Goal: Task Accomplishment & Management: Manage account settings

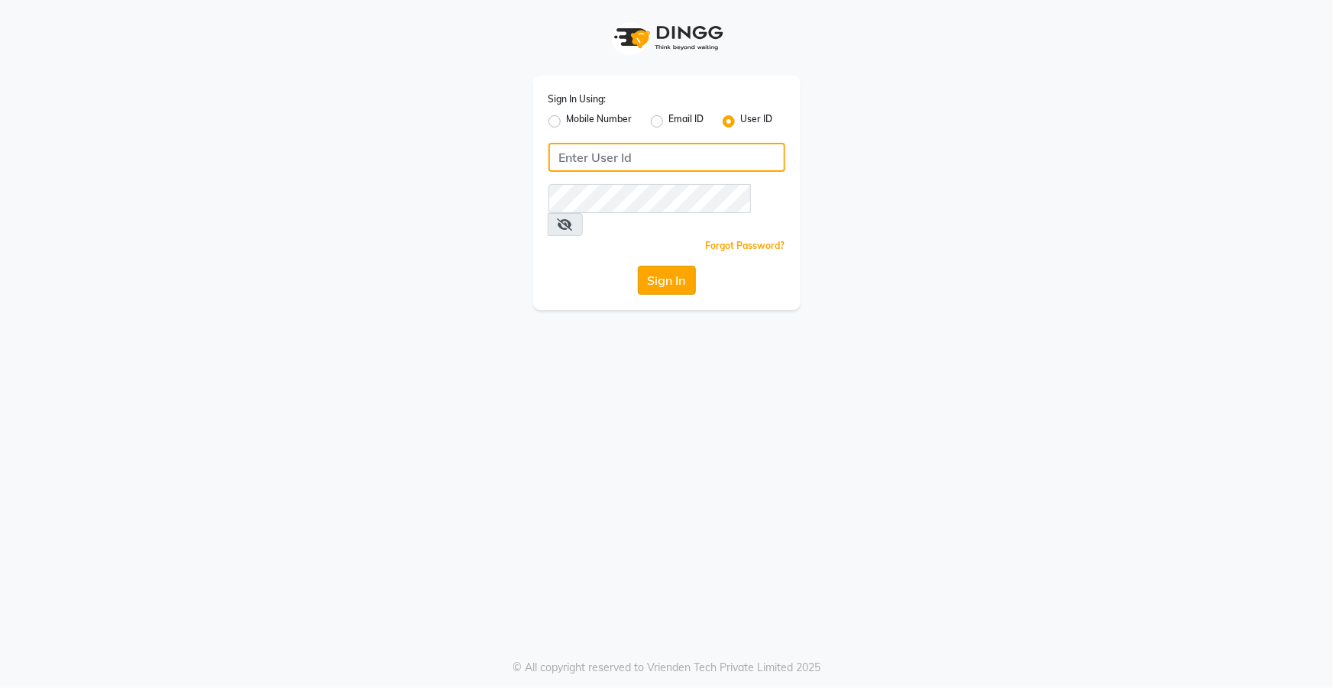
type input "top"
click at [685, 266] on button "Sign In" at bounding box center [667, 280] width 58 height 29
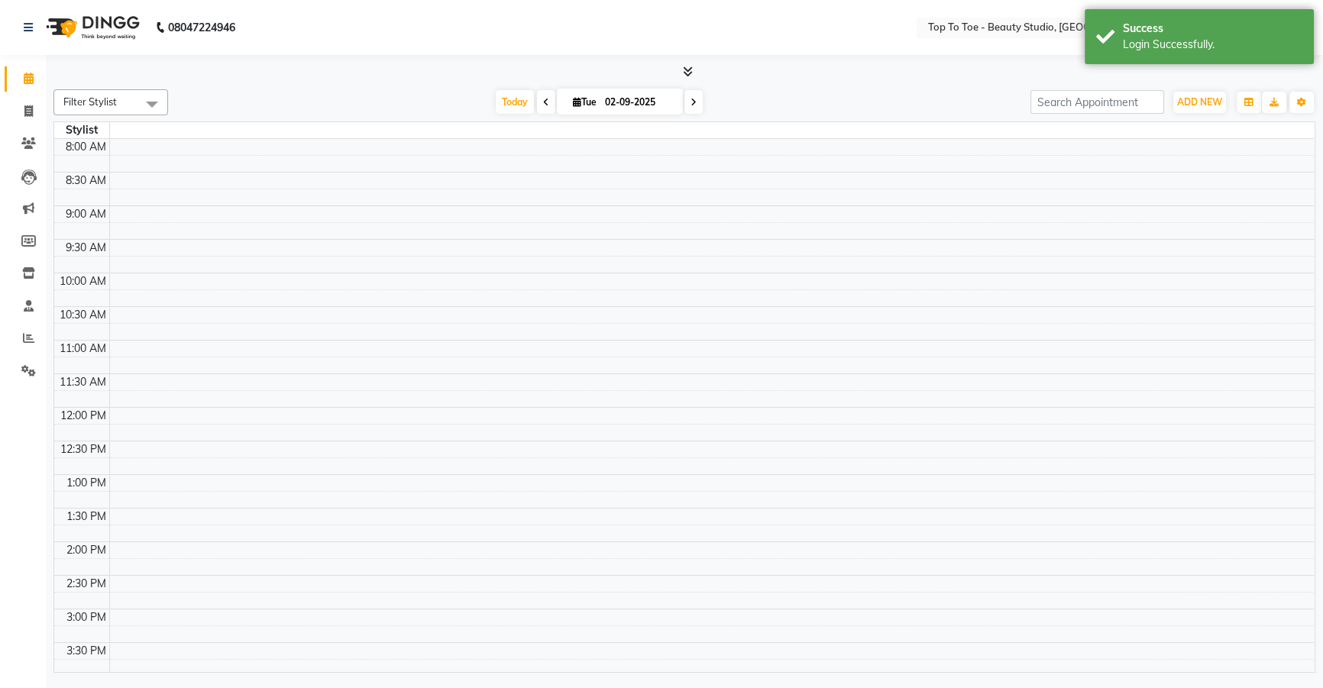
select select "en"
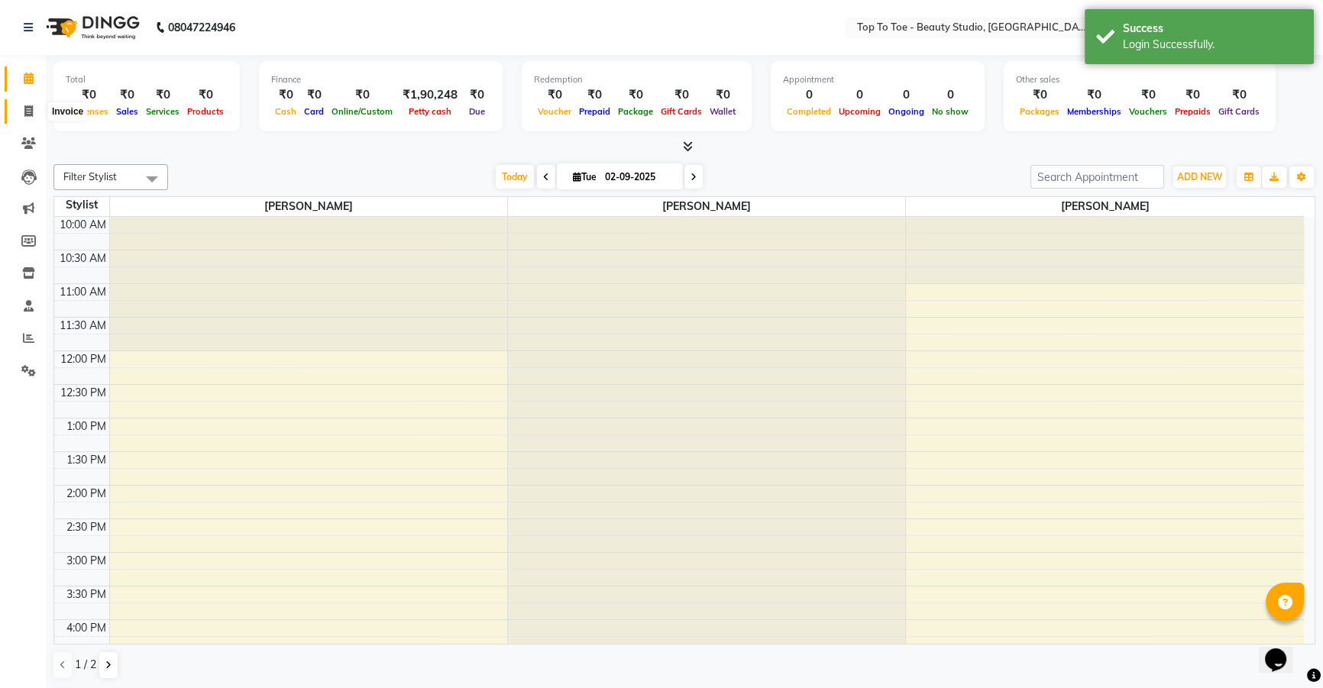
click at [24, 104] on span at bounding box center [28, 112] width 27 height 18
select select "7233"
select select "service"
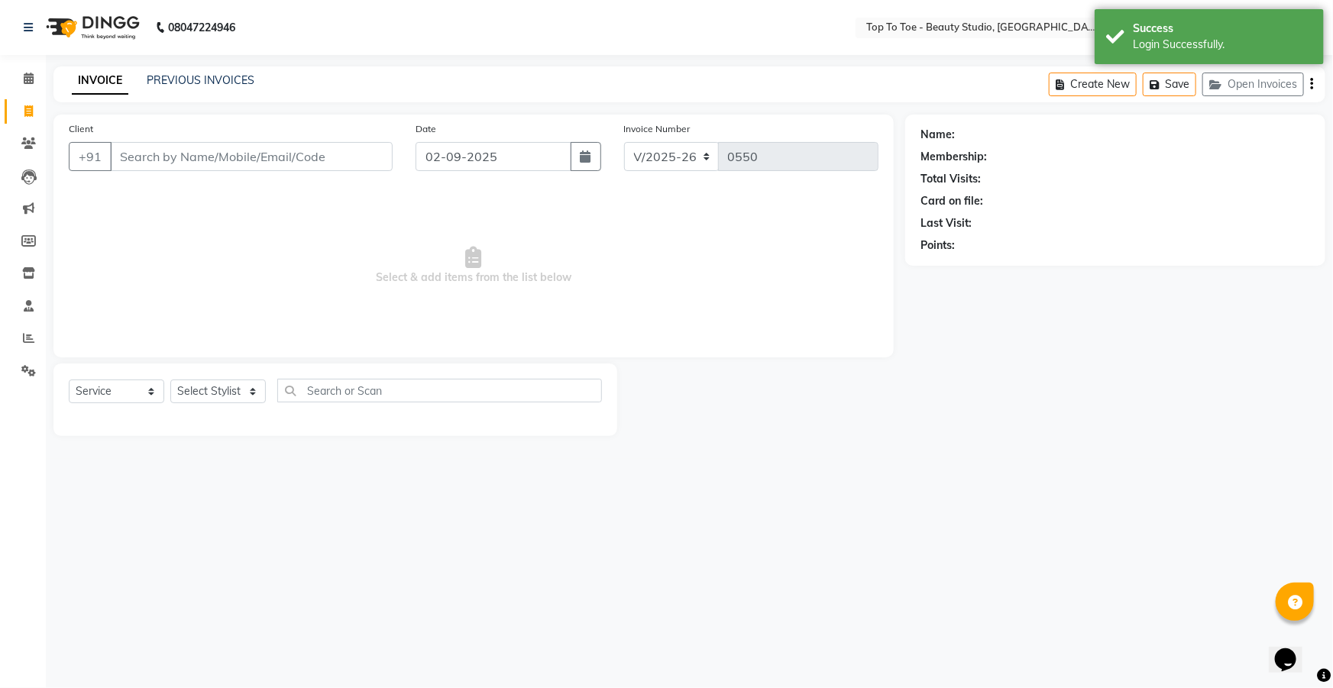
click at [177, 70] on div "INVOICE PREVIOUS INVOICES Create New Save Open Invoices" at bounding box center [689, 84] width 1272 height 36
click at [180, 76] on link "PREVIOUS INVOICES" at bounding box center [201, 80] width 108 height 14
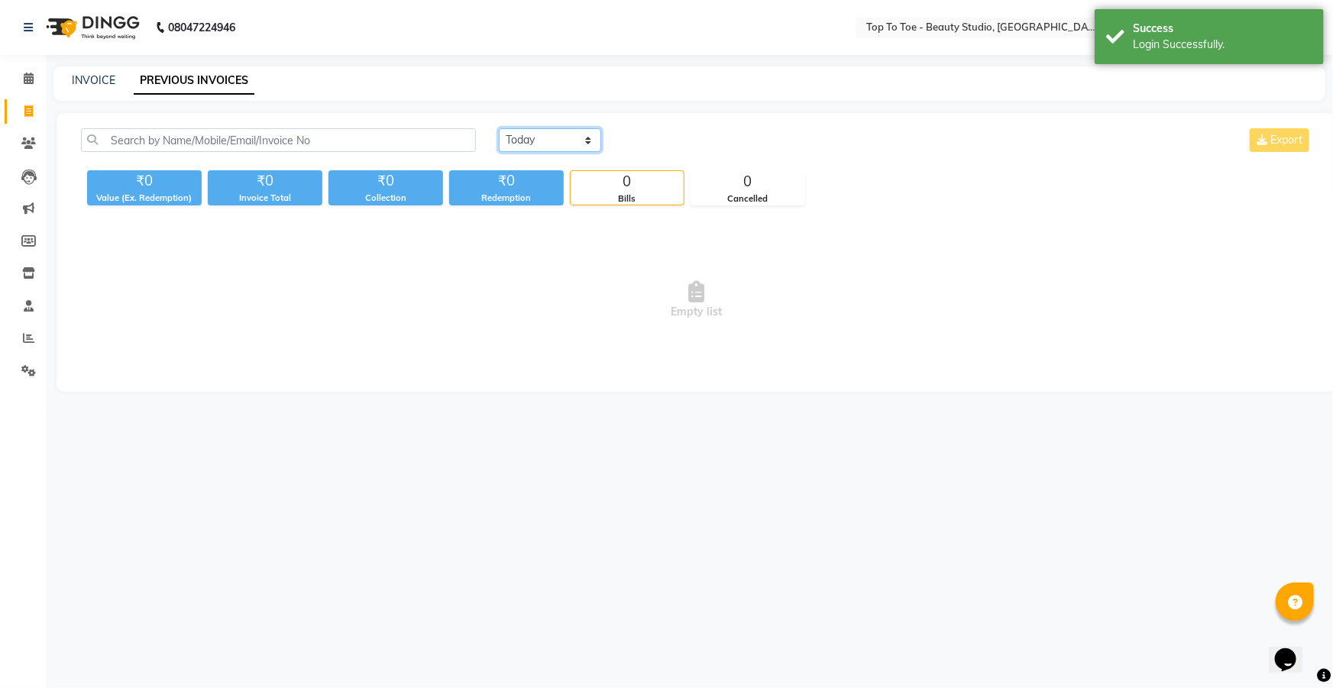
click at [557, 133] on select "[DATE] [DATE] Custom Range" at bounding box center [550, 140] width 102 height 24
select select "range"
click at [499, 128] on select "[DATE] [DATE] Custom Range" at bounding box center [550, 140] width 102 height 24
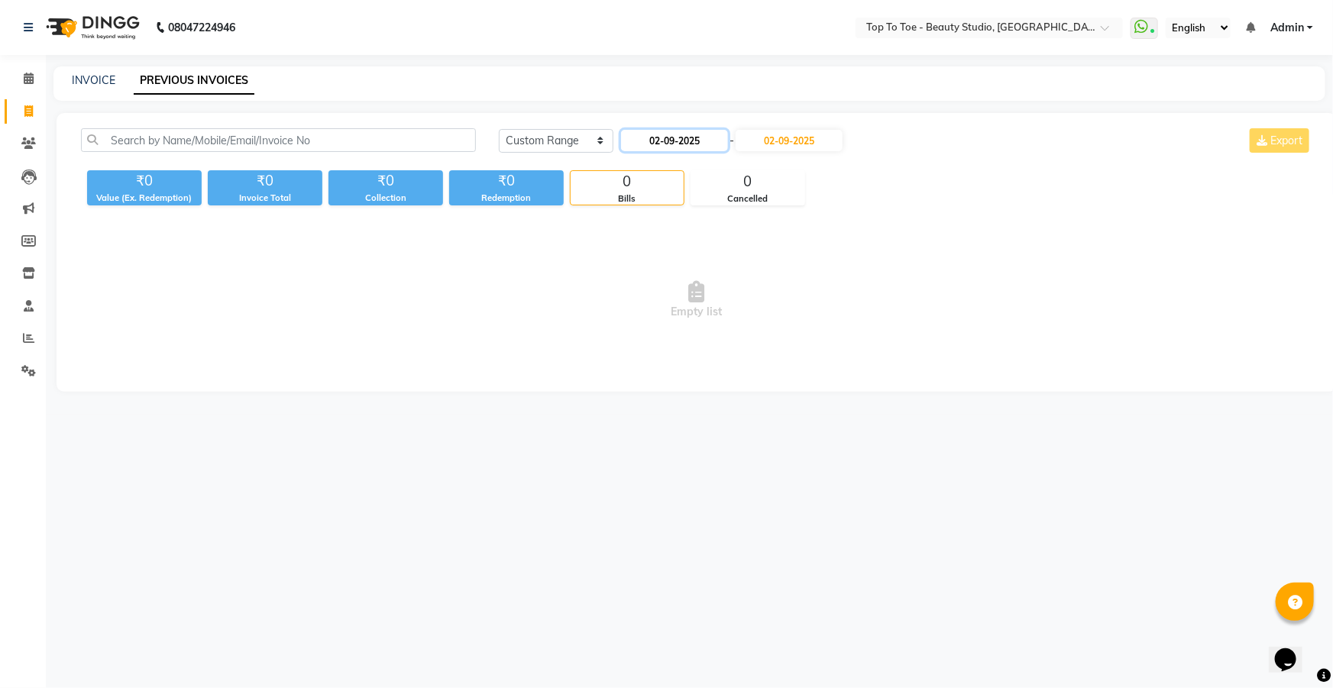
click at [662, 132] on input "02-09-2025" at bounding box center [674, 140] width 107 height 21
select select "9"
select select "2025"
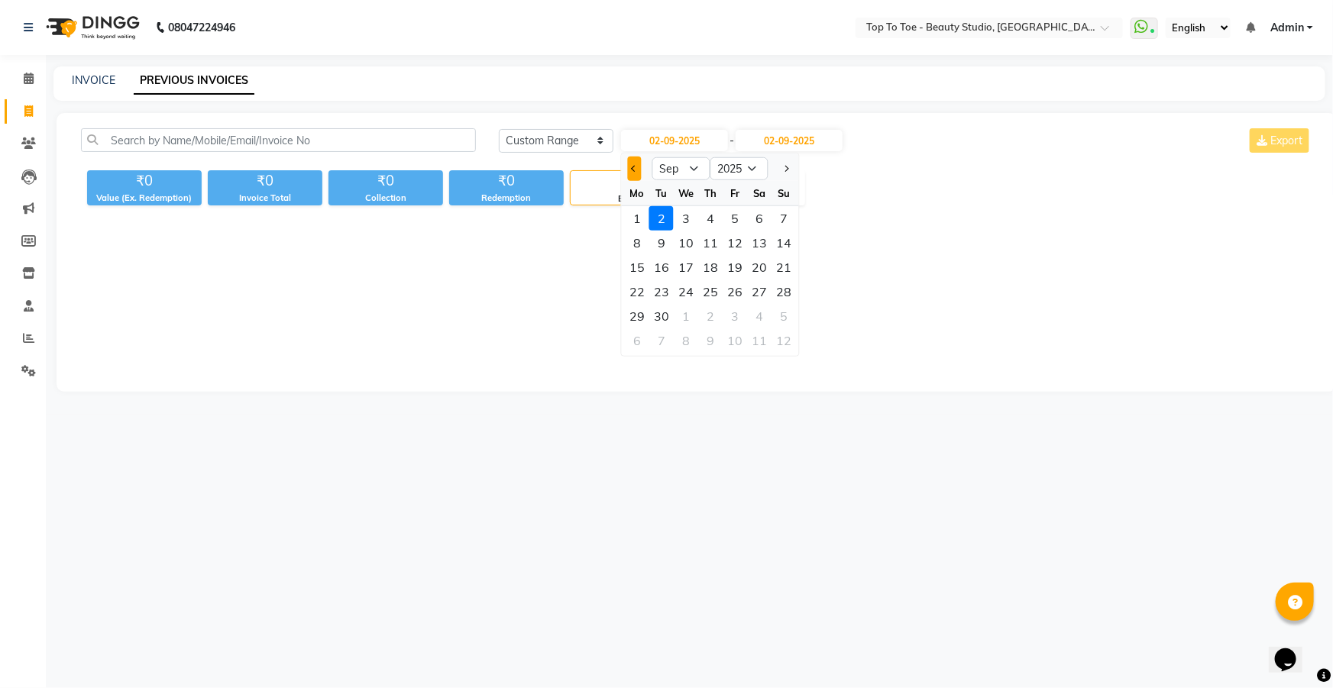
click at [633, 168] on span "Previous month" at bounding box center [635, 169] width 6 height 6
select select "8"
click at [734, 217] on div "1" at bounding box center [735, 218] width 24 height 24
type input "[DATE]"
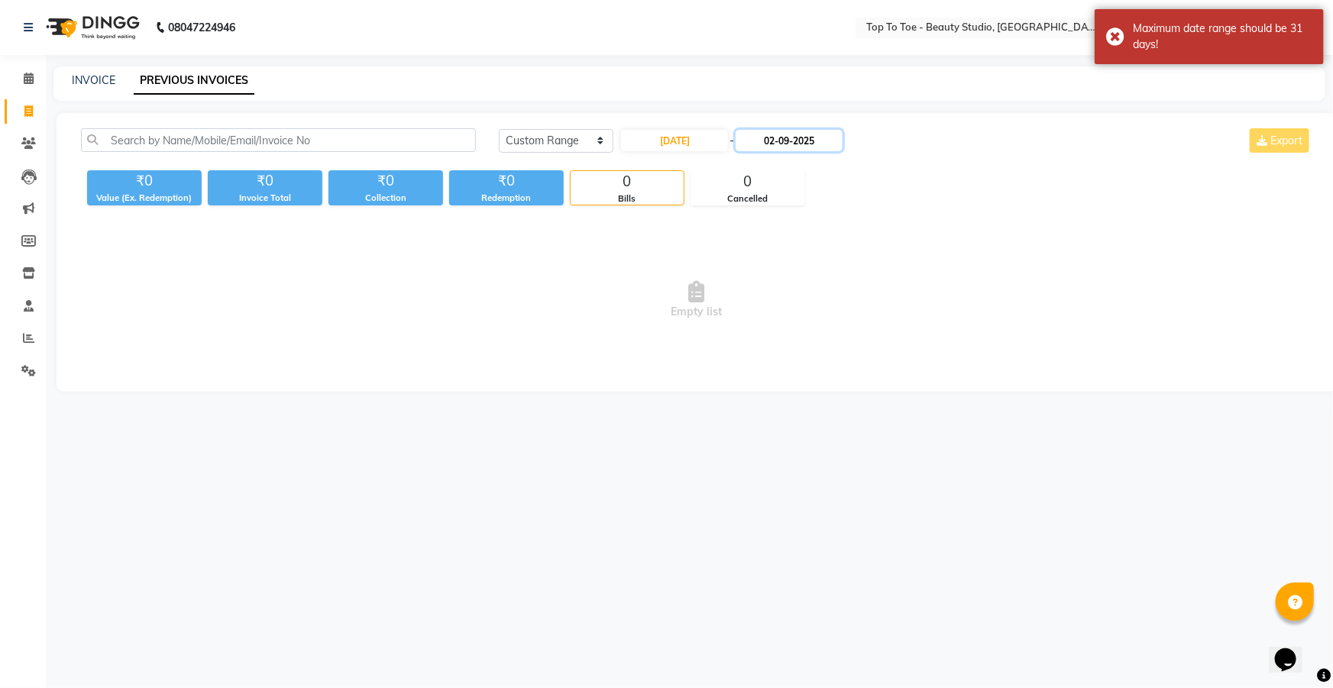
click at [771, 142] on input "02-09-2025" at bounding box center [789, 140] width 107 height 21
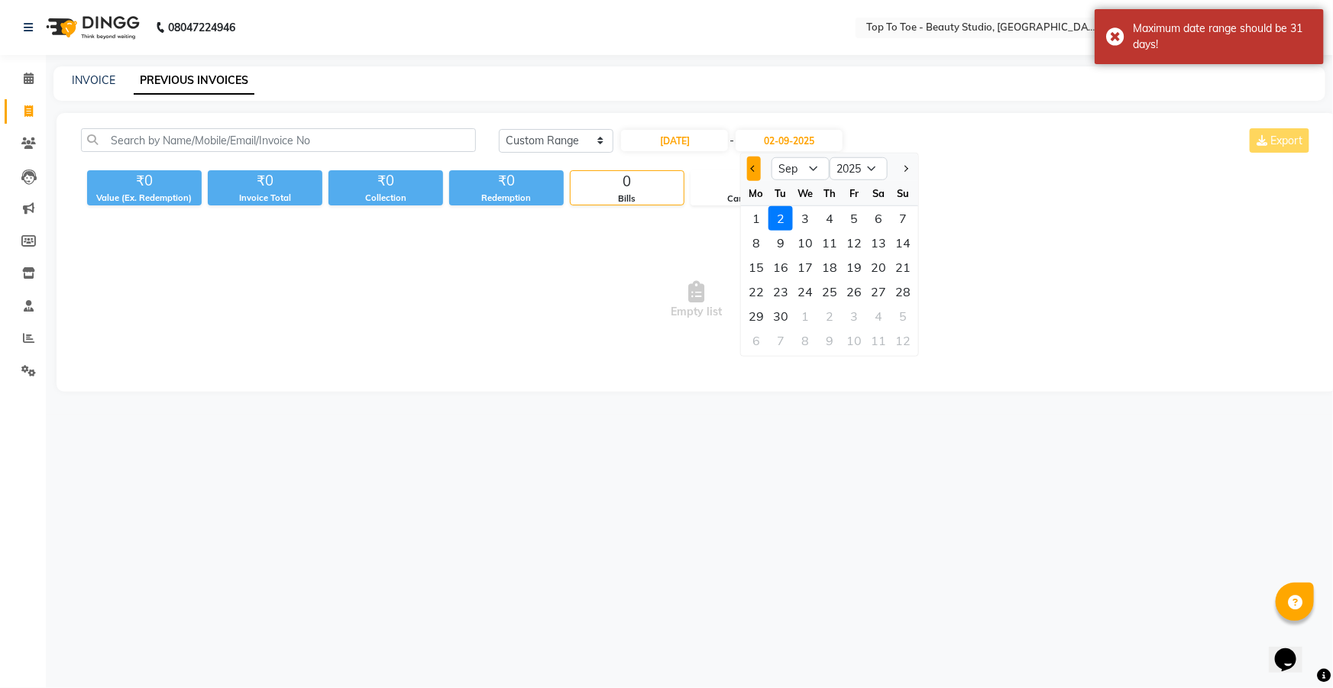
click at [752, 161] on button "Previous month" at bounding box center [753, 169] width 13 height 24
select select "8"
click at [900, 313] on div "31" at bounding box center [903, 316] width 24 height 24
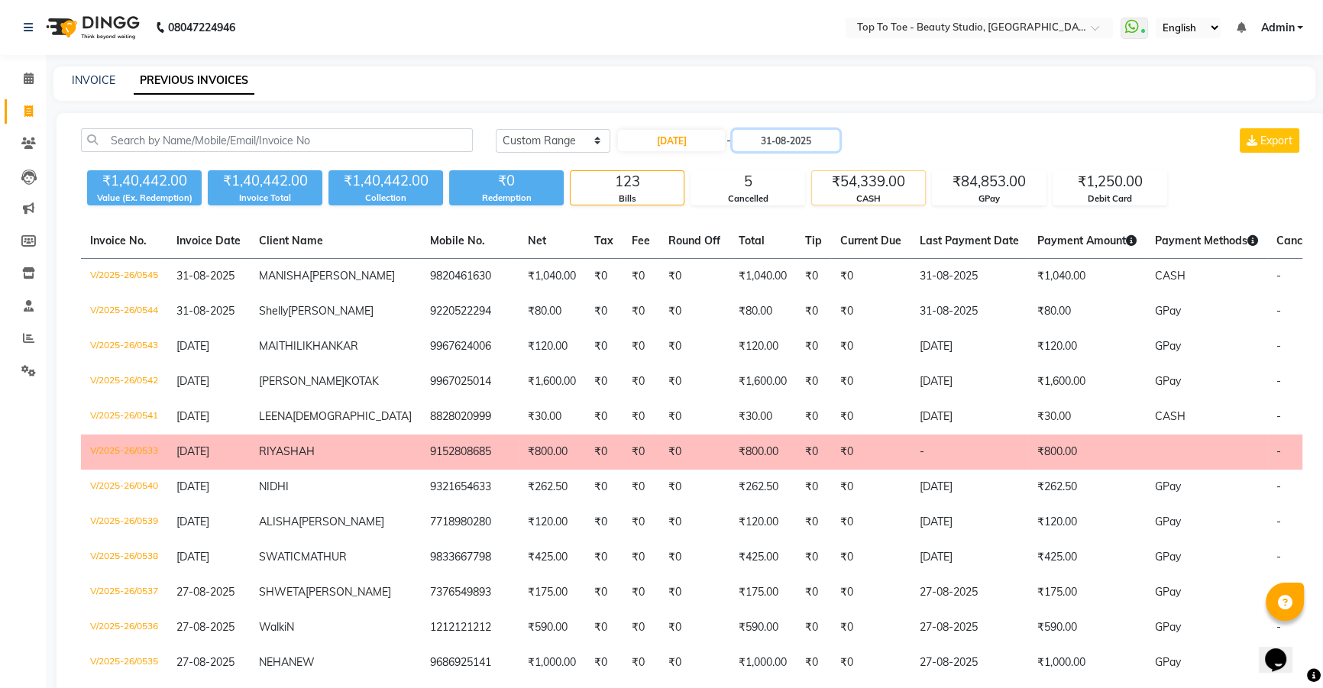
scroll to position [0, 812]
type input "31-08-2025"
click at [866, 189] on div "₹54,339.00" at bounding box center [868, 181] width 113 height 21
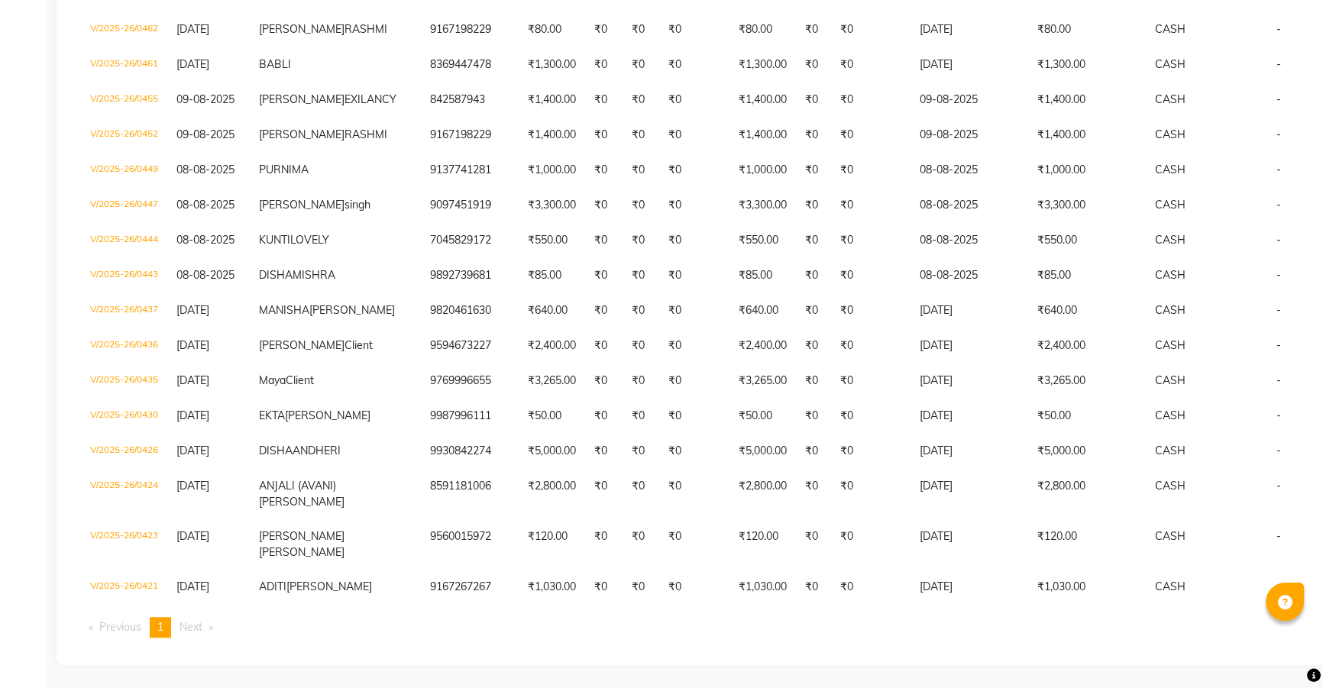
scroll to position [1604, 0]
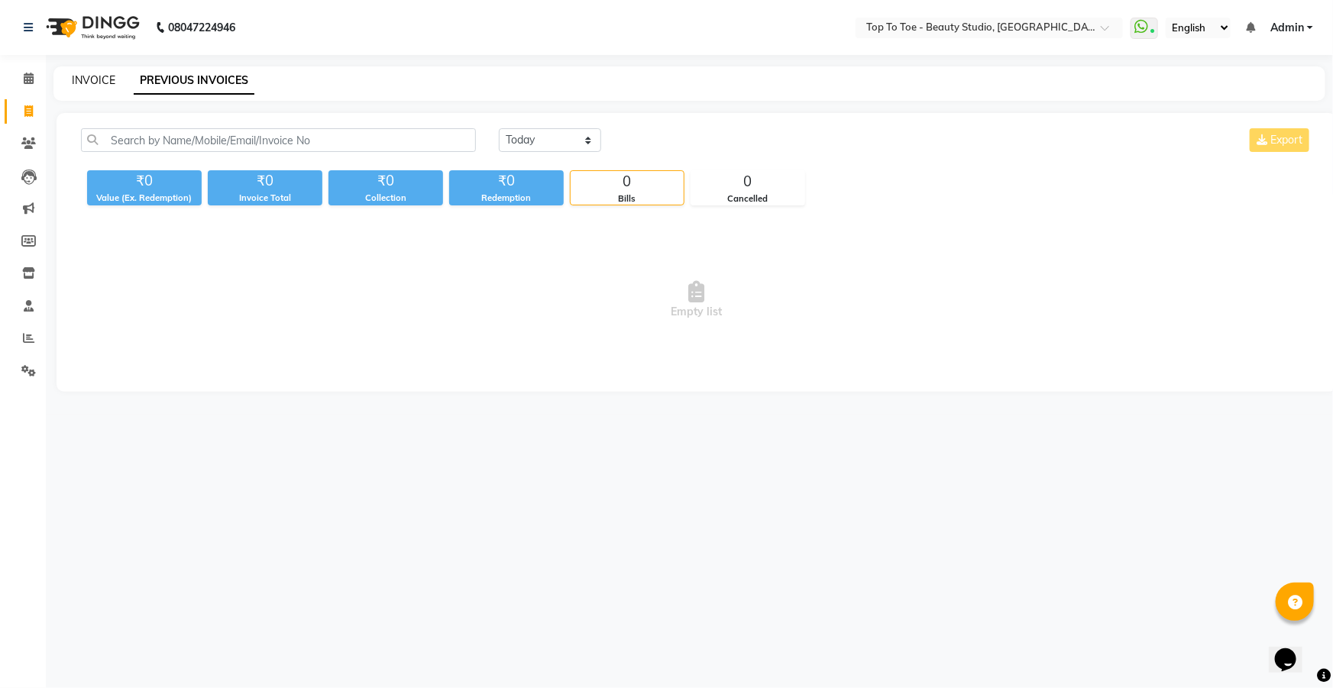
click at [90, 76] on link "INVOICE" at bounding box center [94, 80] width 44 height 14
select select "7233"
select select "service"
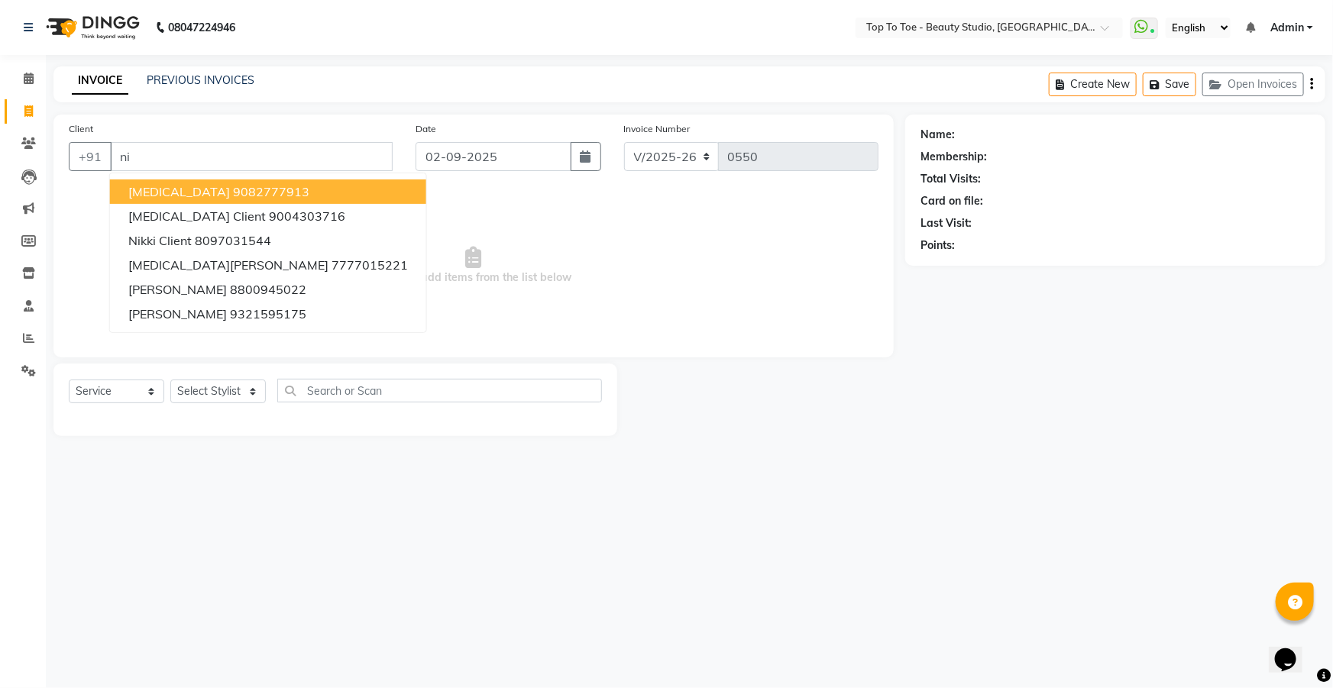
type input "n"
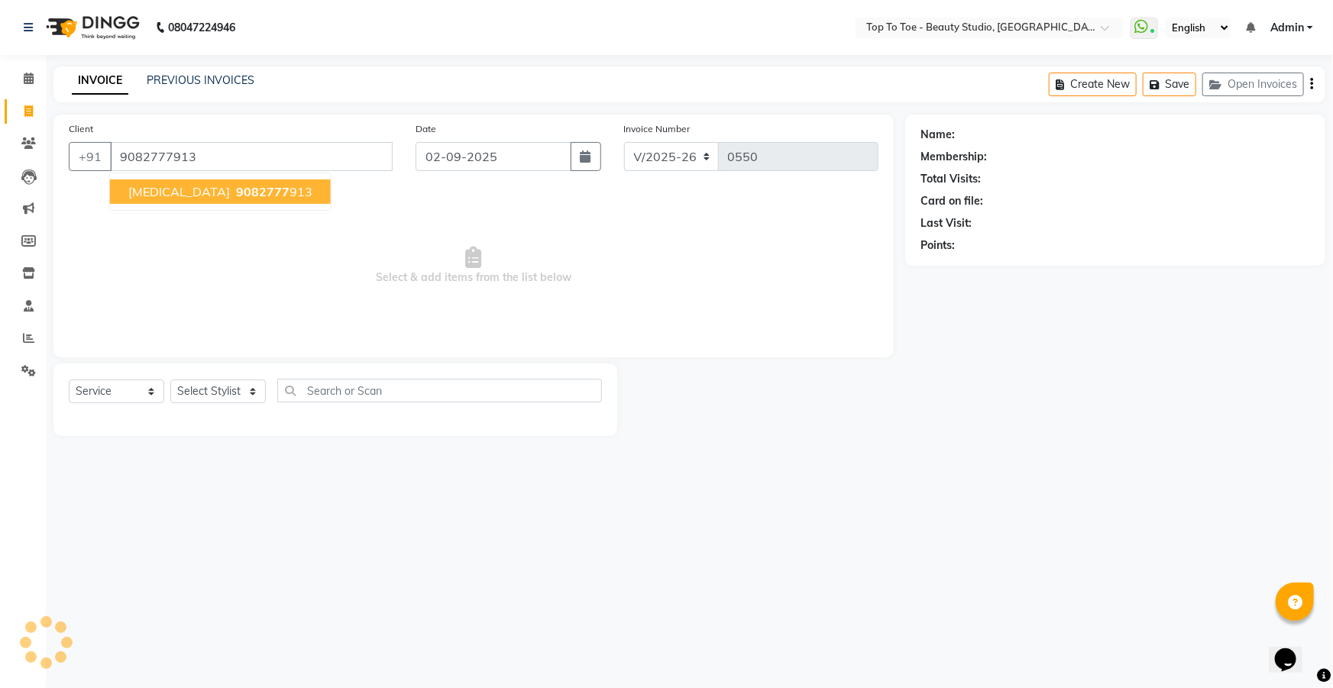
type input "9082777913"
click at [236, 192] on span "9082777" at bounding box center [262, 191] width 53 height 15
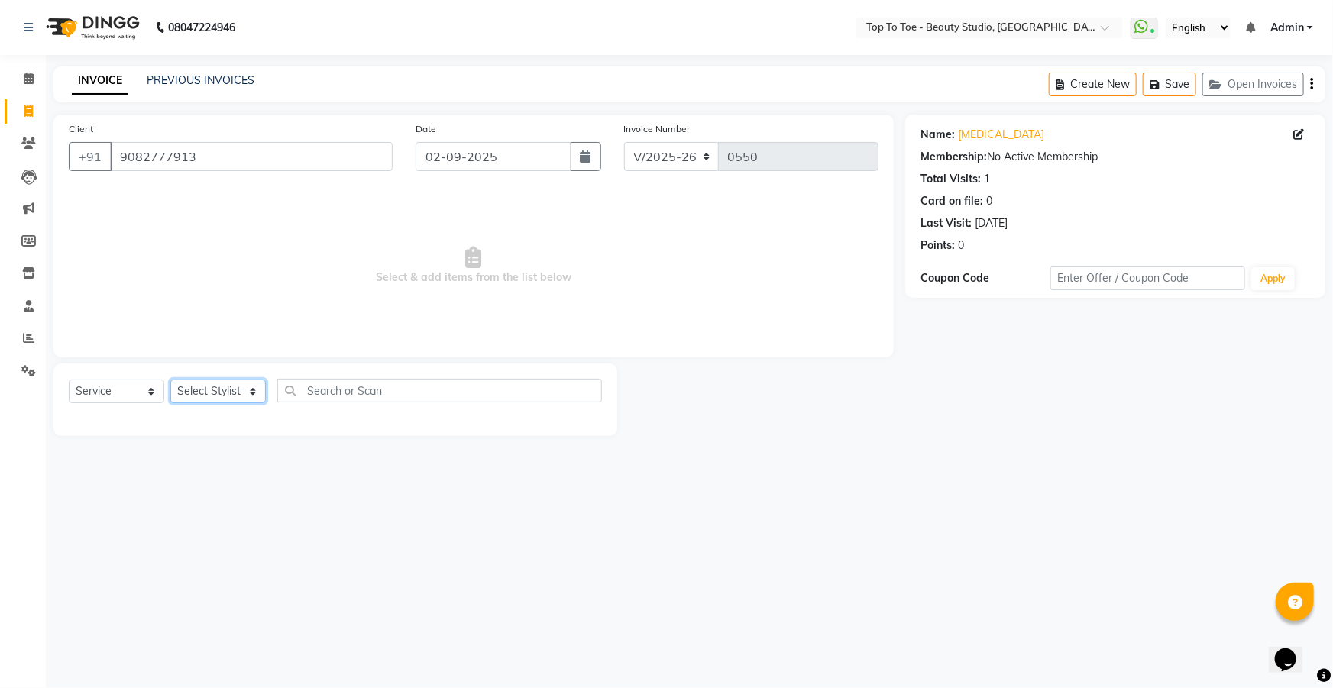
click at [217, 399] on select "Select Stylist HEENA KARISHMA SHAIKH SAJIDA SHAIKH YASMEEN SAYYED" at bounding box center [217, 392] width 95 height 24
select select "62094"
click at [170, 380] on select "Select Stylist HEENA KARISHMA SHAIKH SAJIDA SHAIKH YASMEEN SAYYED" at bounding box center [217, 392] width 95 height 24
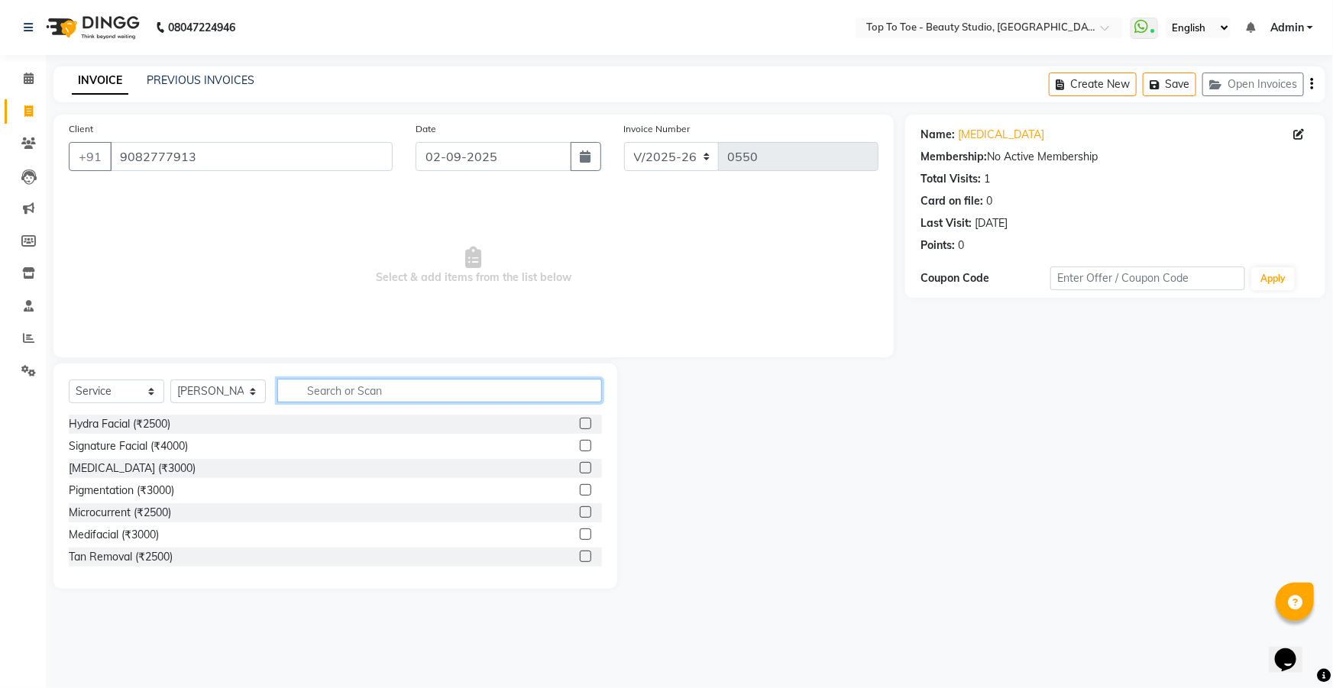
click at [359, 393] on input "text" at bounding box center [439, 391] width 325 height 24
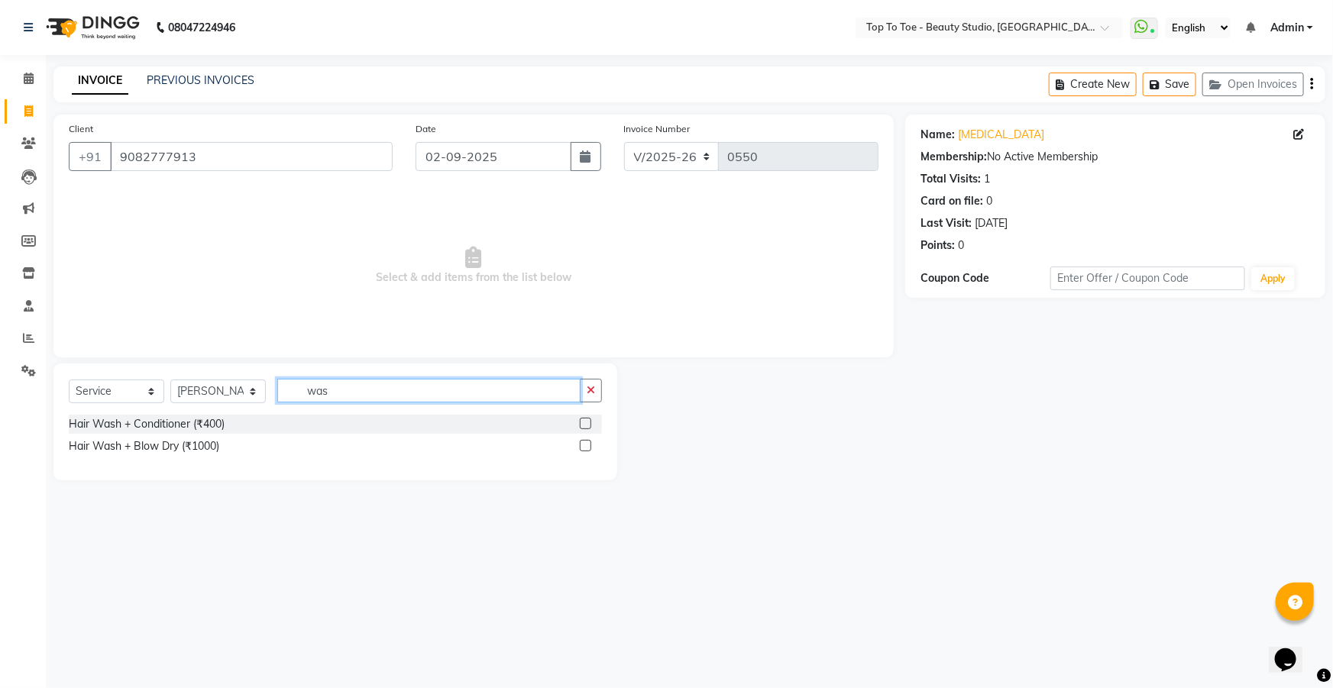
type input "was"
click at [581, 448] on label at bounding box center [585, 445] width 11 height 11
click at [581, 448] on input "checkbox" at bounding box center [585, 447] width 10 height 10
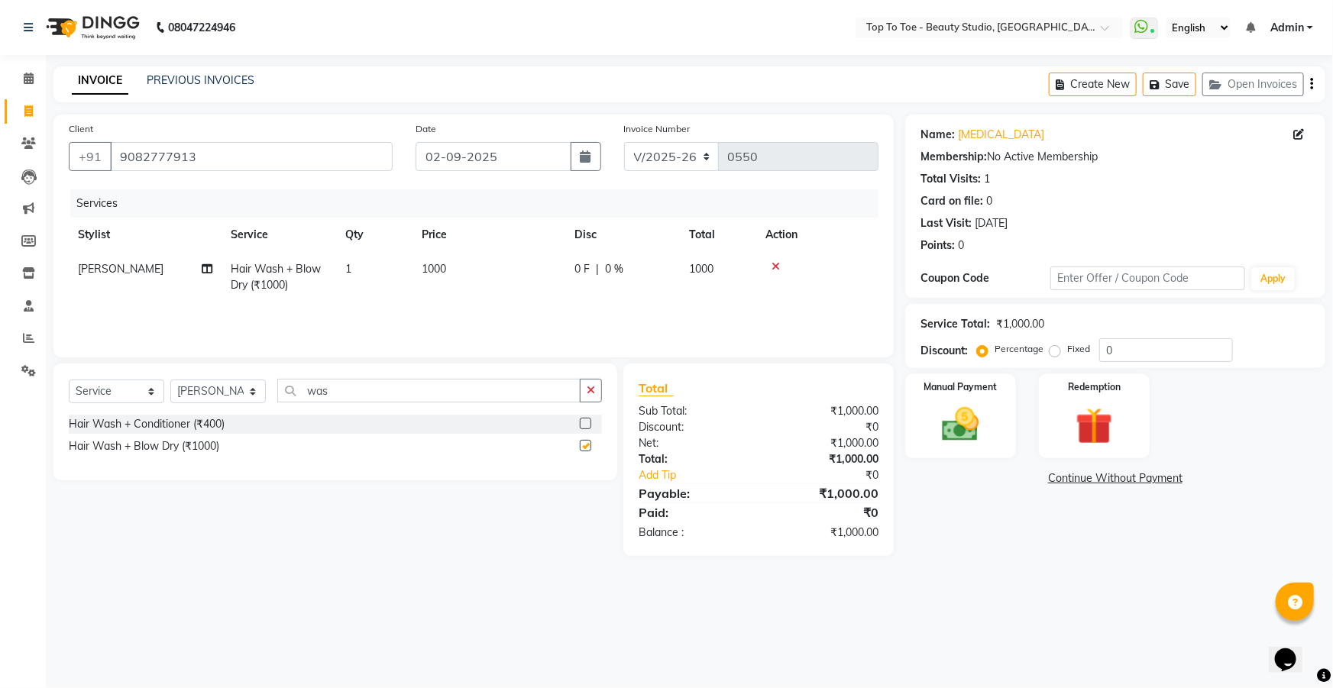
checkbox input "false"
click at [496, 392] on input "was" at bounding box center [428, 391] width 303 height 24
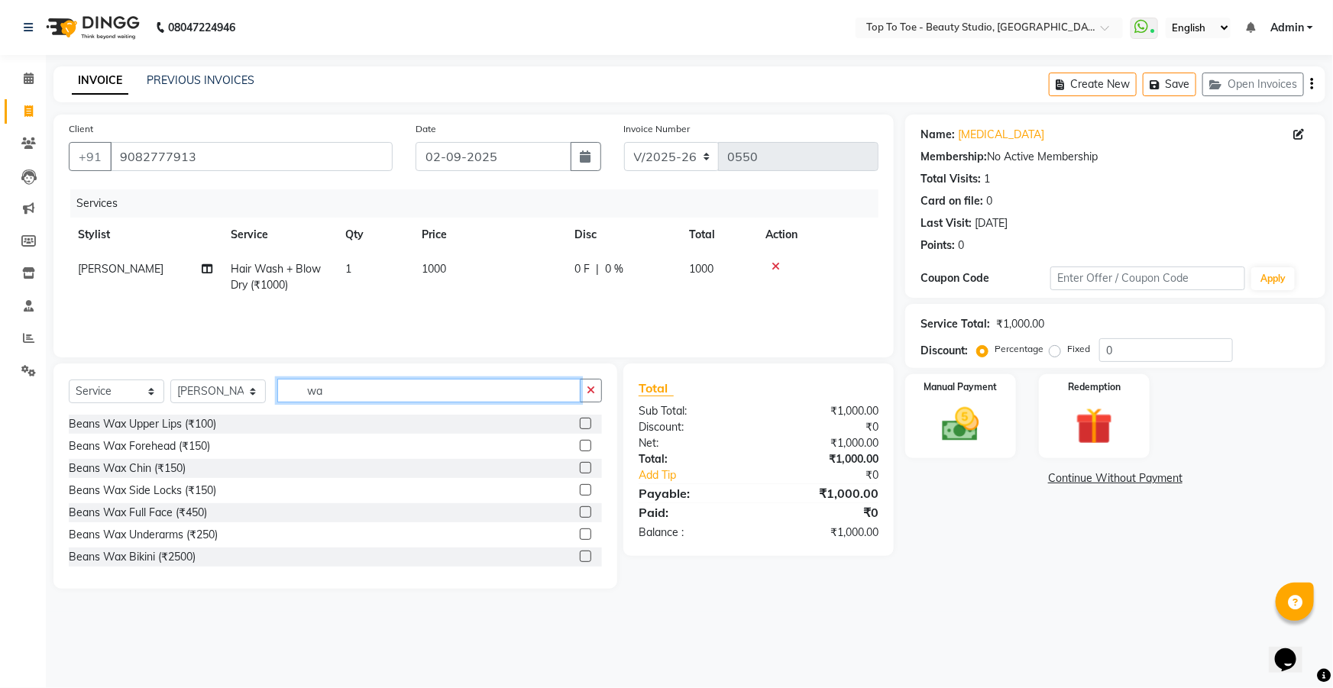
type input "w"
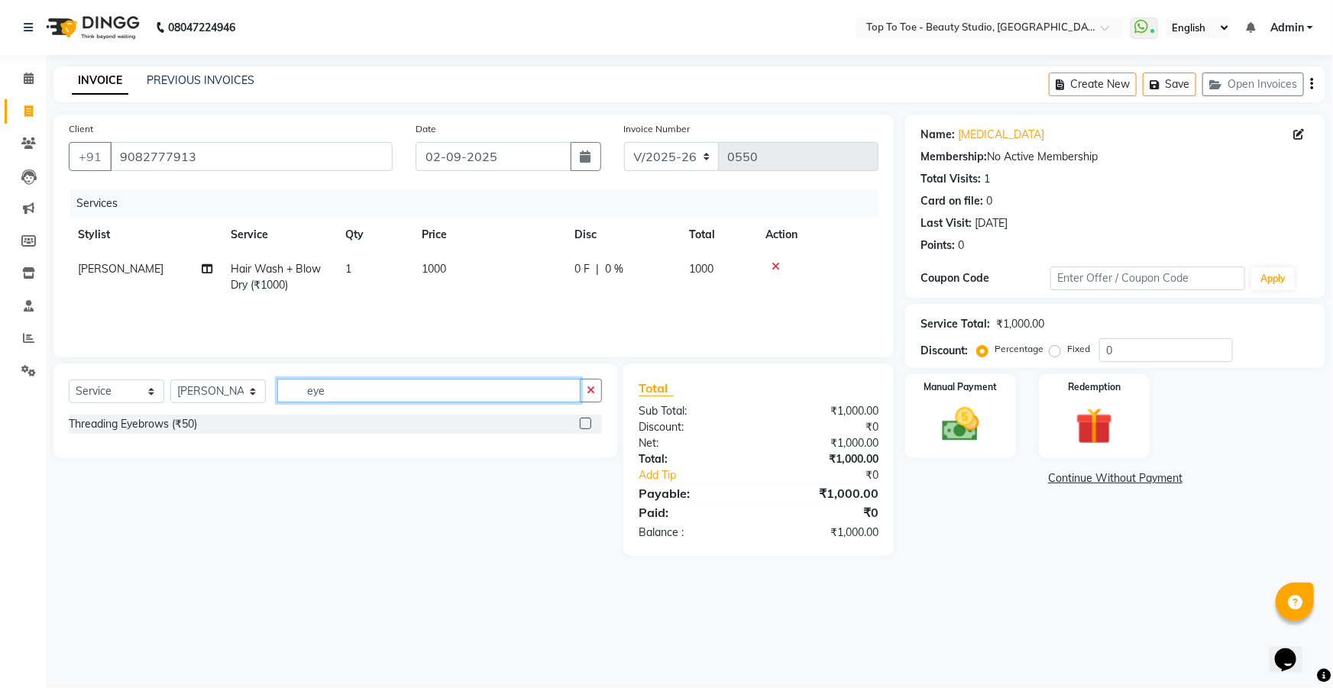
type input "eye"
click at [589, 423] on label at bounding box center [585, 423] width 11 height 11
click at [589, 423] on input "checkbox" at bounding box center [585, 424] width 10 height 10
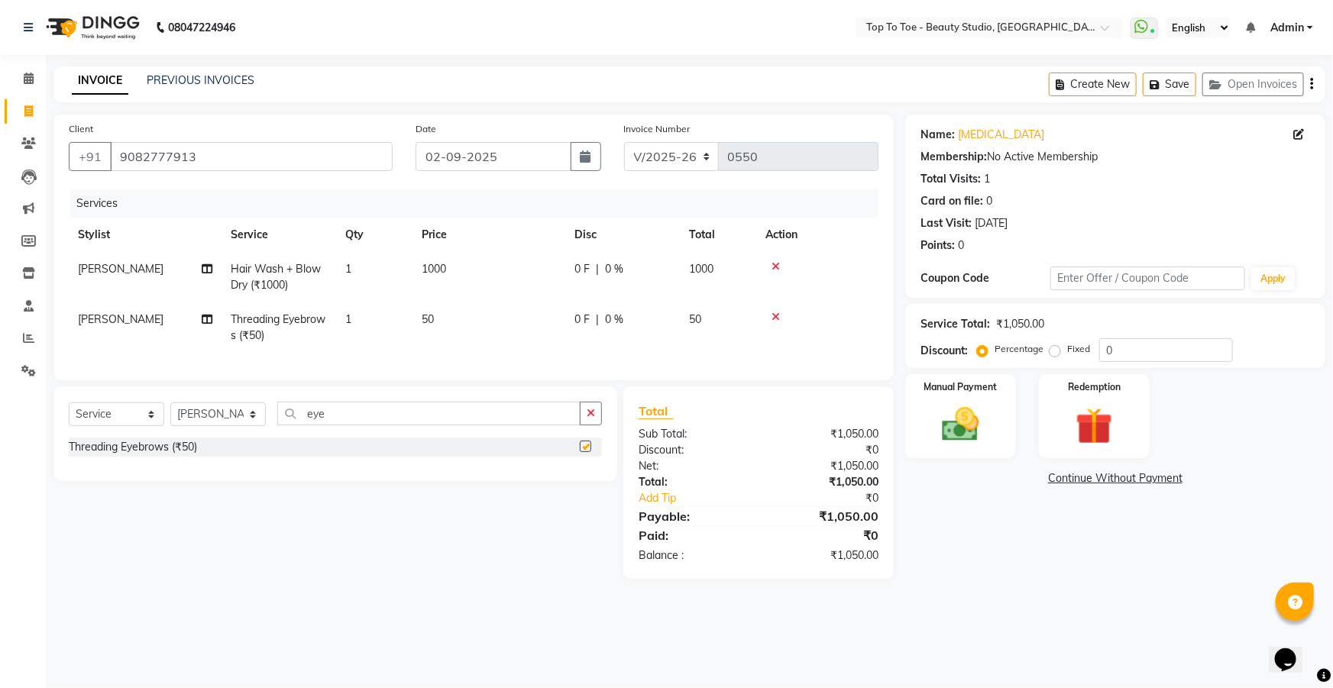
checkbox input "false"
click at [497, 425] on input "eye" at bounding box center [428, 414] width 303 height 24
type input "e"
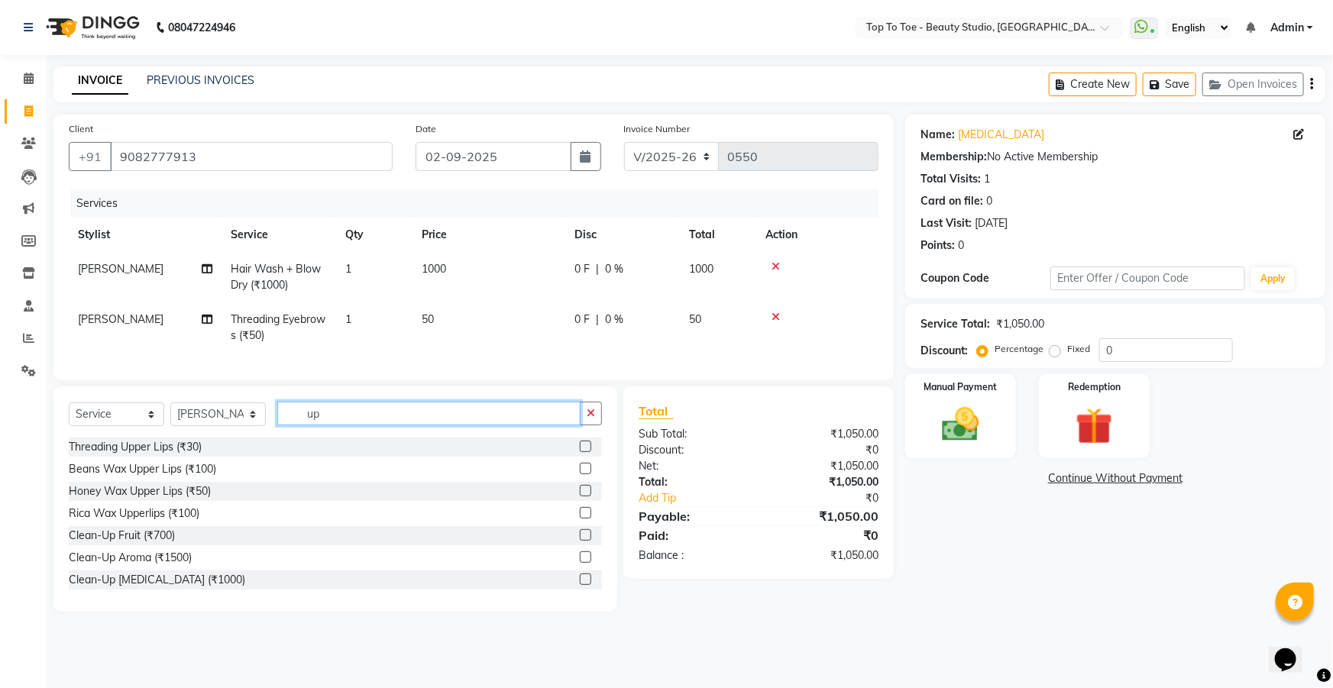
type input "up"
click at [580, 452] on label at bounding box center [585, 446] width 11 height 11
click at [580, 452] on input "checkbox" at bounding box center [585, 447] width 10 height 10
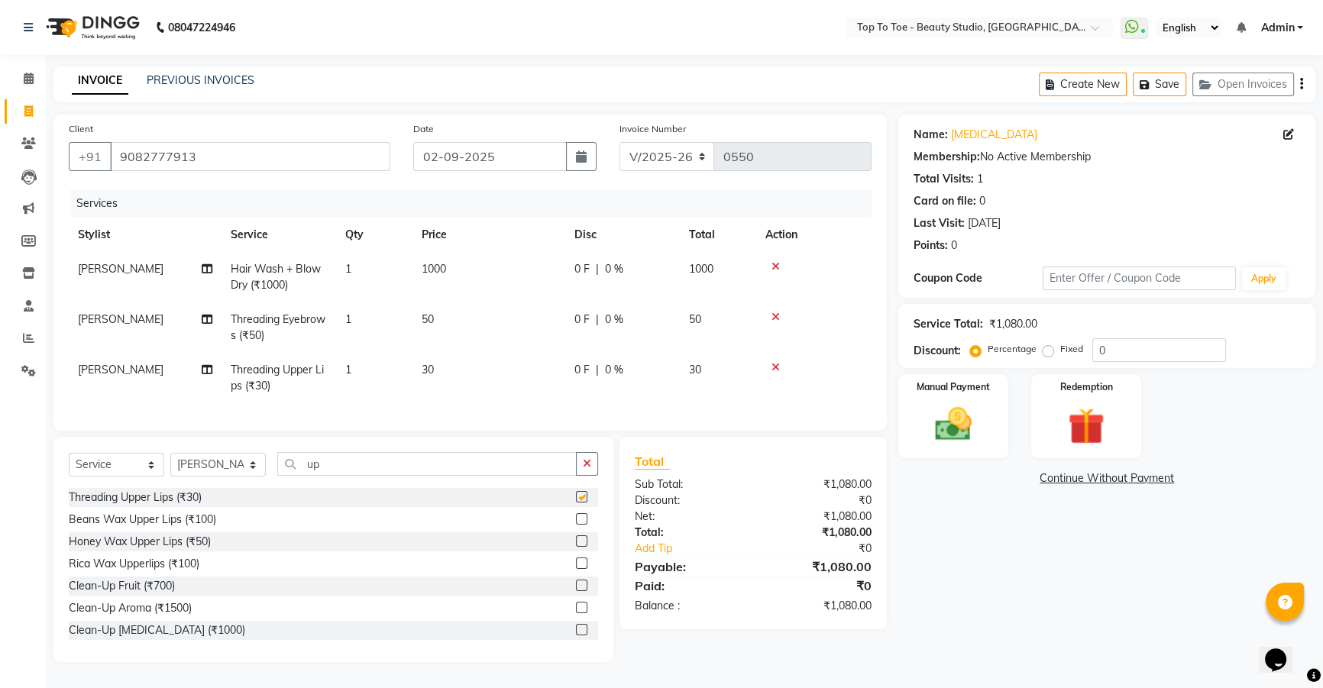
checkbox input "false"
click at [694, 273] on span "1000" at bounding box center [701, 269] width 24 height 14
select select "62094"
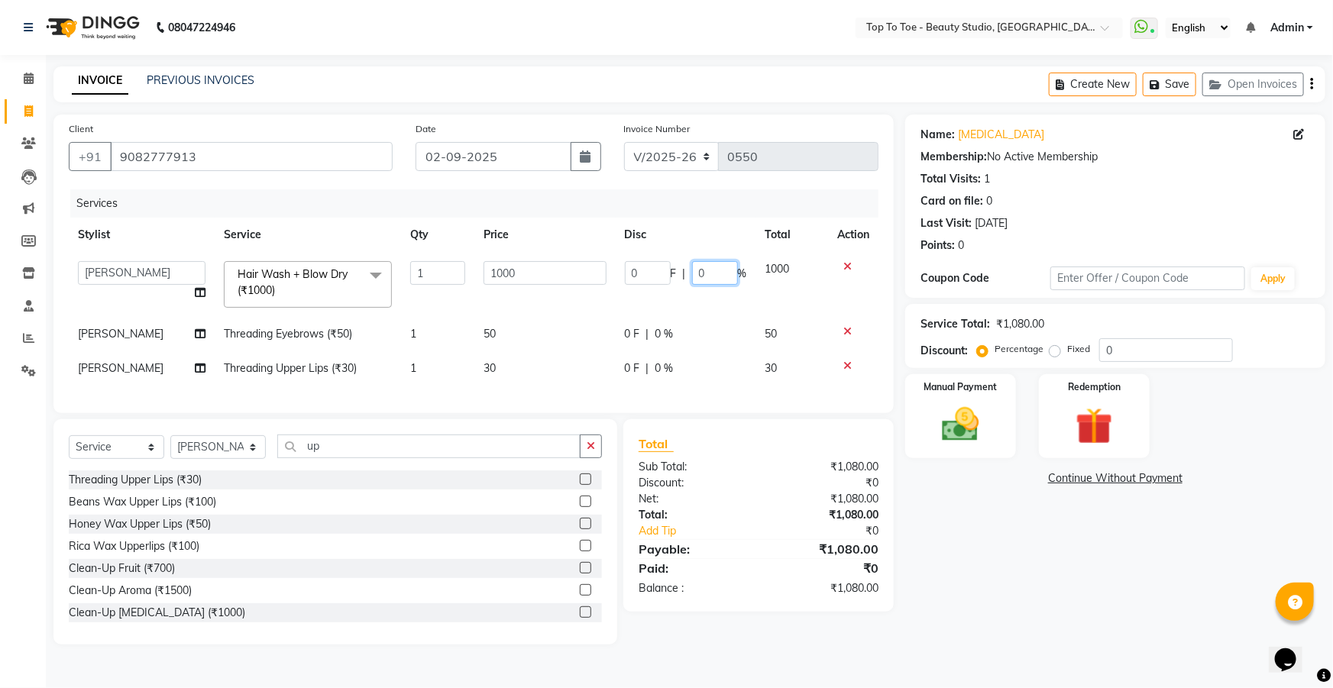
click at [714, 274] on input "0" at bounding box center [715, 273] width 46 height 24
type input "15"
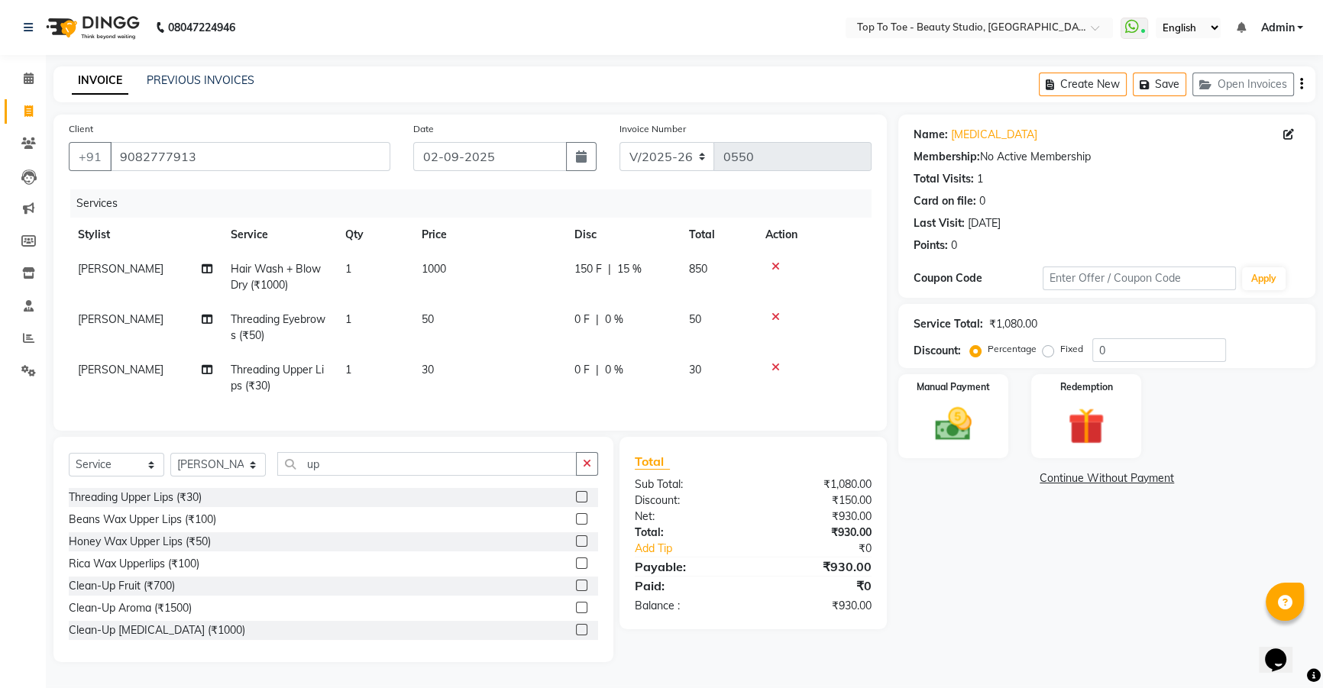
click at [712, 302] on tr "YASMEEN SAYYED Hair Wash + Blow Dry (₹1000) 1 1000 150 F | 15 % 850" at bounding box center [470, 277] width 803 height 50
click at [947, 437] on img at bounding box center [954, 425] width 62 height 44
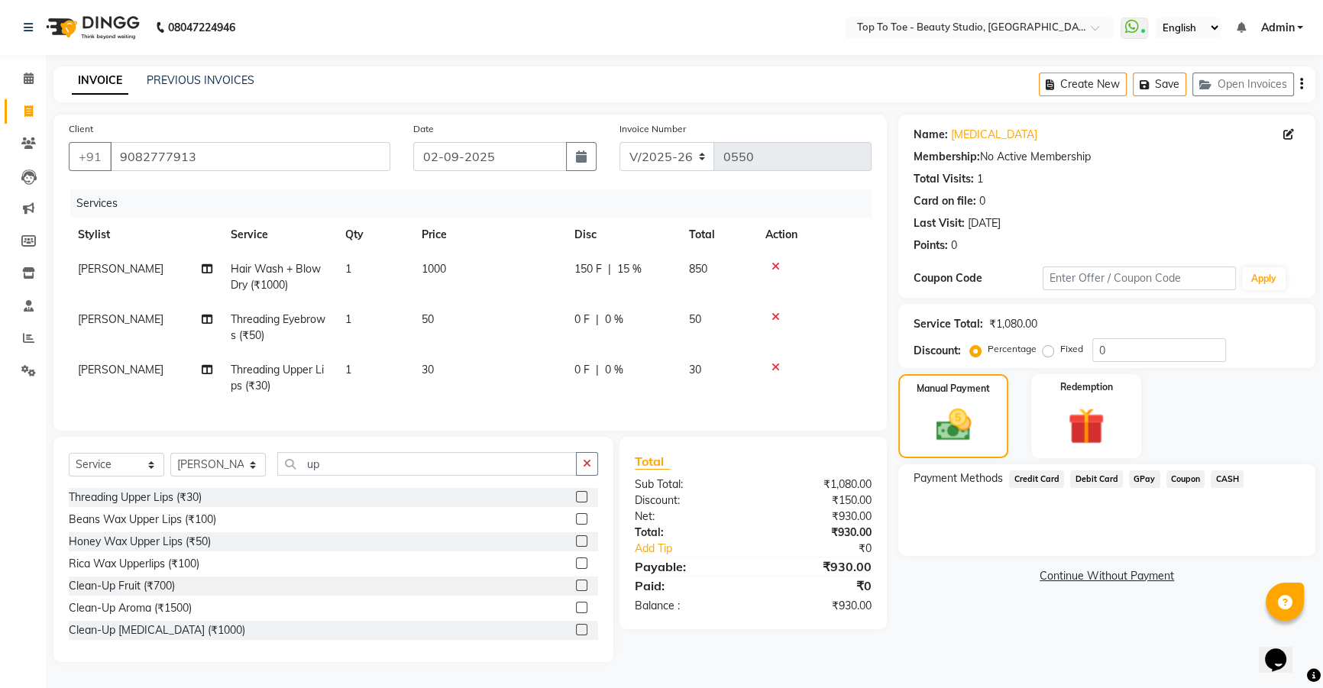
click at [1147, 481] on span "GPay" at bounding box center [1144, 480] width 31 height 18
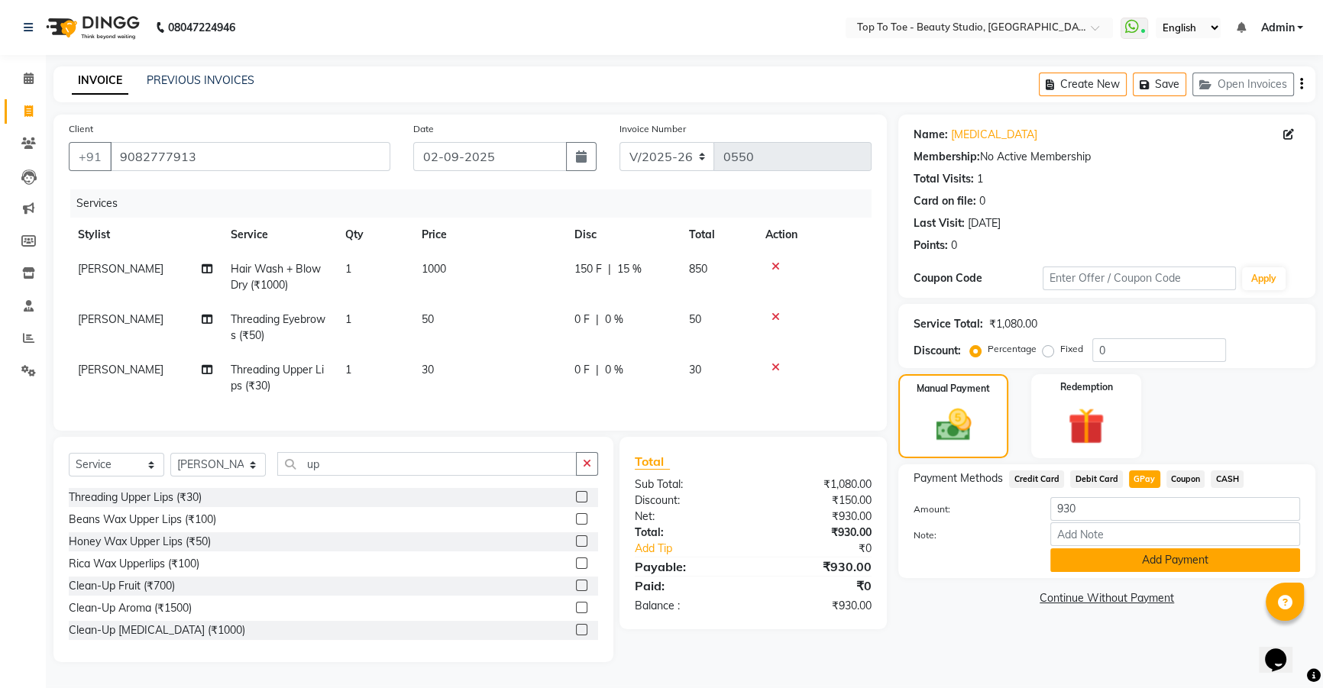
click at [1144, 558] on button "Add Payment" at bounding box center [1175, 561] width 250 height 24
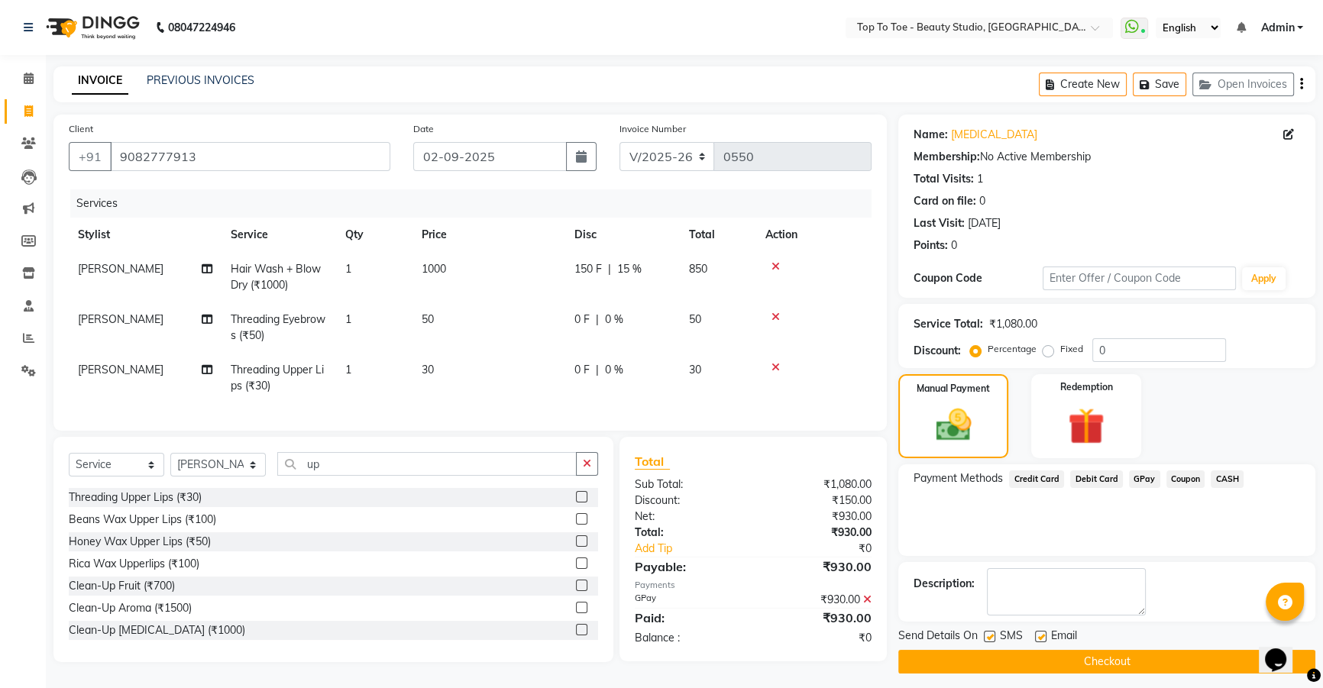
click at [993, 632] on label at bounding box center [989, 636] width 11 height 11
click at [993, 633] on input "checkbox" at bounding box center [989, 638] width 10 height 10
checkbox input "false"
click at [1039, 633] on label at bounding box center [1040, 636] width 11 height 11
click at [1039, 633] on input "checkbox" at bounding box center [1040, 638] width 10 height 10
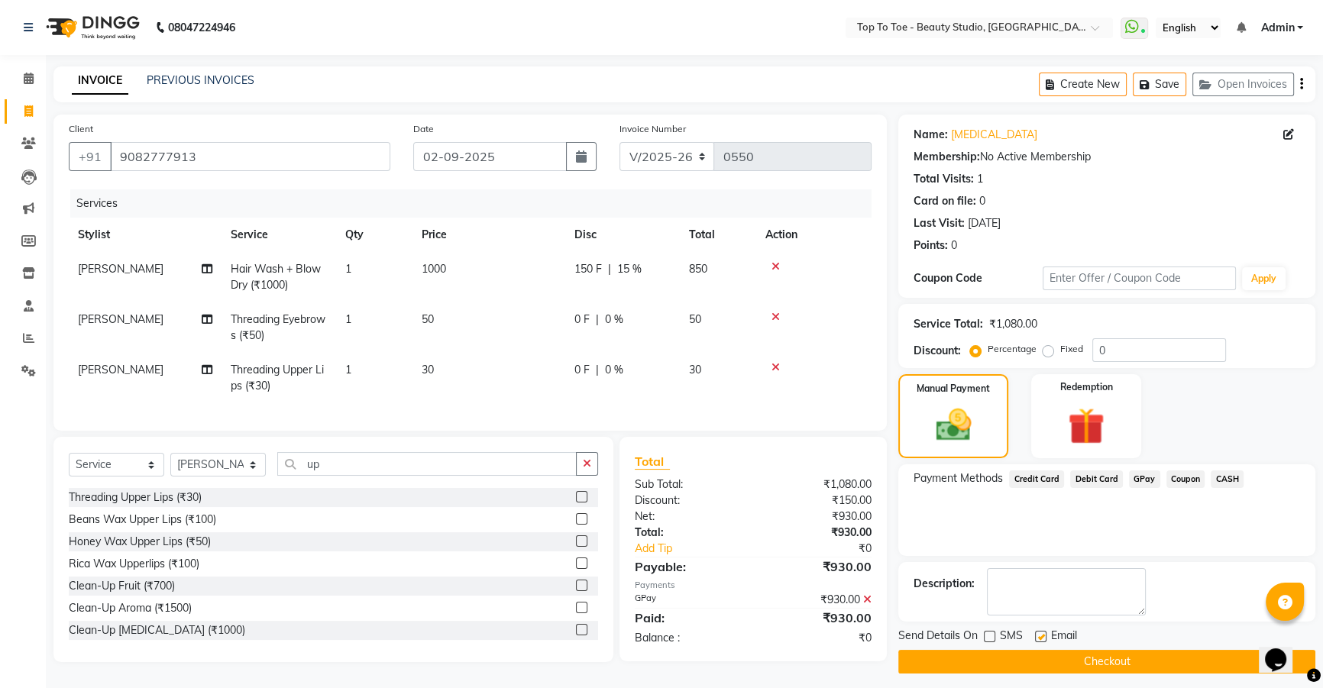
checkbox input "false"
click at [1046, 659] on button "Checkout" at bounding box center [1106, 662] width 417 height 24
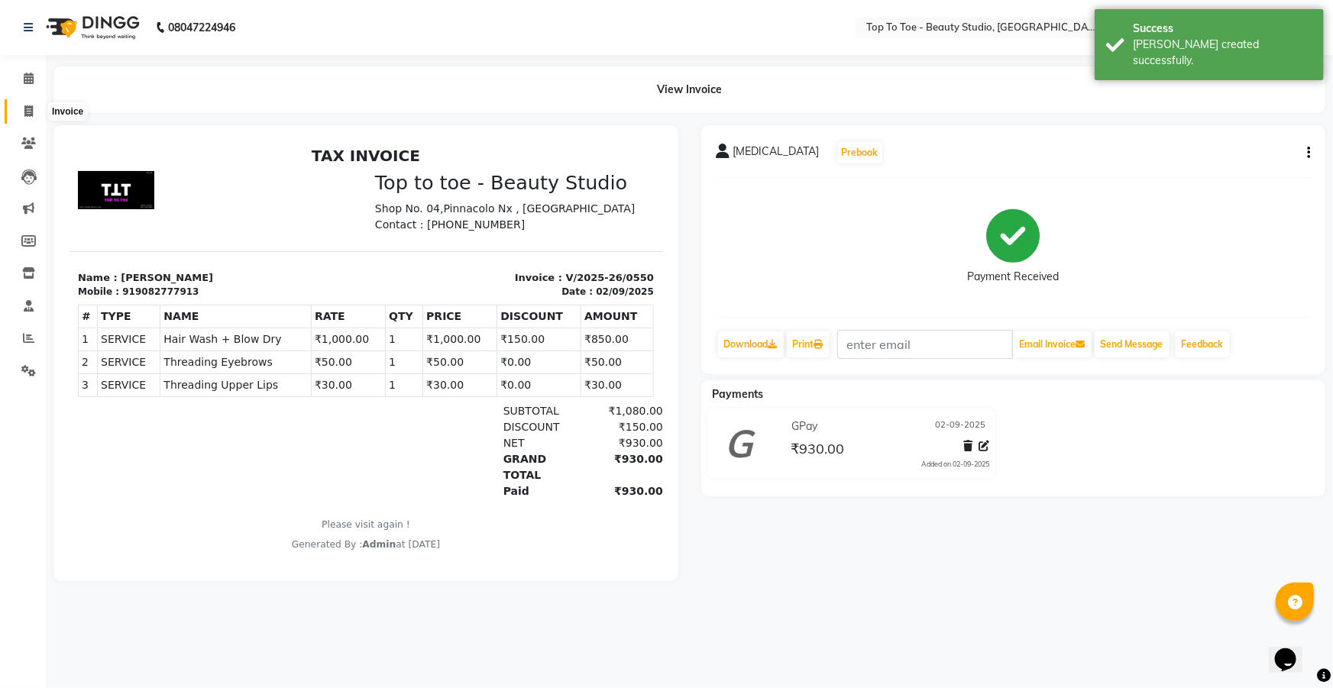
click at [30, 104] on span at bounding box center [28, 112] width 27 height 18
select select "service"
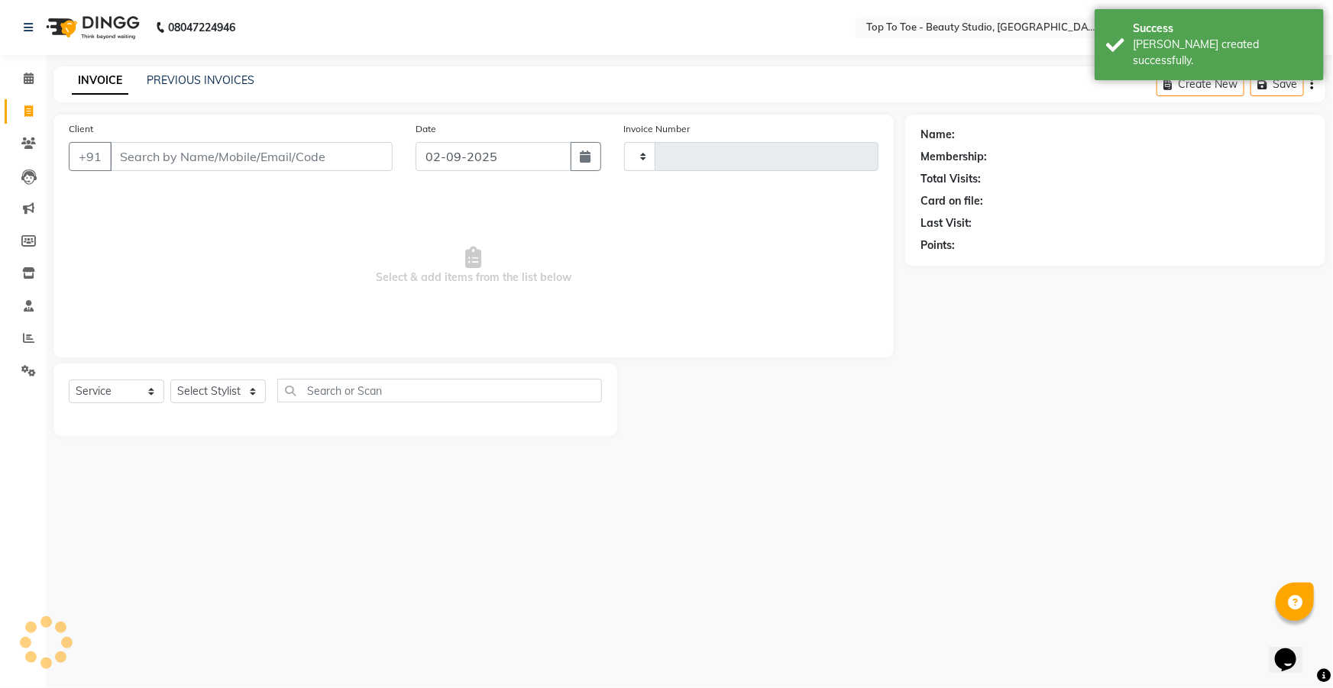
type input "0551"
select select "7233"
click at [147, 144] on input "Client" at bounding box center [251, 156] width 283 height 29
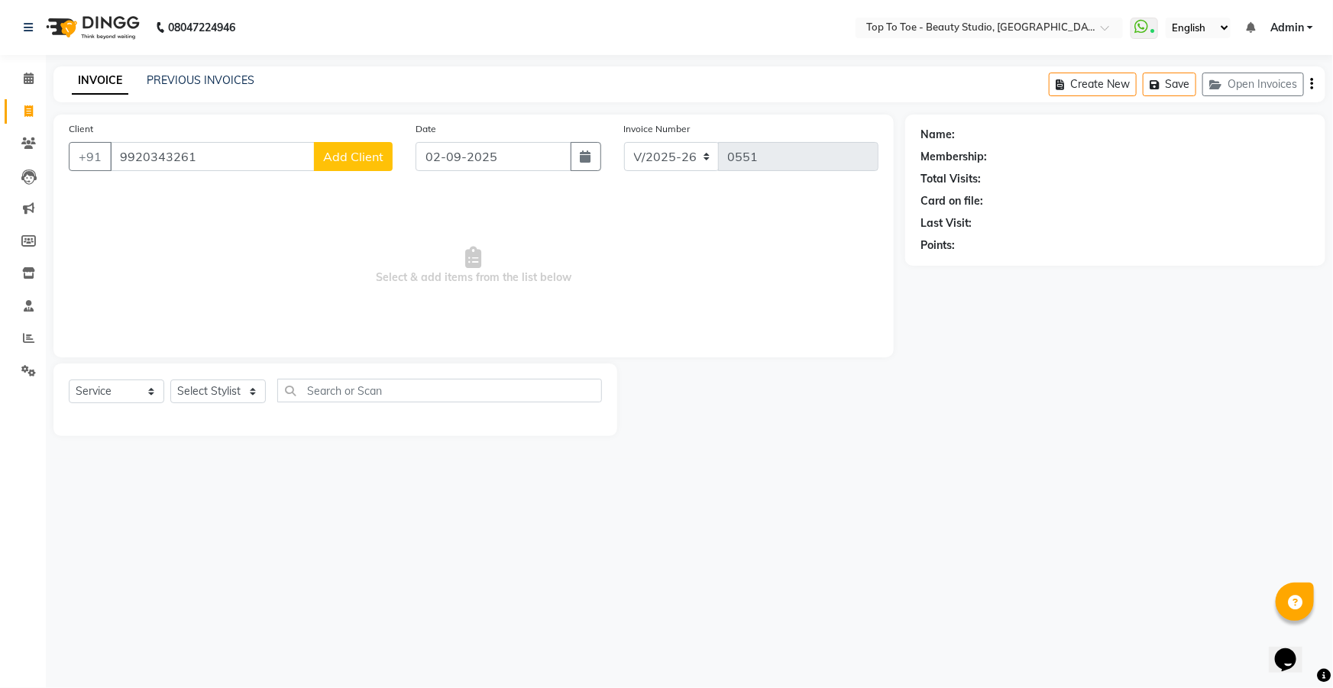
type input "9920343261"
click at [347, 155] on span "Add Client" at bounding box center [353, 156] width 60 height 15
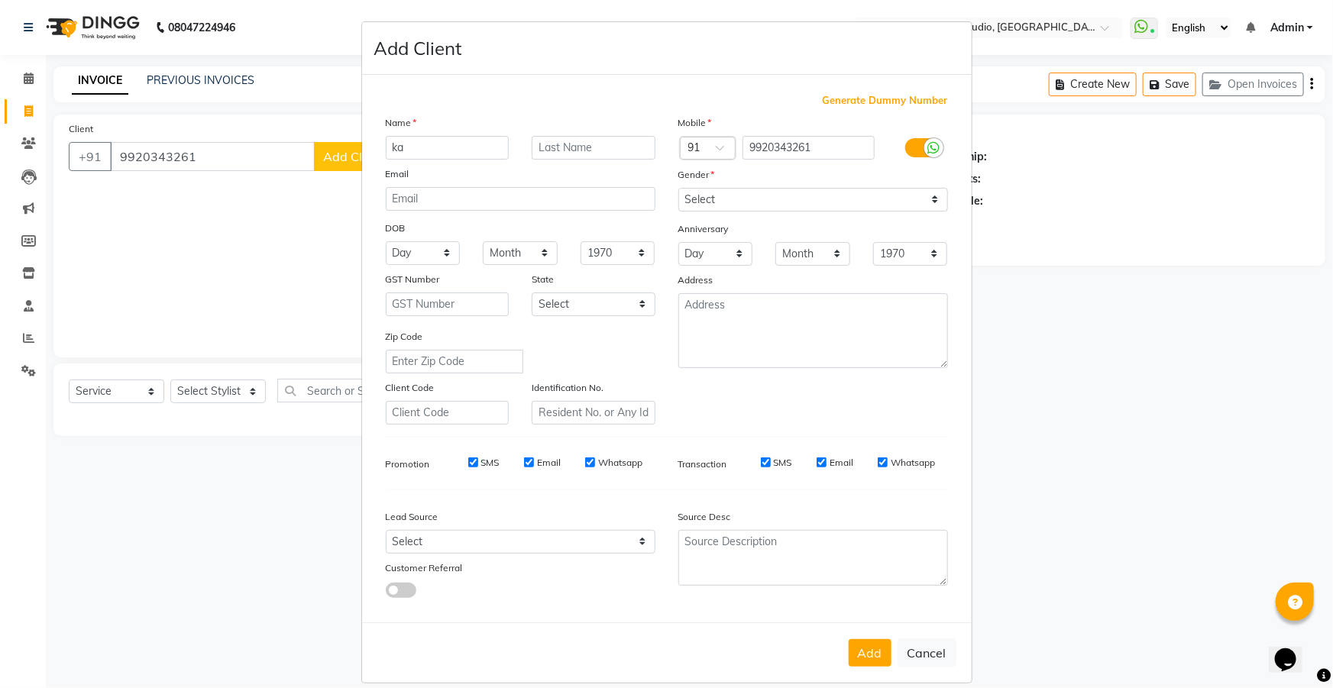
type input "k"
type input "KAJAL"
click at [607, 141] on input "text" at bounding box center [594, 148] width 124 height 24
type input "YADAV"
click at [745, 201] on select "Select Male Female Other Prefer Not To Say" at bounding box center [813, 200] width 270 height 24
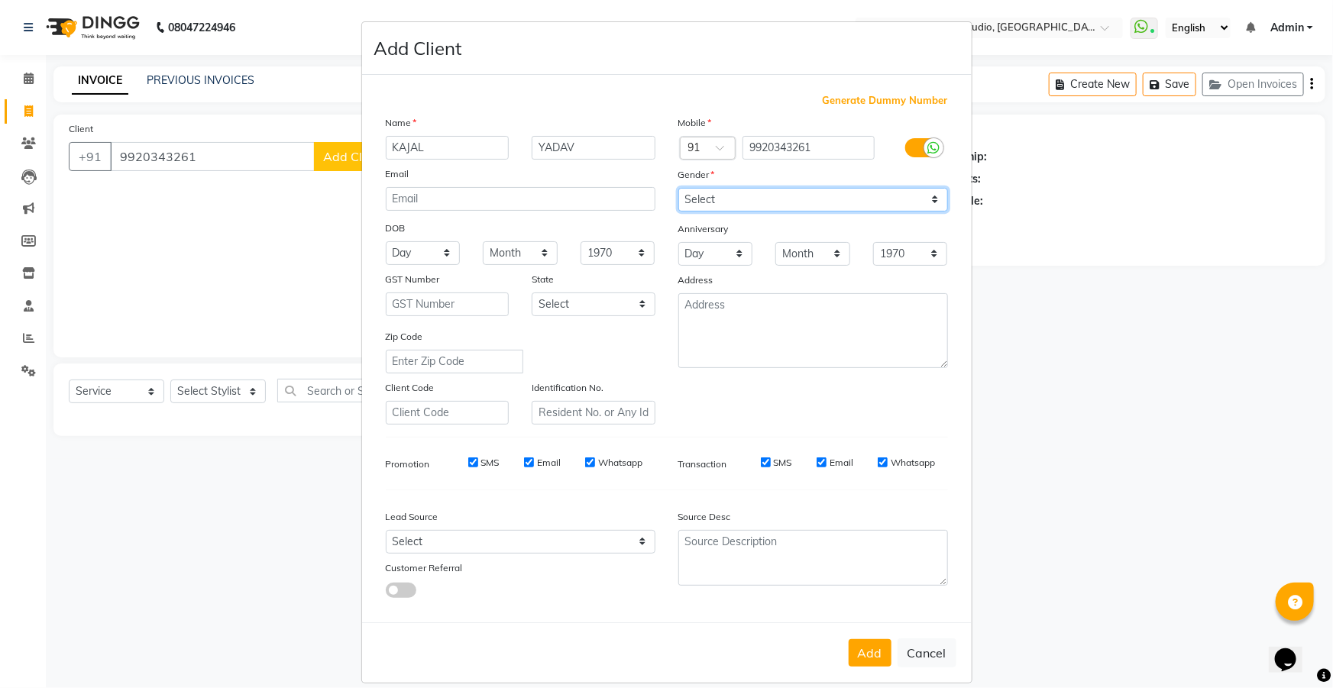
select select "female"
click at [678, 188] on select "Select Male Female Other Prefer Not To Say" at bounding box center [813, 200] width 270 height 24
click at [854, 655] on button "Add" at bounding box center [870, 653] width 43 height 28
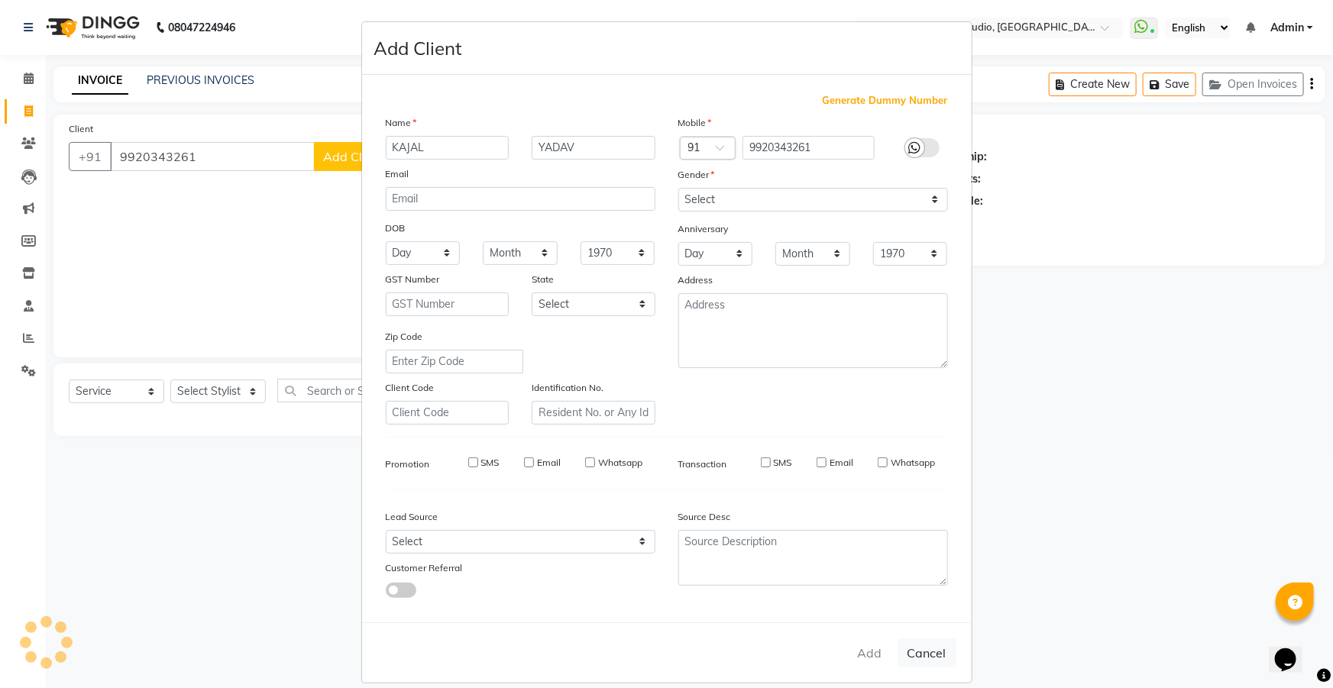
select select
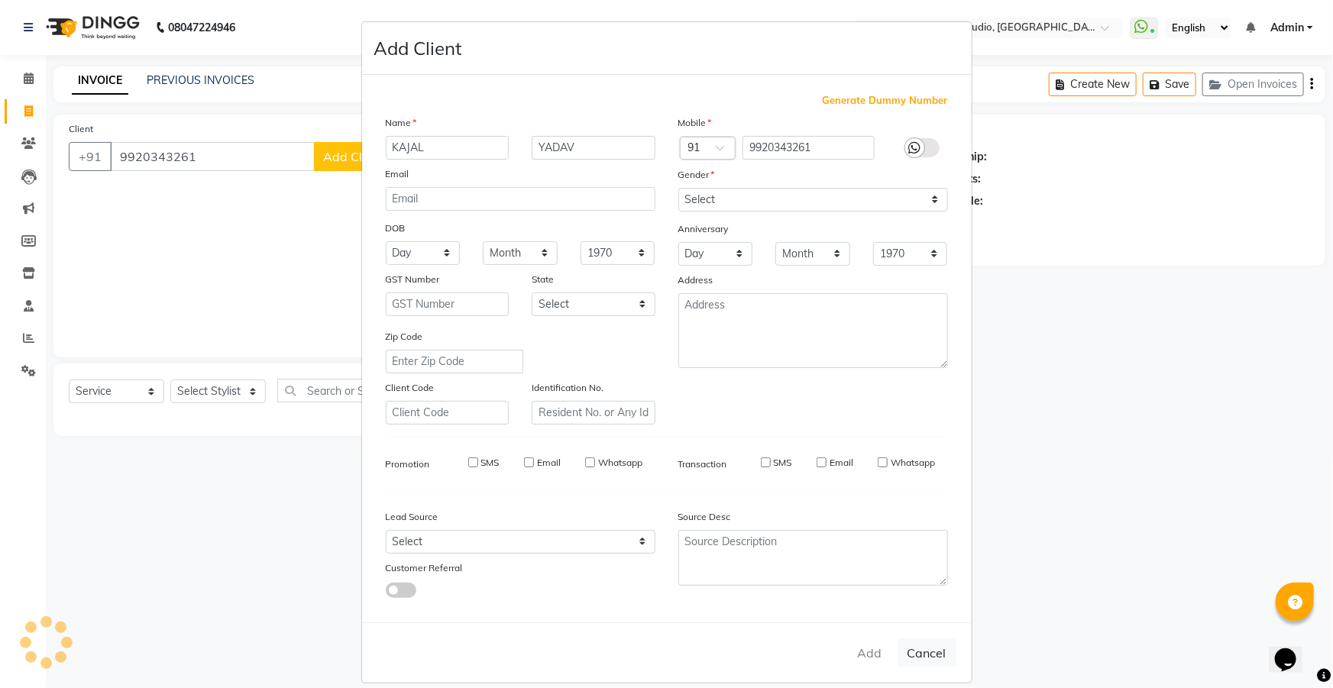
select select
checkbox input "false"
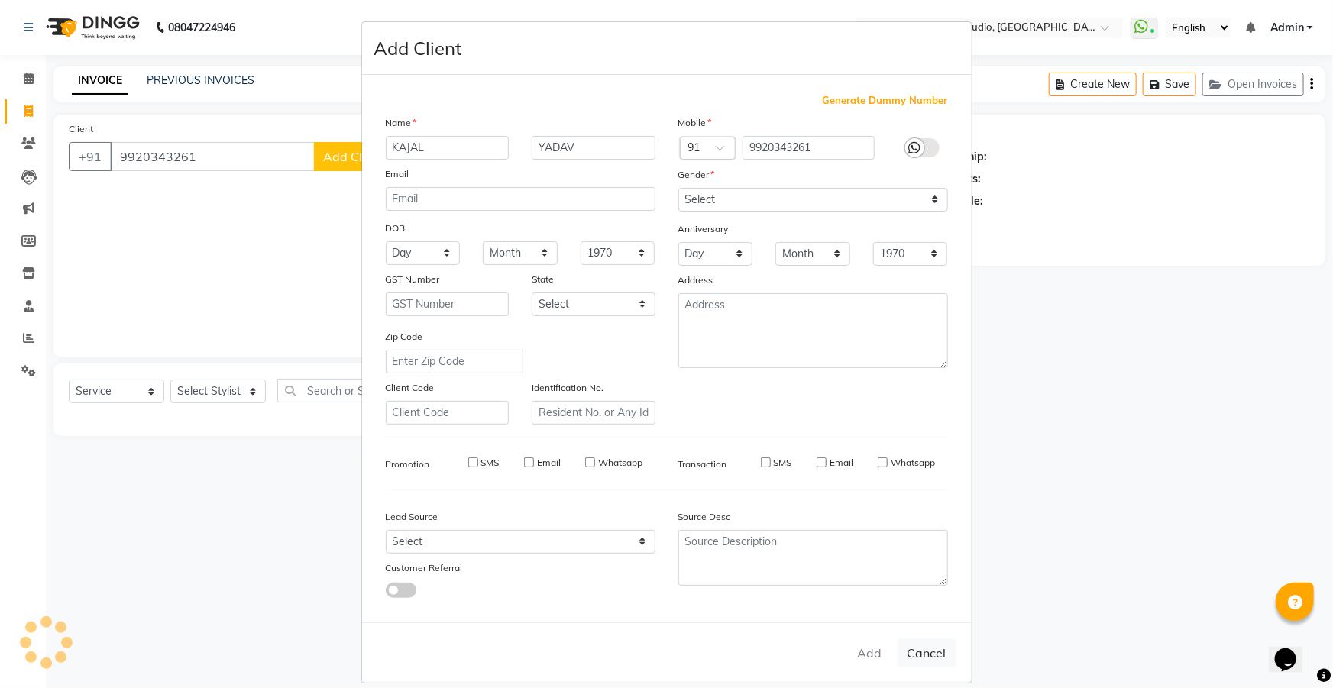
checkbox input "false"
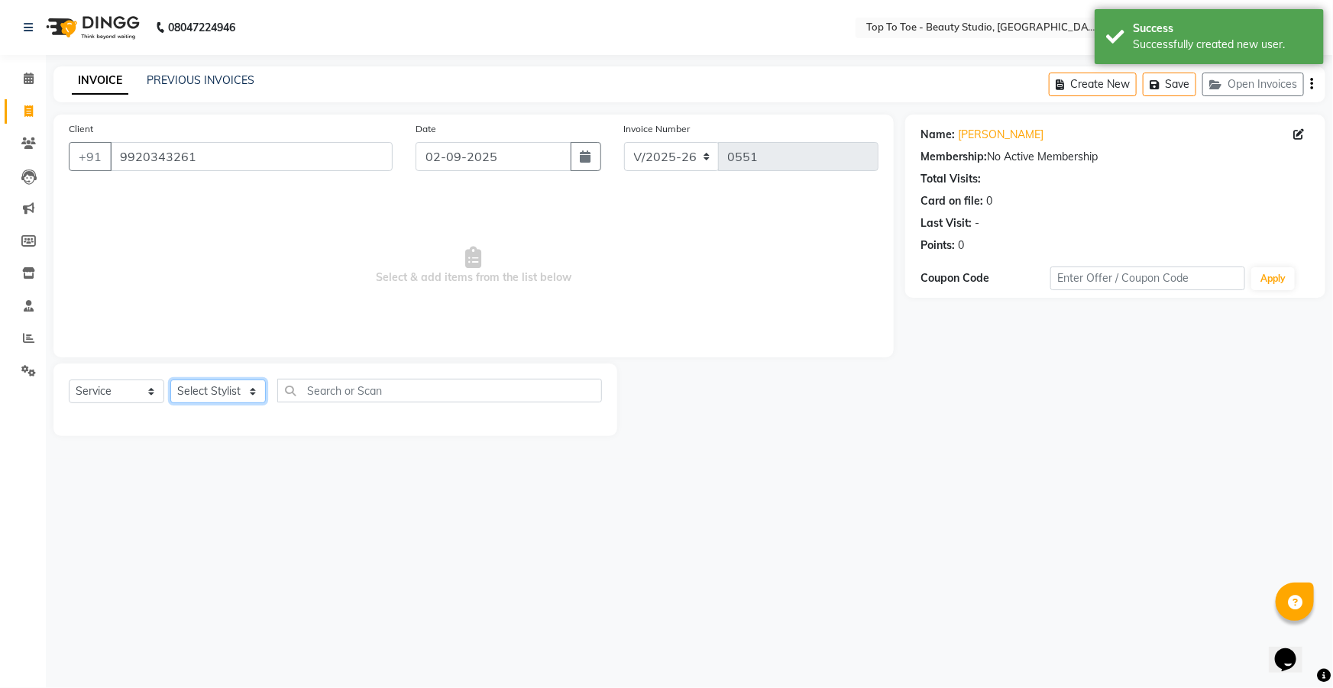
click at [206, 390] on select "Select Stylist HEENA KARISHMA SHAIKH SAJIDA SHAIKH YASMEEN SAYYED" at bounding box center [217, 392] width 95 height 24
select select "62094"
click at [170, 380] on select "Select Stylist HEENA KARISHMA SHAIKH SAJIDA SHAIKH YASMEEN SAYYED" at bounding box center [217, 392] width 95 height 24
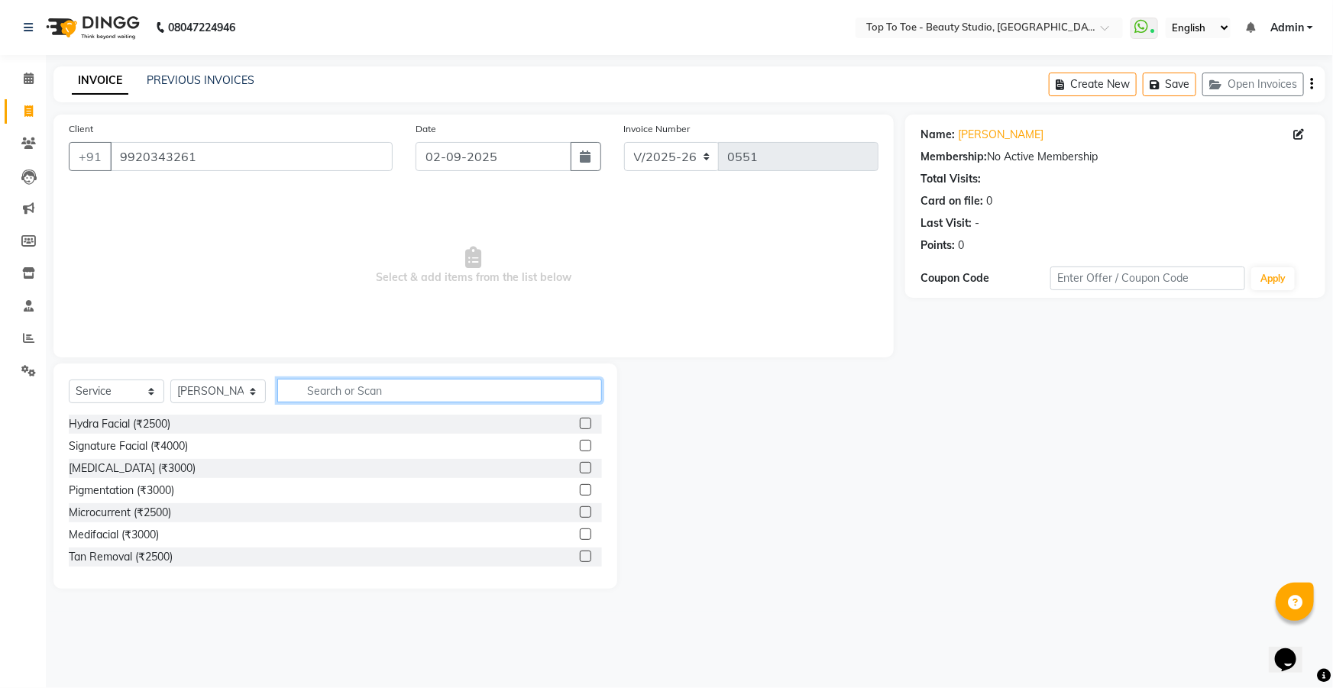
click at [336, 394] on input "text" at bounding box center [439, 391] width 325 height 24
type input "H"
type input "CUT"
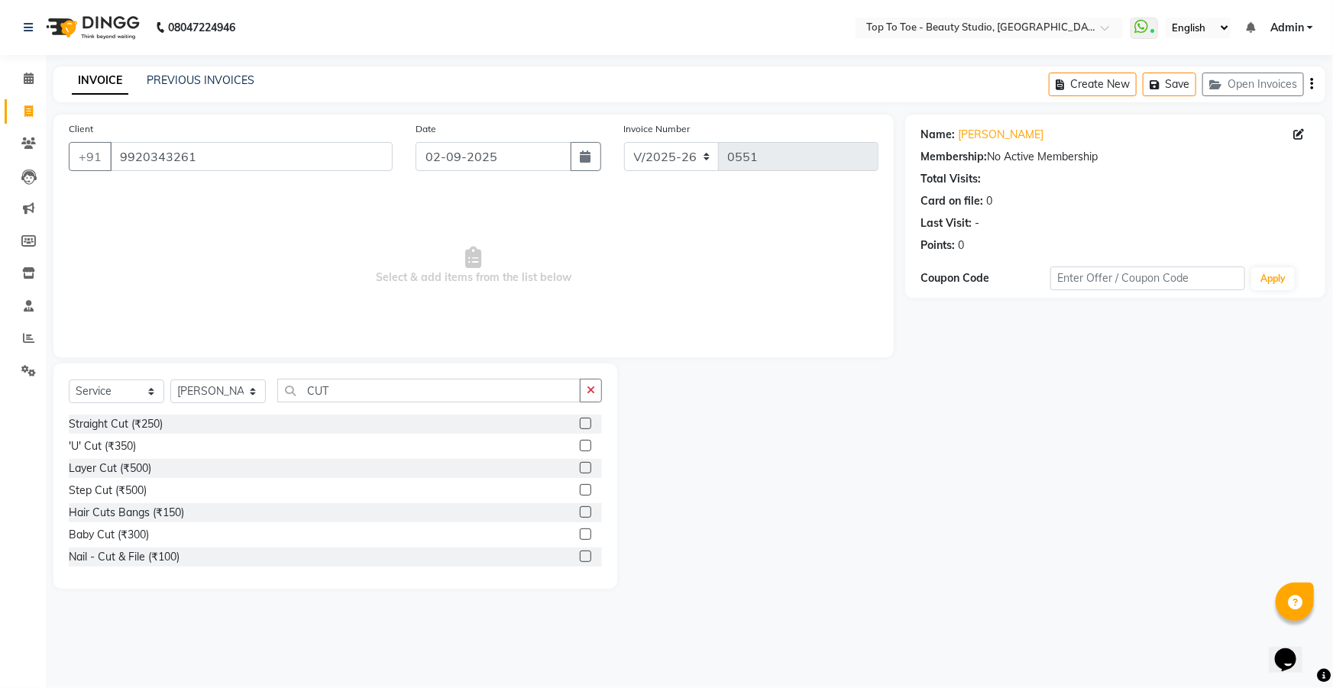
click at [580, 442] on label at bounding box center [585, 445] width 11 height 11
click at [580, 442] on input "checkbox" at bounding box center [585, 447] width 10 height 10
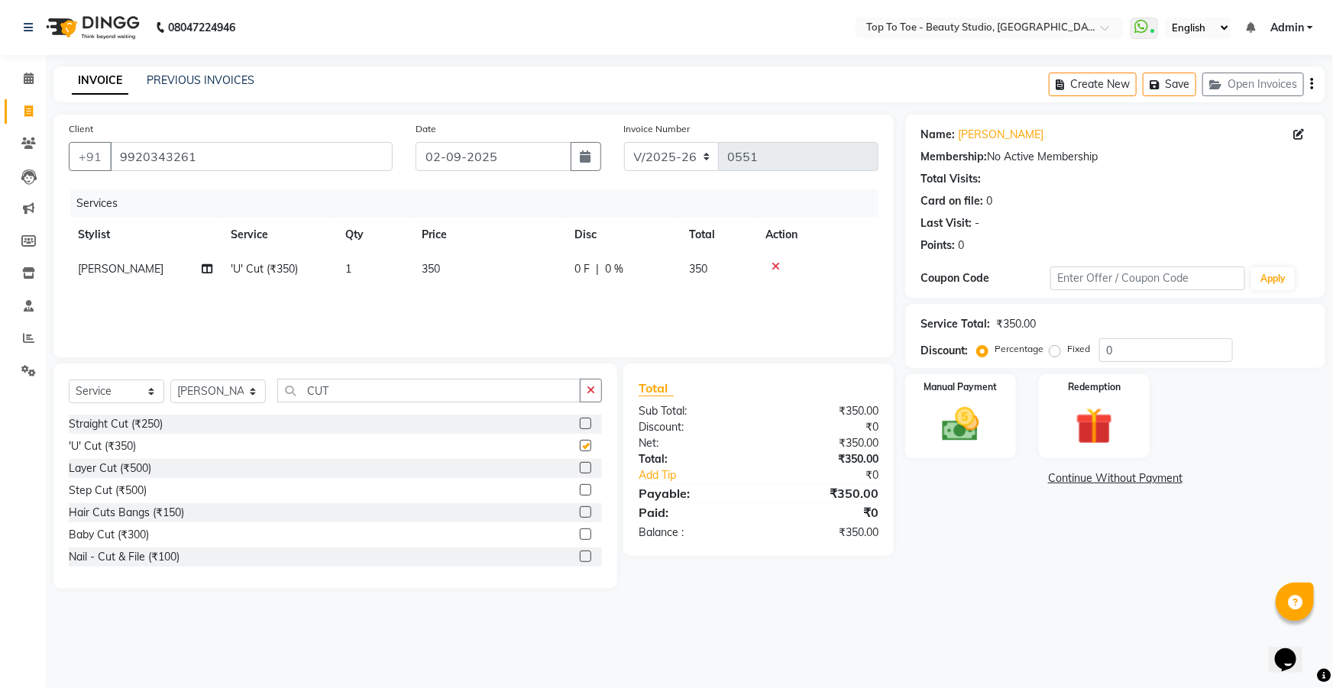
checkbox input "false"
click at [624, 266] on div "0 F | 0 %" at bounding box center [623, 269] width 96 height 16
select select "62094"
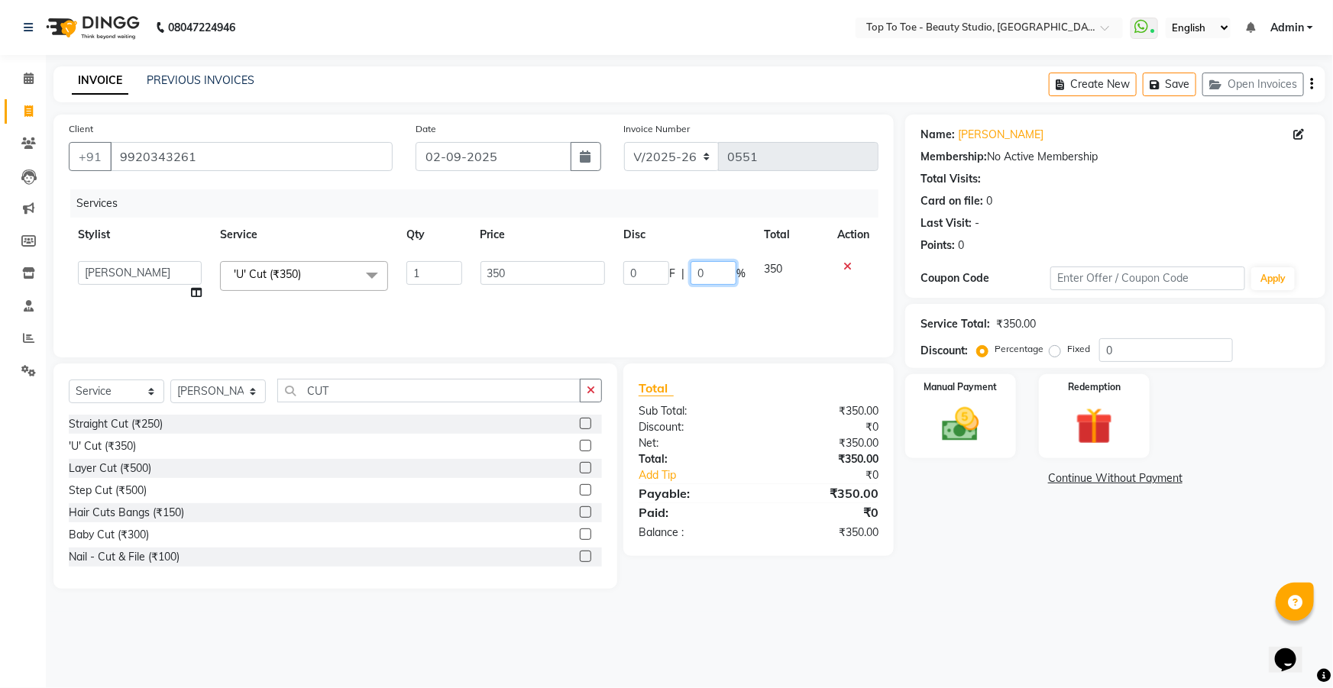
click at [711, 269] on input "0" at bounding box center [714, 273] width 46 height 24
type input "15"
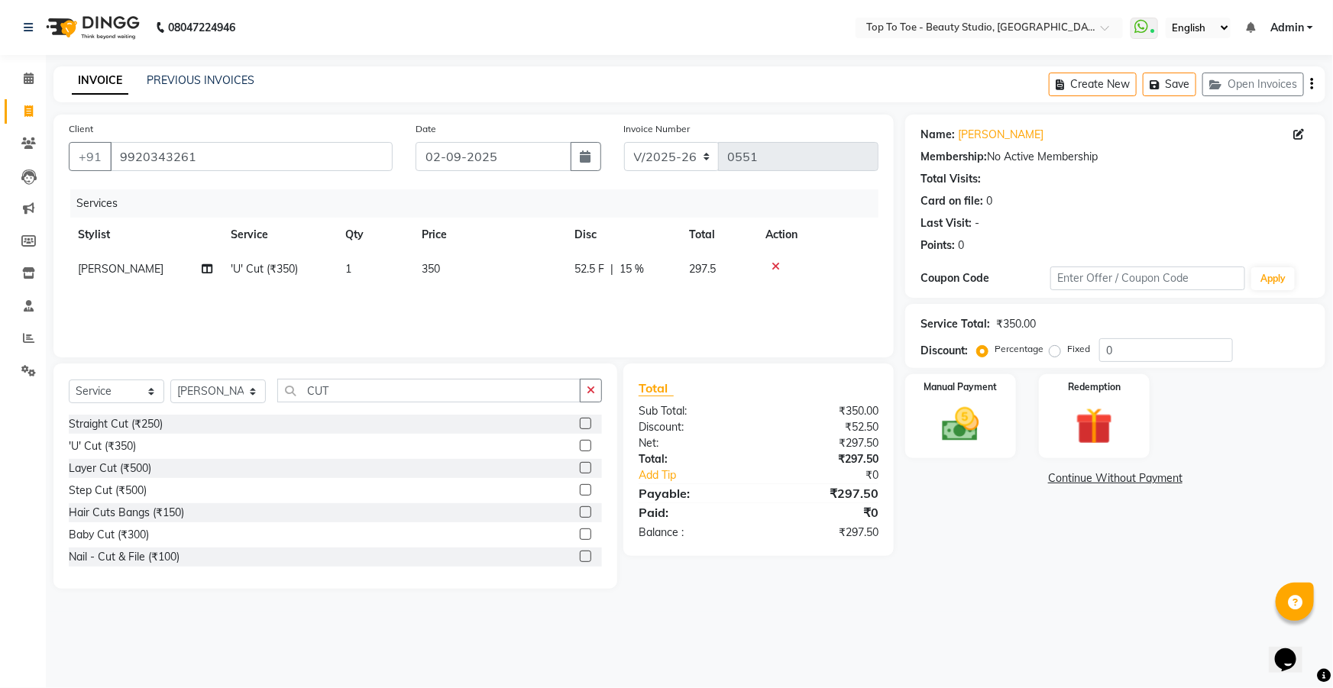
click at [725, 316] on div "Services Stylist Service Qty Price Disc Total Action YASMEEN SAYYED 'U' Cut (₹3…" at bounding box center [474, 265] width 810 height 153
click at [633, 260] on td "52.5 F | 15 %" at bounding box center [622, 269] width 115 height 34
select select "62094"
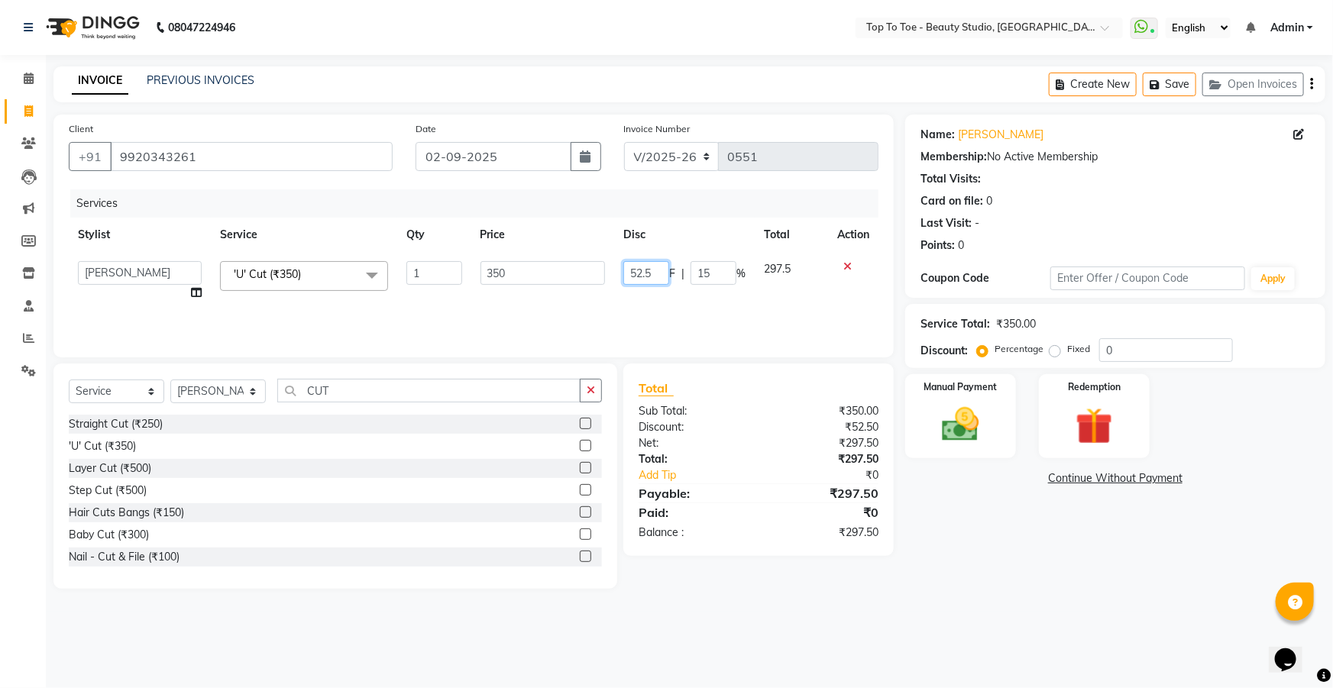
click at [659, 277] on input "52.5" at bounding box center [646, 273] width 46 height 24
type input "50"
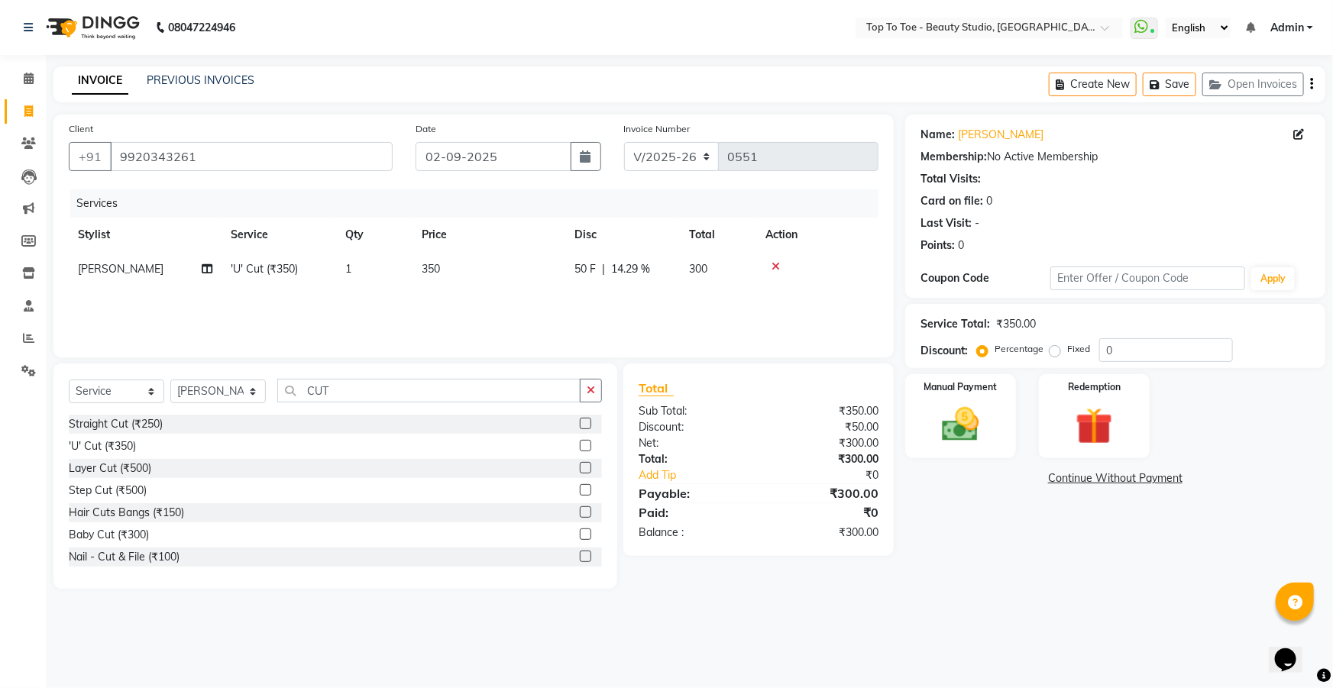
click at [662, 313] on div "Services Stylist Service Qty Price Disc Total Action YASMEEN SAYYED 'U' Cut (₹3…" at bounding box center [474, 265] width 810 height 153
click at [964, 419] on img at bounding box center [961, 425] width 63 height 44
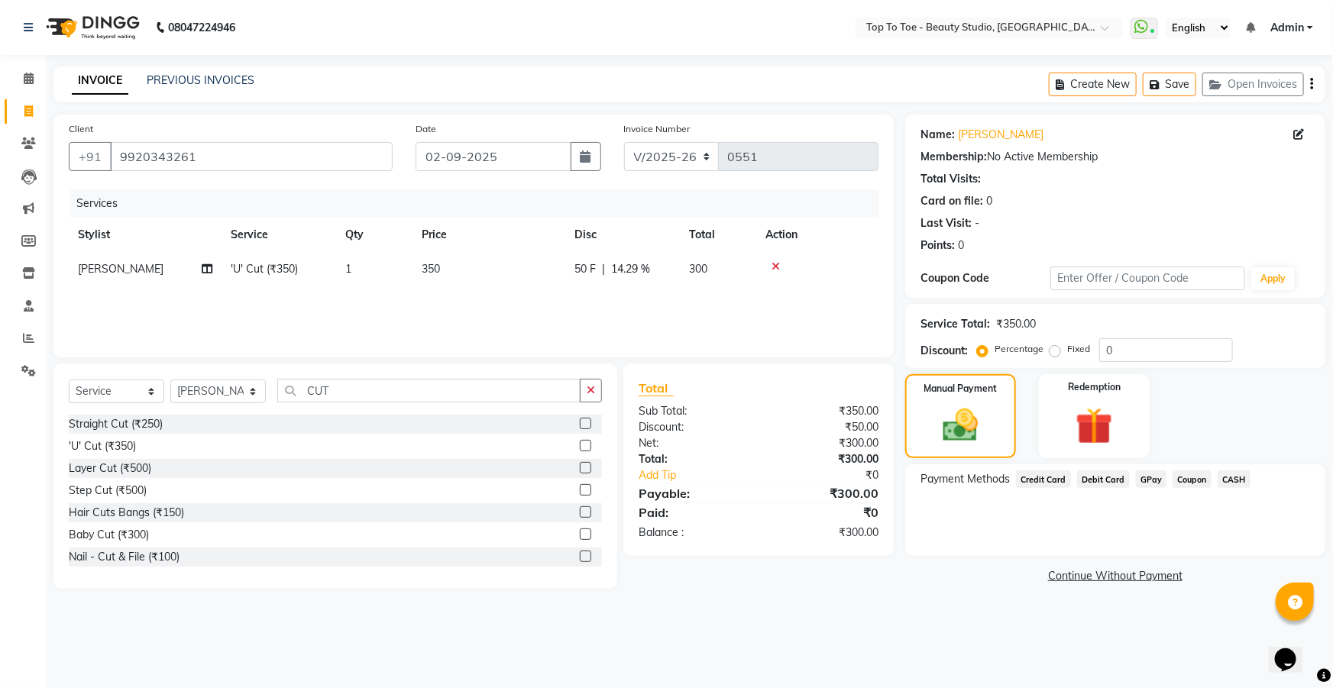
click at [1223, 477] on span "CASH" at bounding box center [1234, 480] width 33 height 18
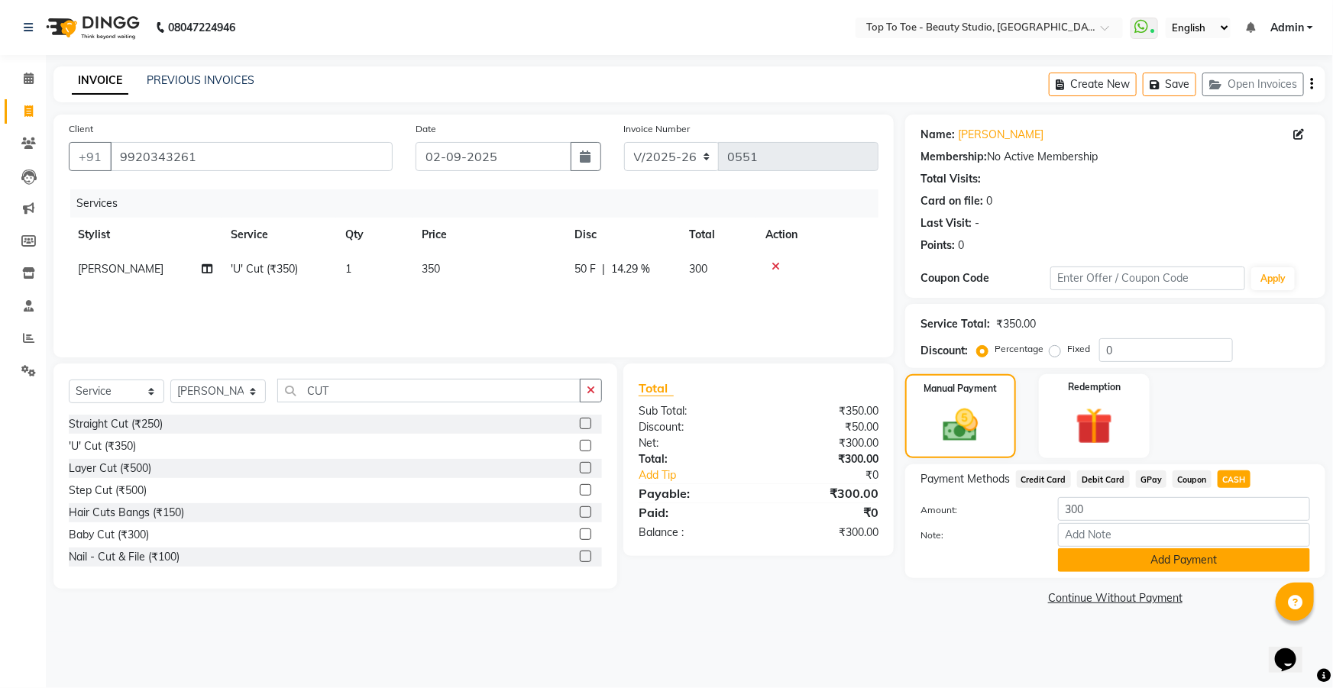
click at [1196, 563] on button "Add Payment" at bounding box center [1184, 561] width 252 height 24
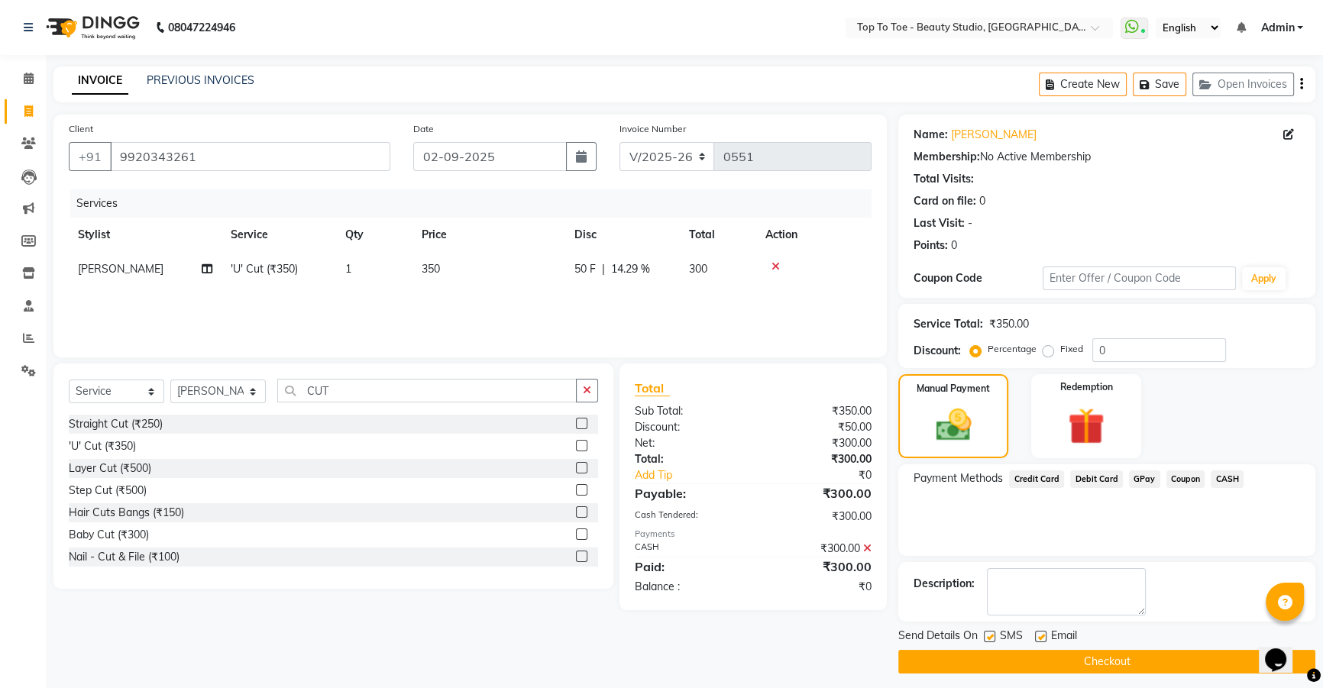
click at [991, 631] on label at bounding box center [989, 636] width 11 height 11
click at [991, 633] on input "checkbox" at bounding box center [989, 638] width 10 height 10
checkbox input "false"
click at [1040, 634] on label at bounding box center [1040, 636] width 11 height 11
click at [1040, 634] on input "checkbox" at bounding box center [1040, 638] width 10 height 10
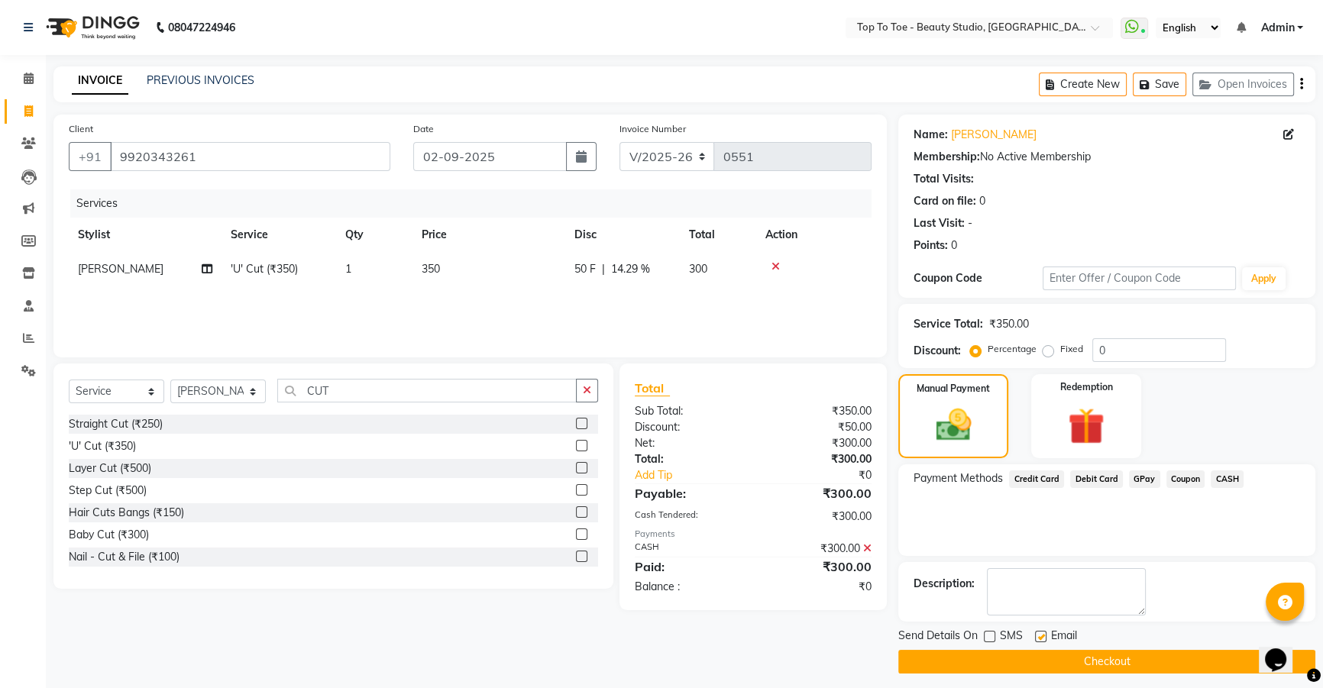
checkbox input "false"
click at [1050, 664] on button "Checkout" at bounding box center [1106, 662] width 417 height 24
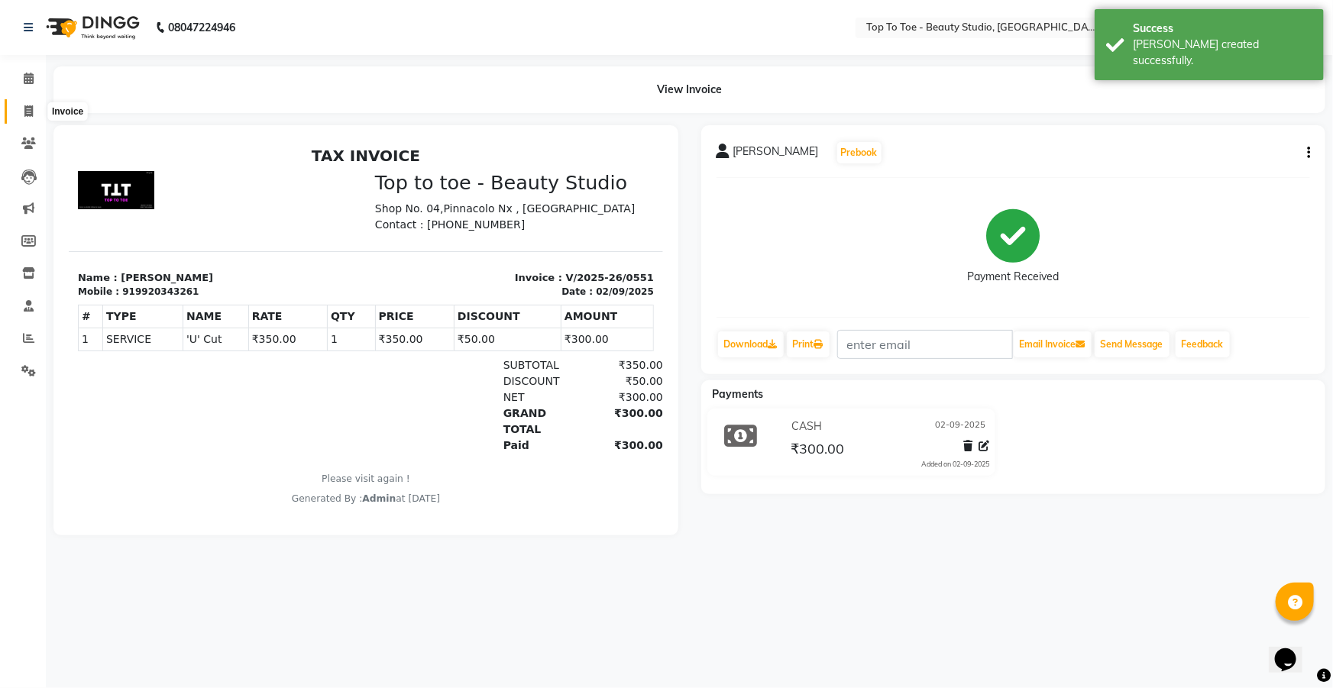
click at [31, 115] on icon at bounding box center [28, 110] width 8 height 11
select select "7233"
select select "service"
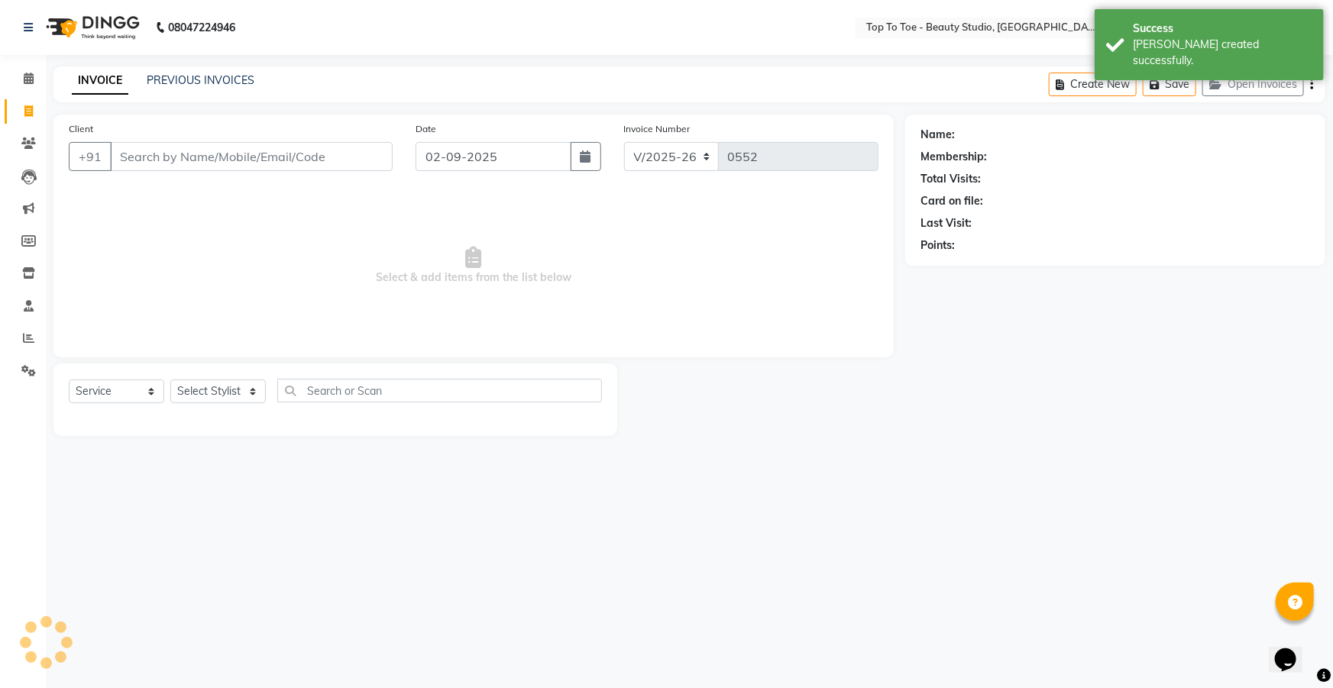
click at [148, 143] on input "Client" at bounding box center [251, 156] width 283 height 29
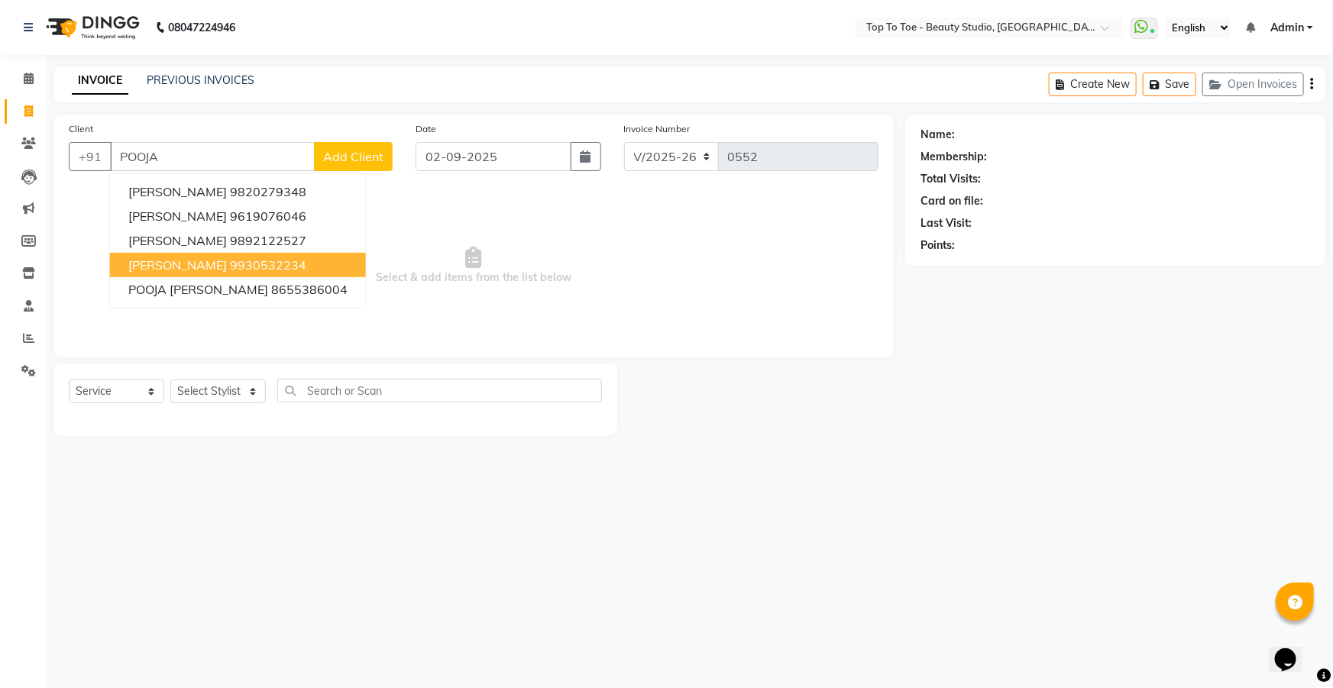
click at [238, 270] on ngb-highlight "9930532234" at bounding box center [268, 264] width 76 height 15
type input "9930532234"
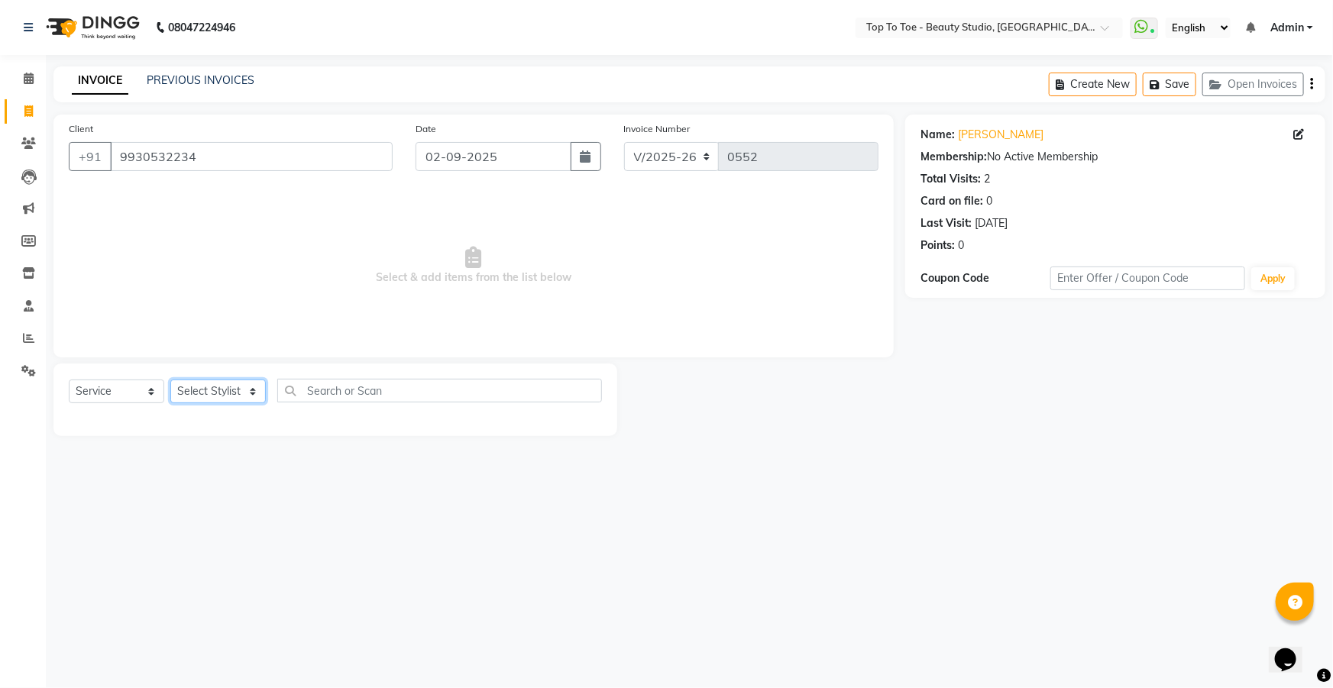
click at [229, 389] on select "Select Stylist HEENA KARISHMA SHAIKH SAJIDA SHAIKH YASMEEN SAYYED" at bounding box center [217, 392] width 95 height 24
select select "62095"
click at [170, 380] on select "Select Stylist HEENA KARISHMA SHAIKH SAJIDA SHAIKH YASMEEN SAYYED" at bounding box center [217, 392] width 95 height 24
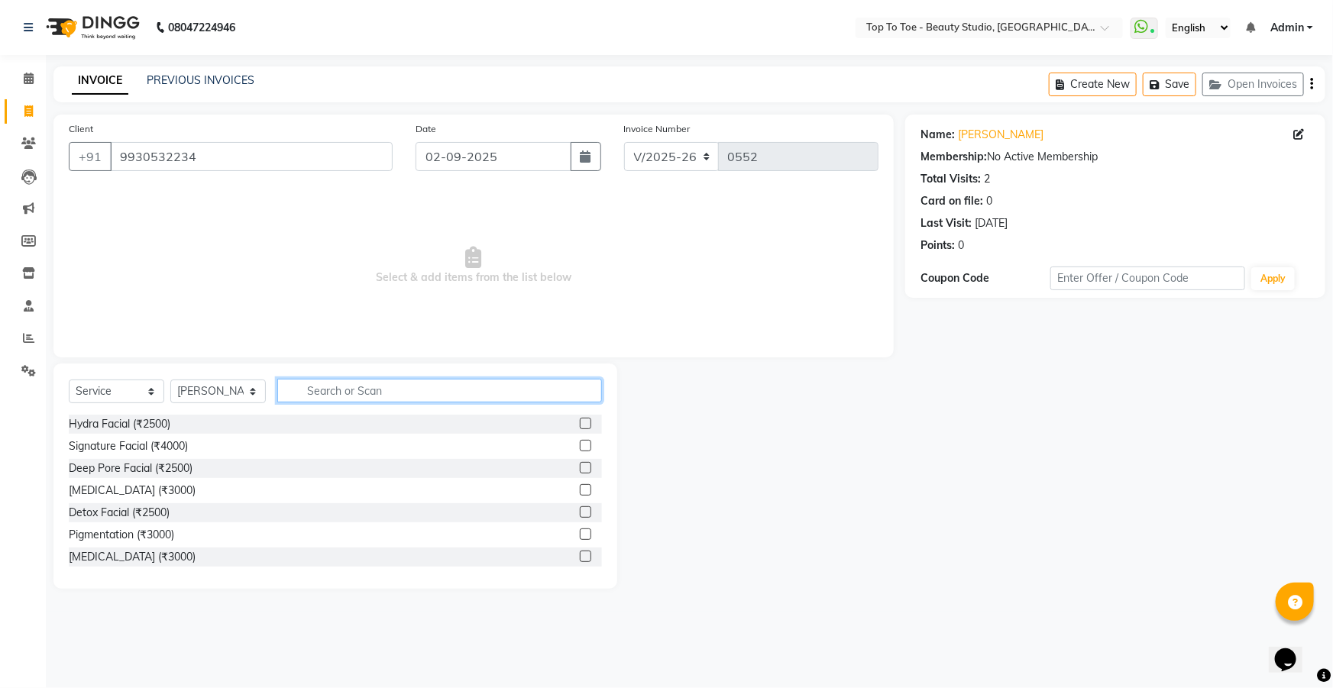
click at [334, 389] on input "text" at bounding box center [439, 391] width 325 height 24
type input "D T"
click at [580, 445] on label at bounding box center [585, 445] width 11 height 11
click at [580, 445] on input "checkbox" at bounding box center [585, 447] width 10 height 10
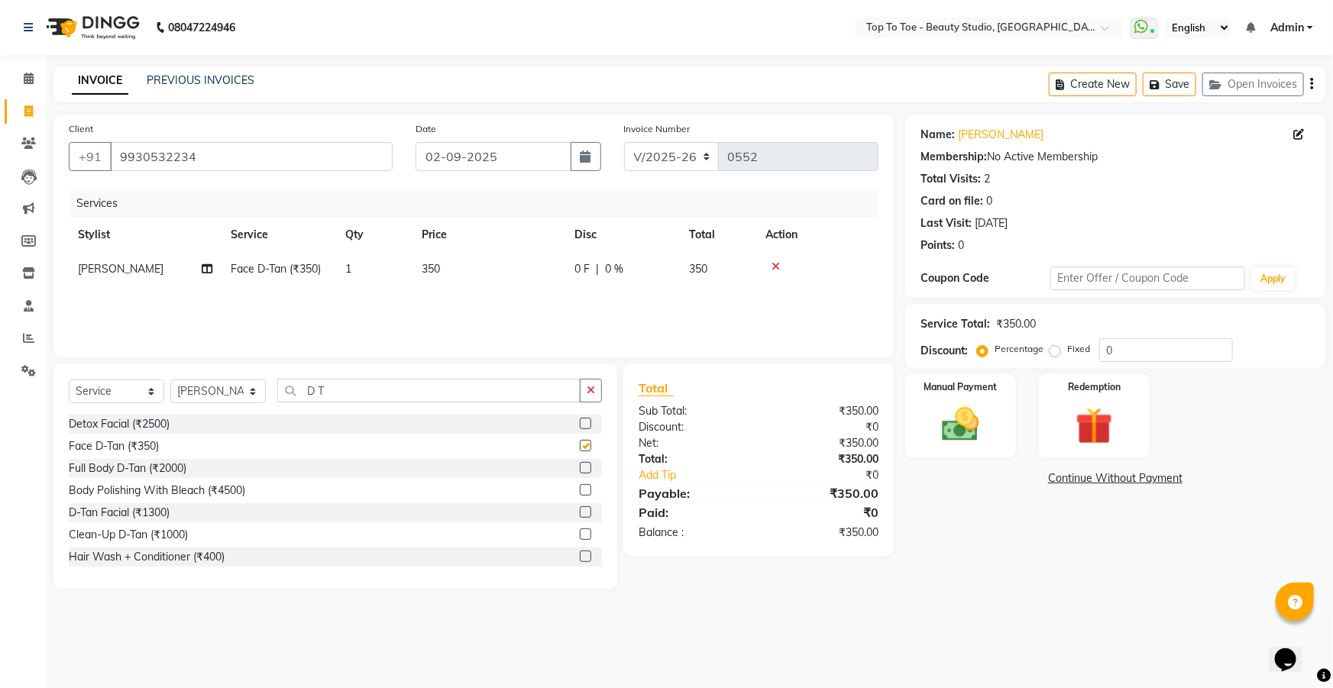
checkbox input "false"
click at [494, 389] on input "D T" at bounding box center [428, 391] width 303 height 24
type input "D"
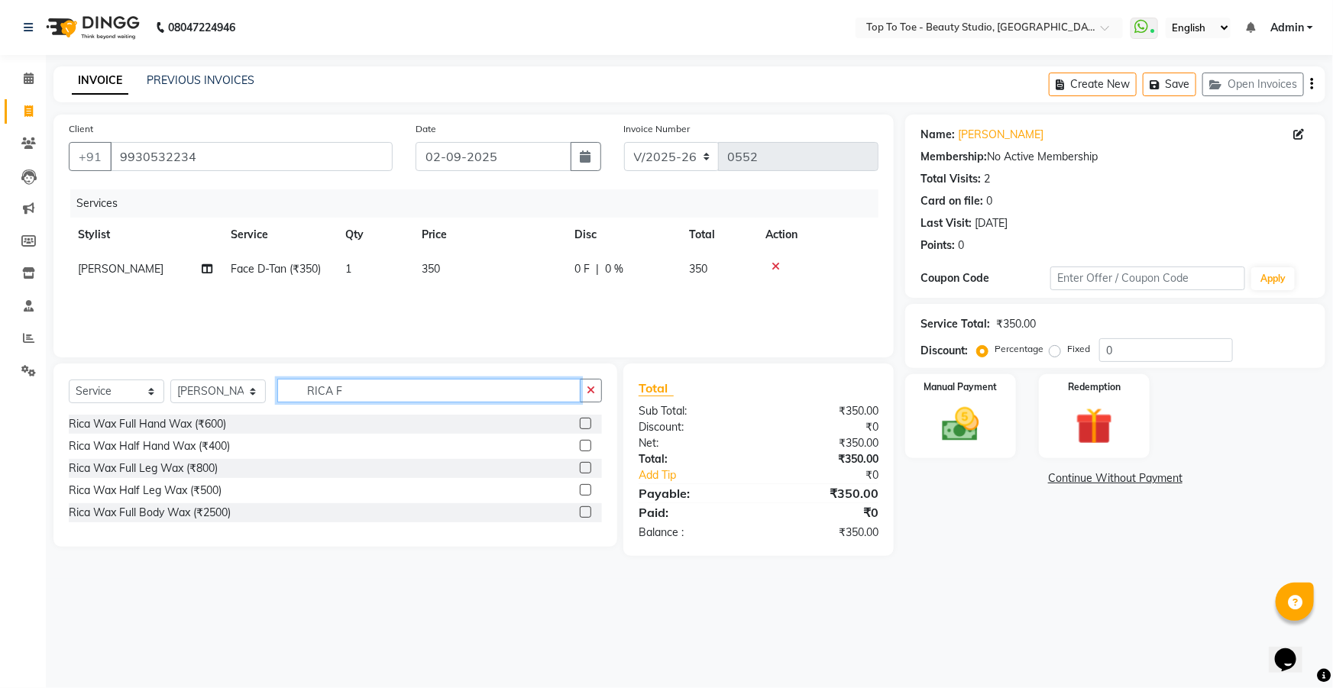
type input "RICA F"
click at [583, 423] on label at bounding box center [585, 423] width 11 height 11
click at [583, 423] on input "checkbox" at bounding box center [585, 424] width 10 height 10
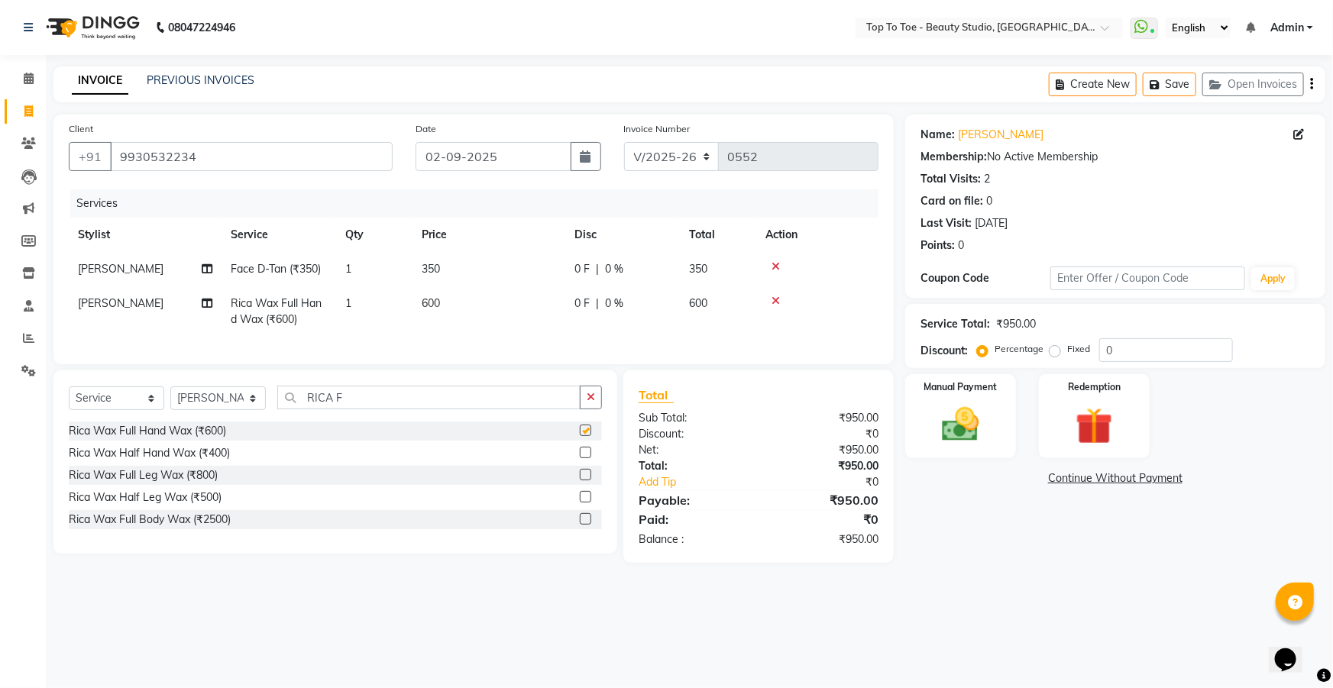
checkbox input "false"
click at [588, 503] on label at bounding box center [585, 496] width 11 height 11
click at [588, 503] on input "checkbox" at bounding box center [585, 498] width 10 height 10
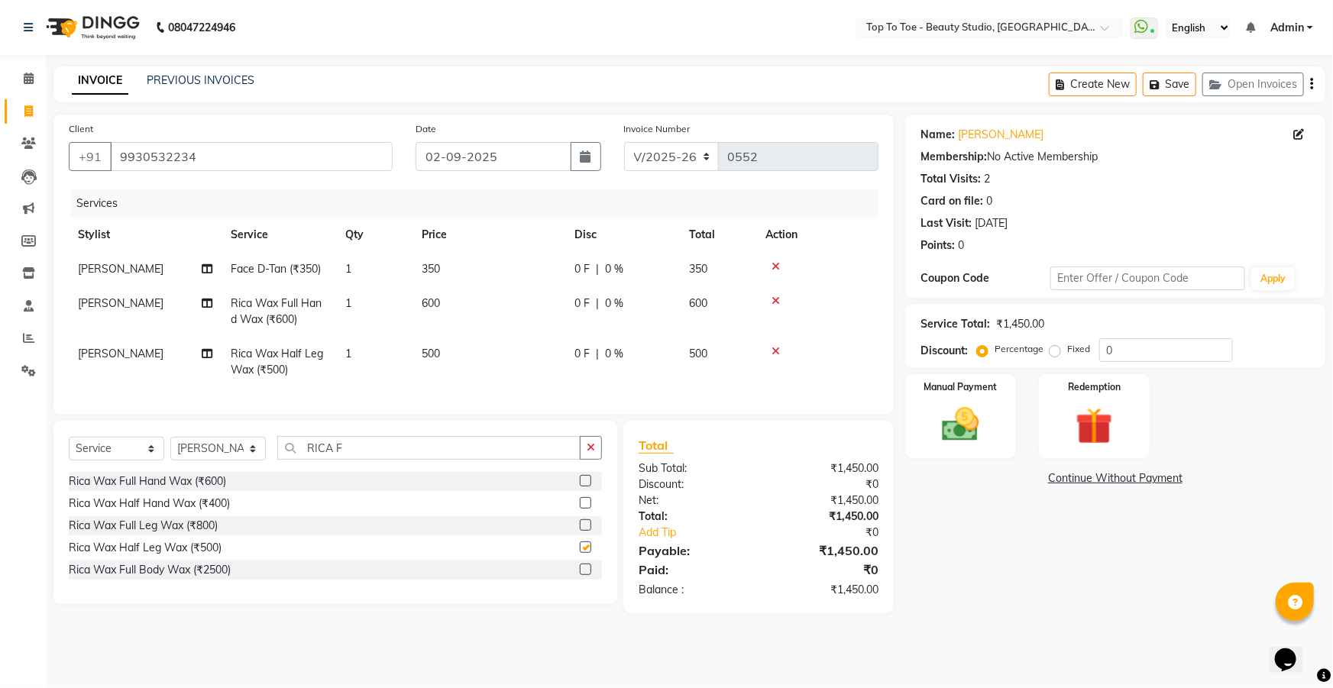
checkbox input "false"
click at [772, 267] on icon at bounding box center [776, 266] width 8 height 11
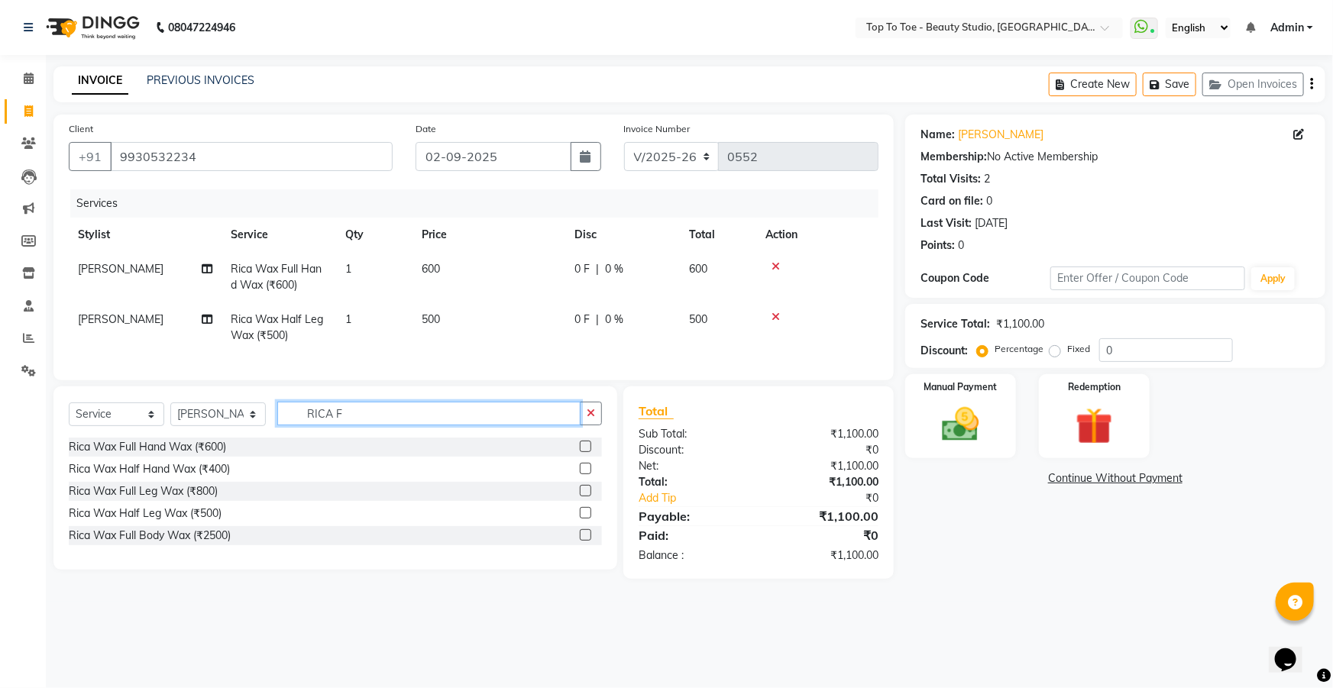
click at [375, 426] on input "RICA F" at bounding box center [428, 414] width 303 height 24
type input "R"
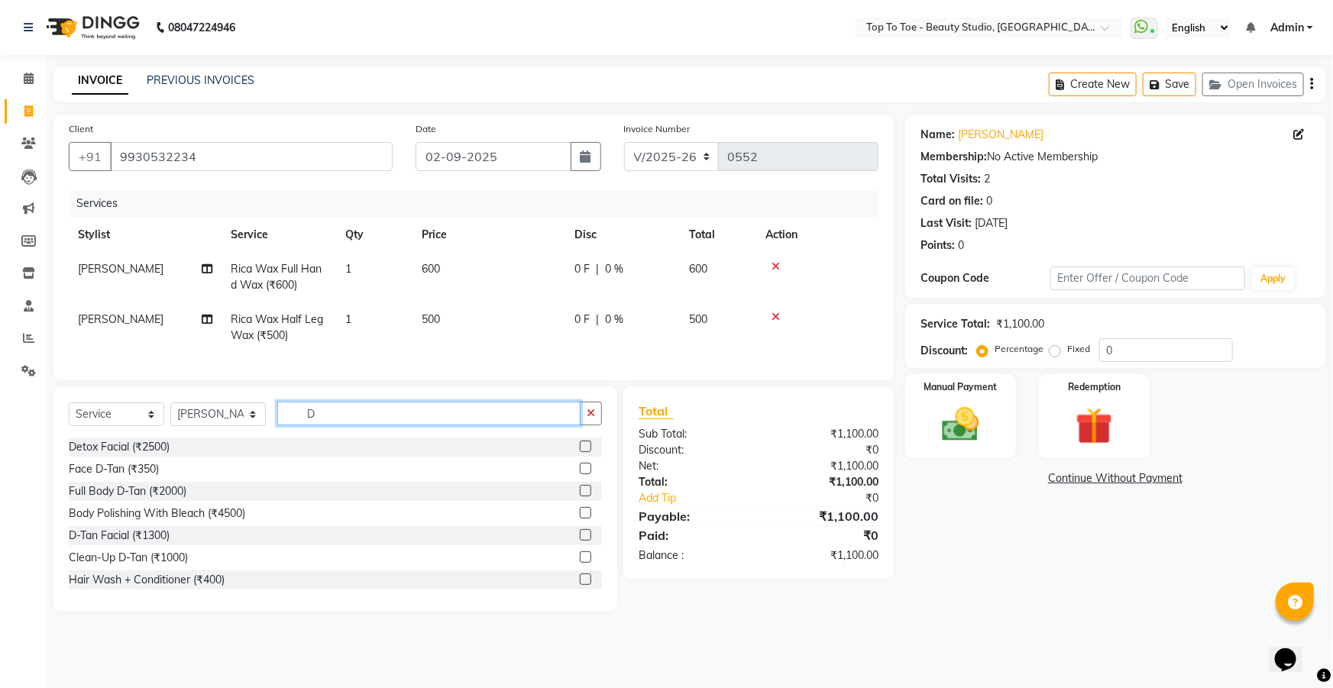
type input "D"
type input "B"
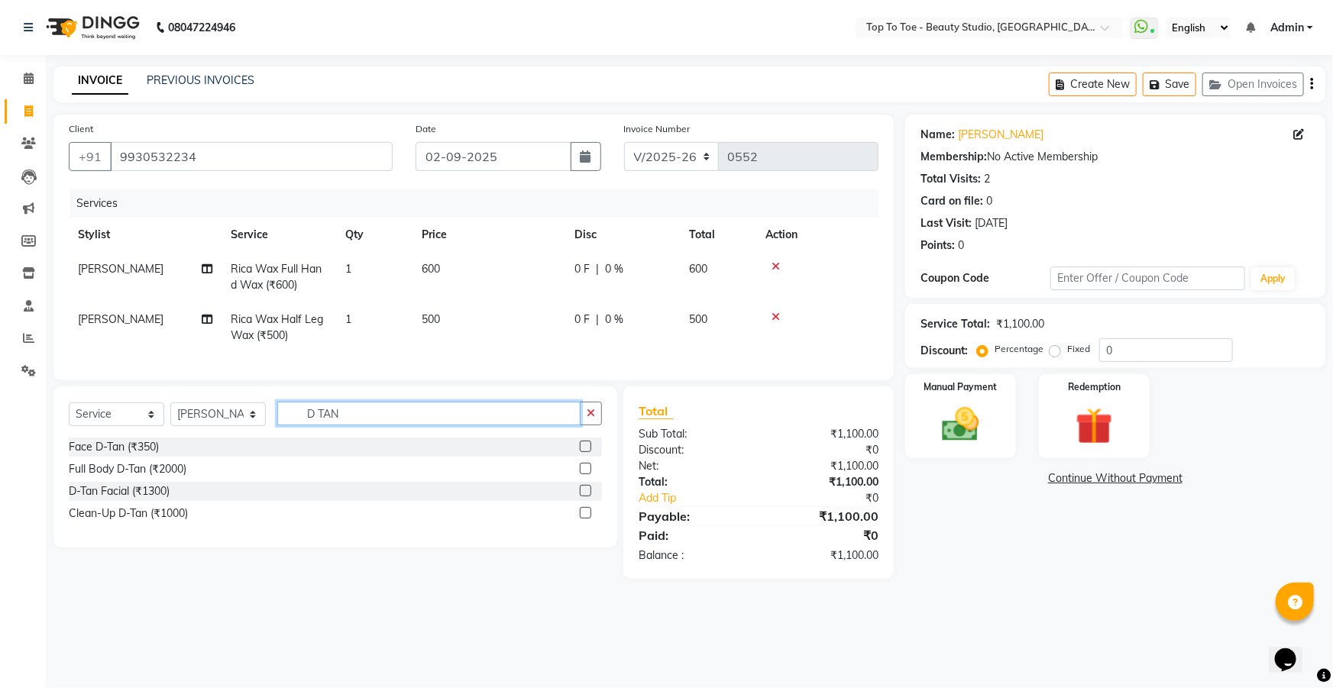
type input "D TAN"
click at [583, 452] on label at bounding box center [585, 446] width 11 height 11
click at [583, 452] on input "checkbox" at bounding box center [585, 447] width 10 height 10
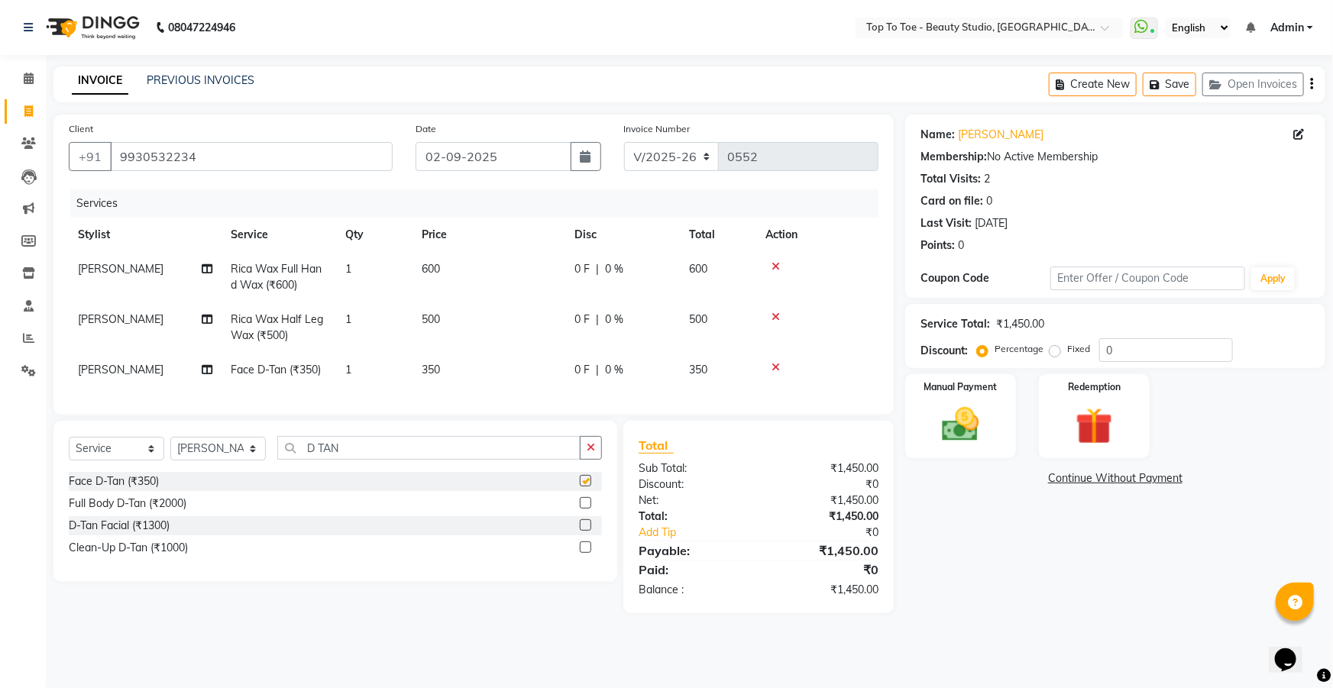
checkbox input "false"
click at [354, 367] on td "1" at bounding box center [374, 370] width 76 height 34
select select "62095"
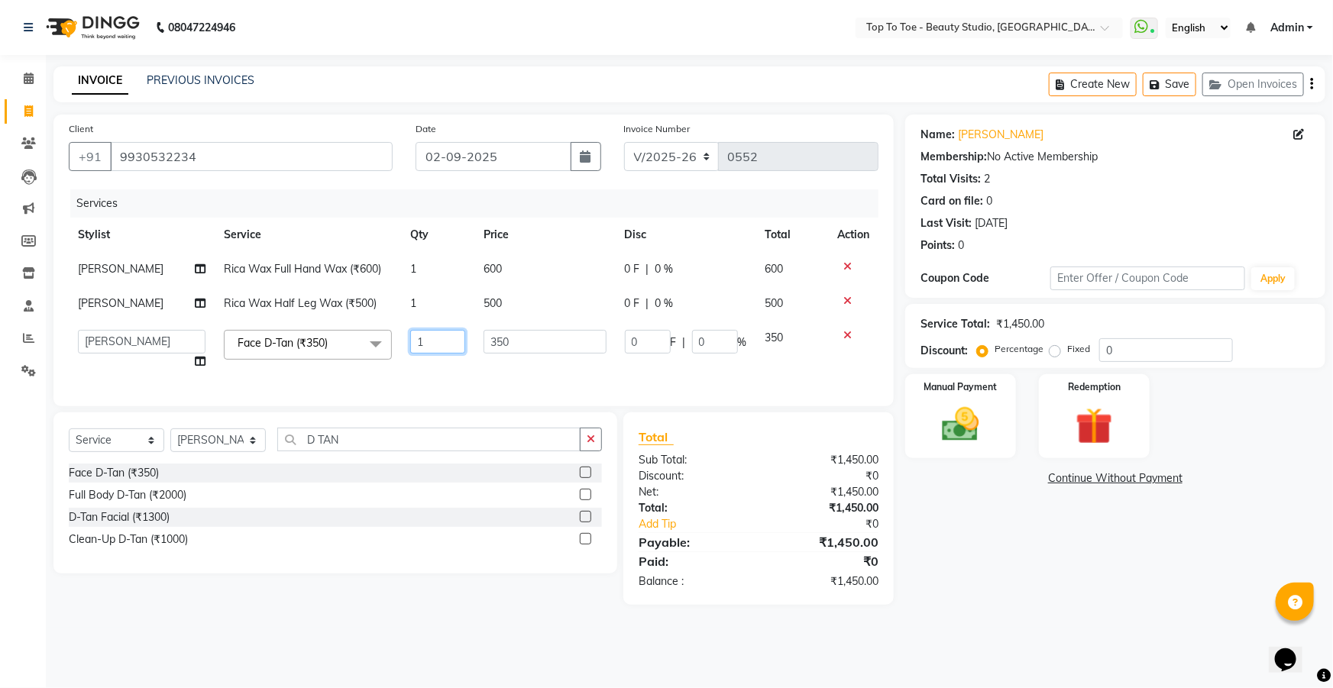
click at [425, 350] on input "1" at bounding box center [437, 342] width 55 height 24
type input "2"
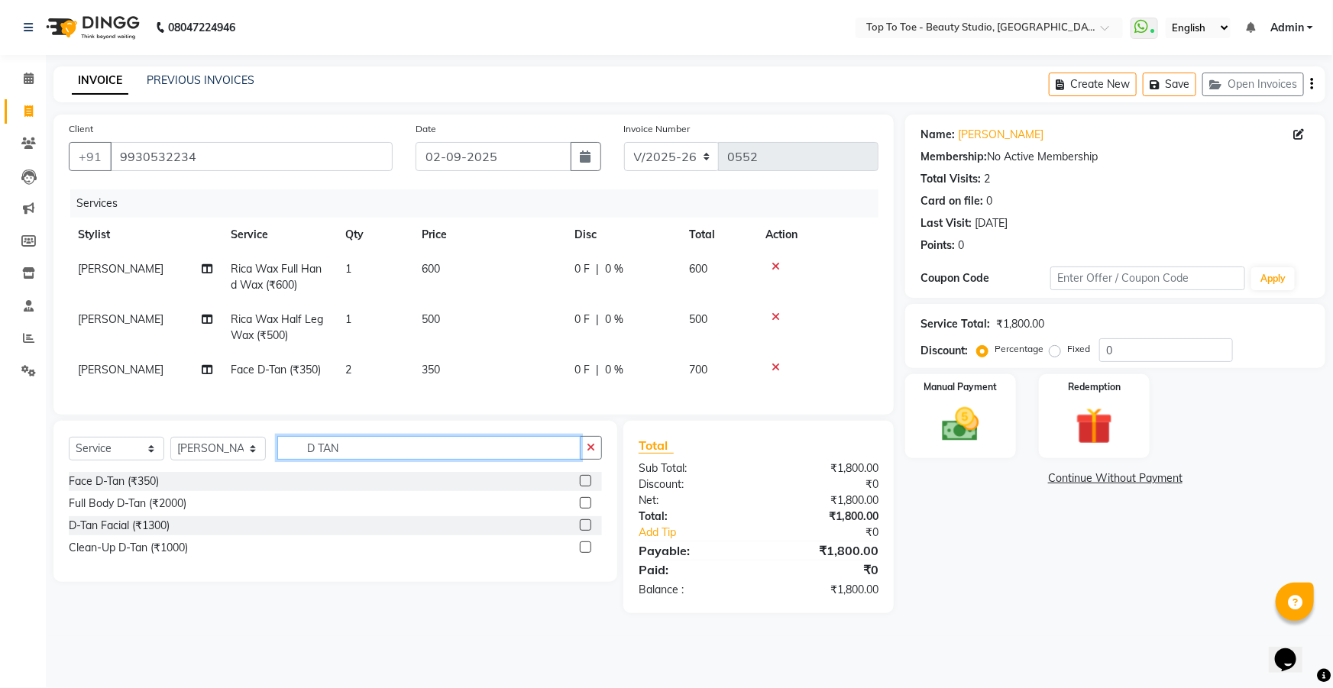
click at [410, 445] on div "Select Service Product Membership Package Voucher Prepaid Gift Card Select Styl…" at bounding box center [335, 501] width 564 height 161
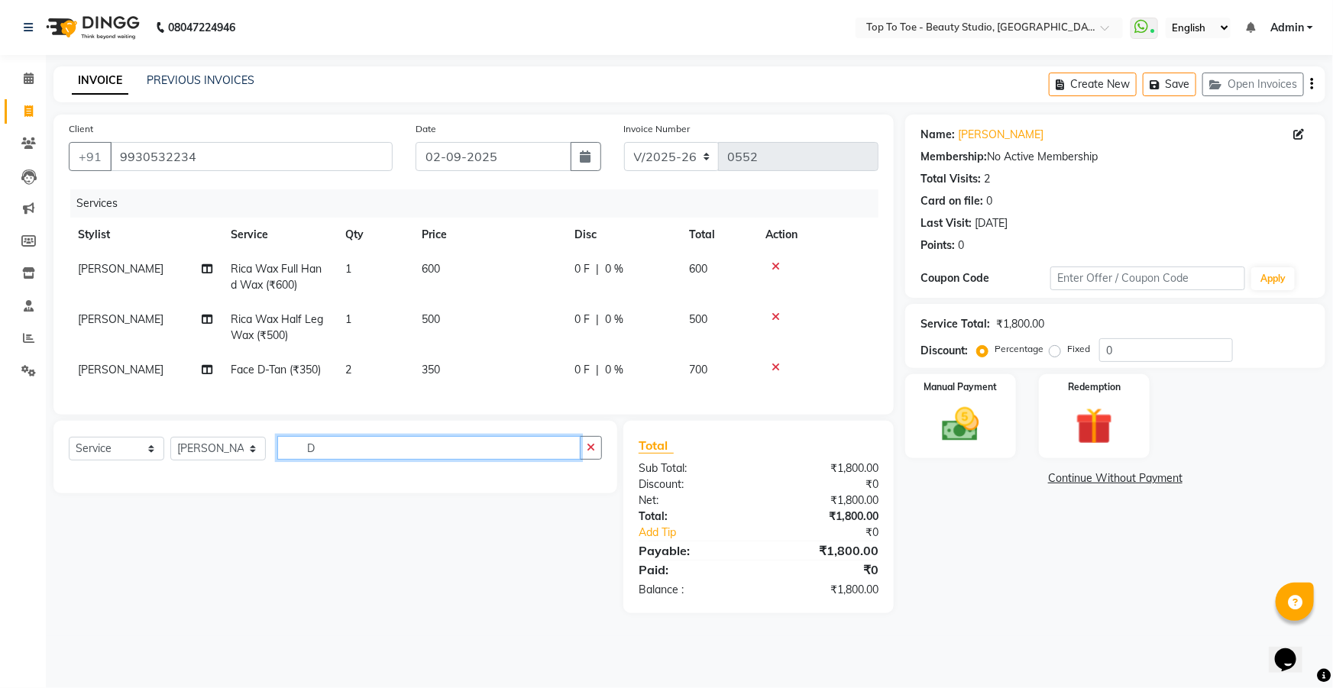
type input "D"
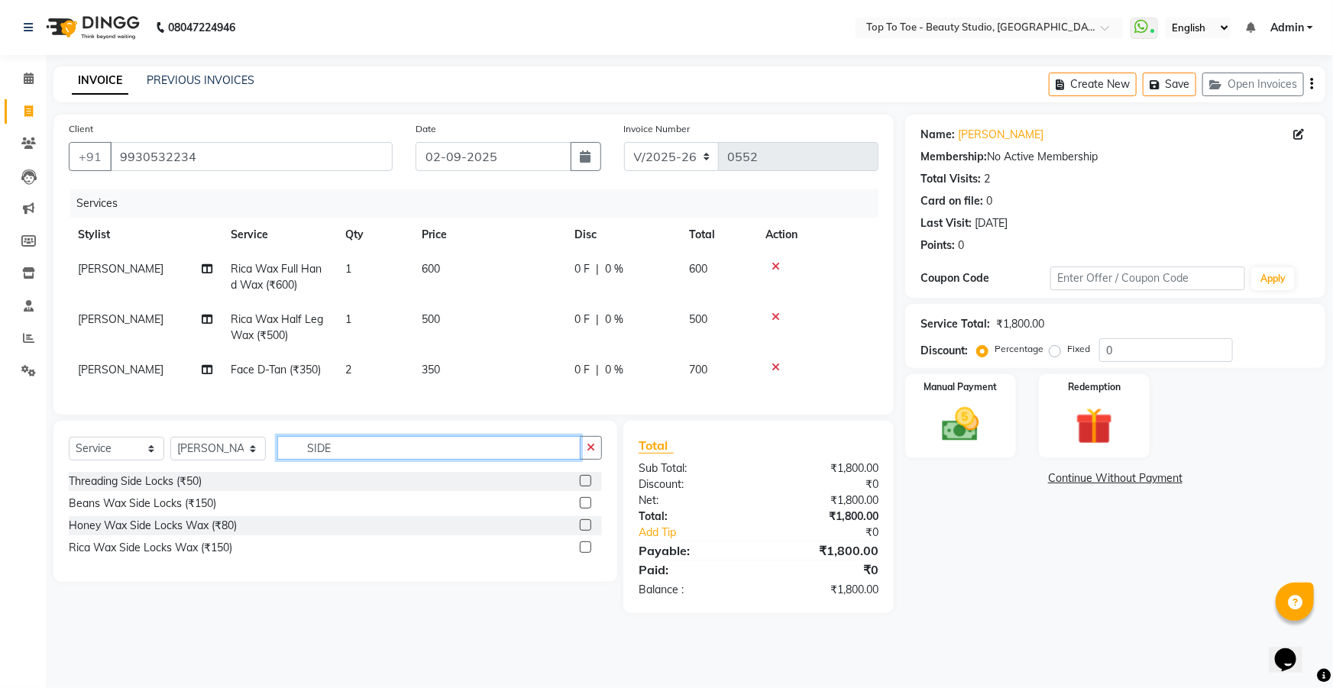
type input "SIDE"
click at [587, 509] on label at bounding box center [585, 502] width 11 height 11
click at [587, 509] on input "checkbox" at bounding box center [585, 504] width 10 height 10
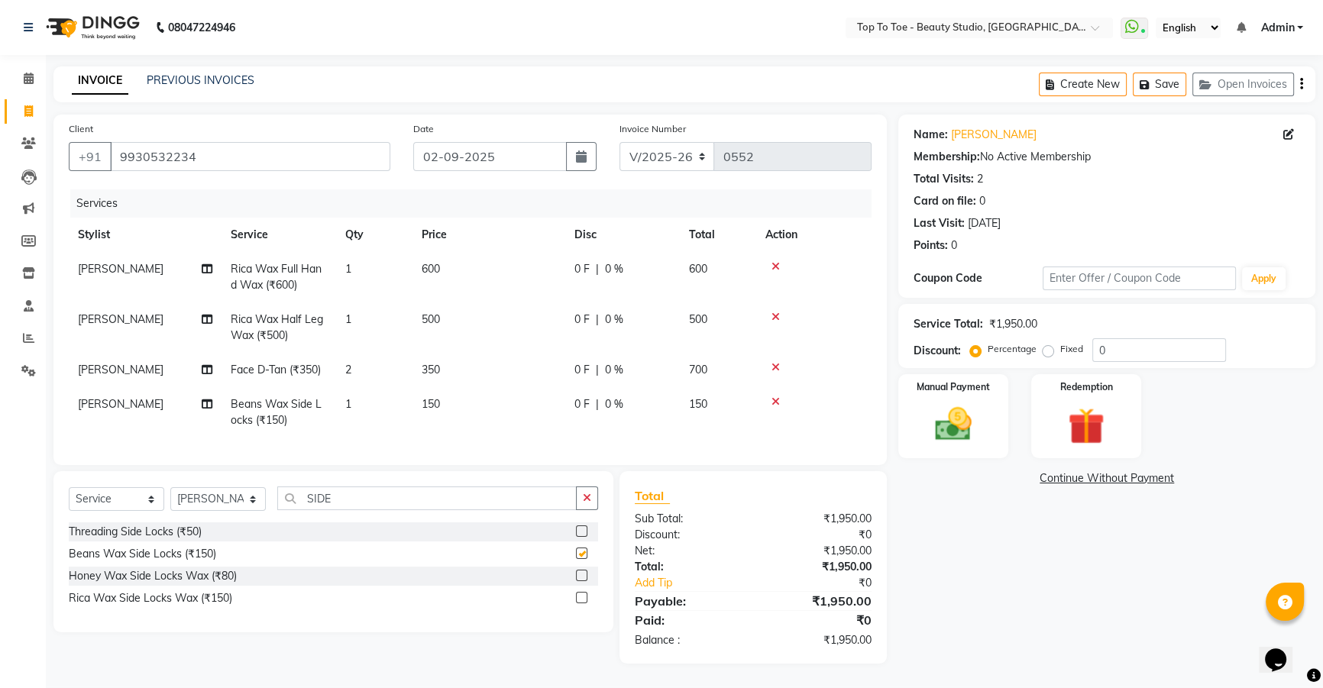
checkbox input "false"
click at [351, 495] on input "SIDE" at bounding box center [426, 499] width 299 height 24
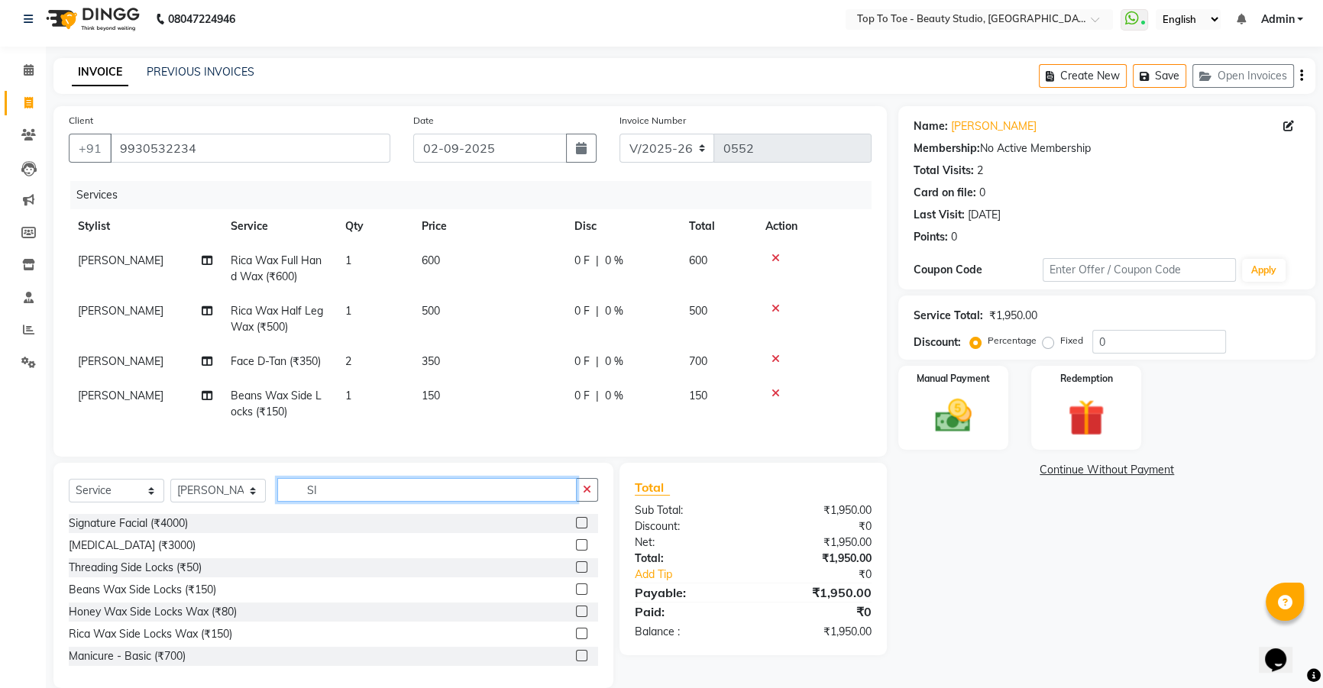
type input "S"
type input "UP"
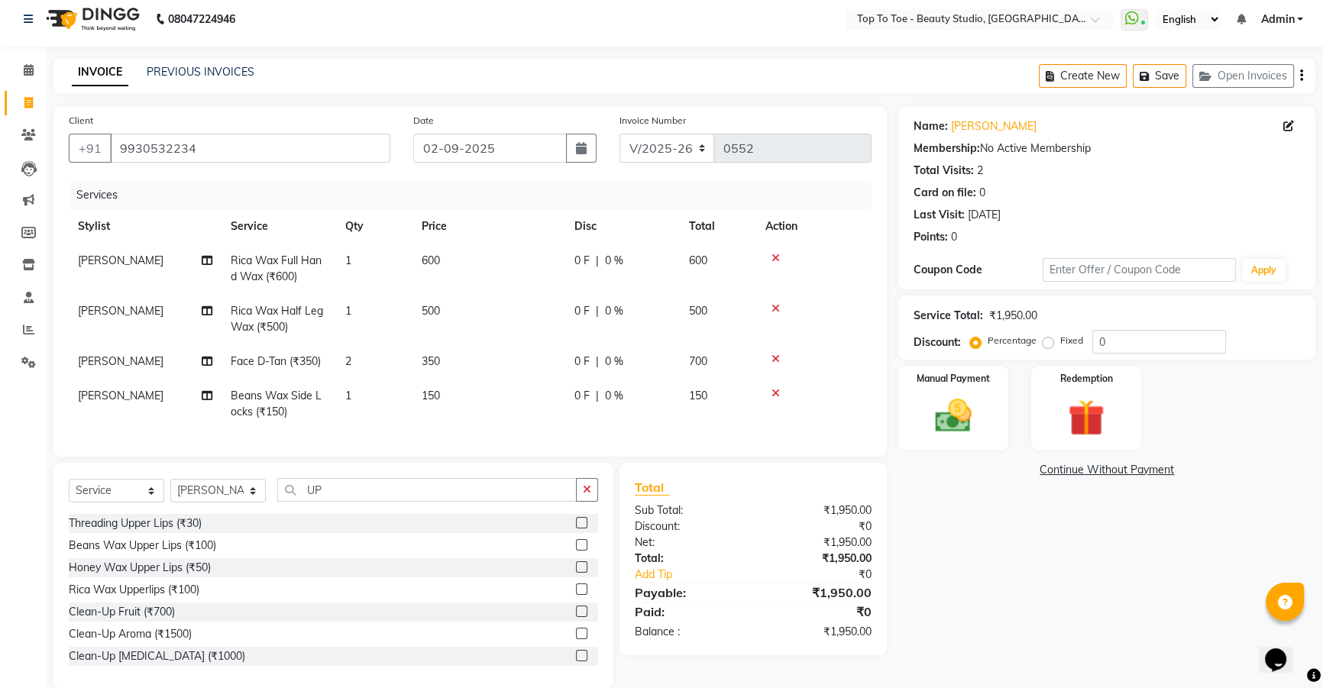
click at [576, 551] on label at bounding box center [581, 544] width 11 height 11
click at [576, 551] on input "checkbox" at bounding box center [581, 546] width 10 height 10
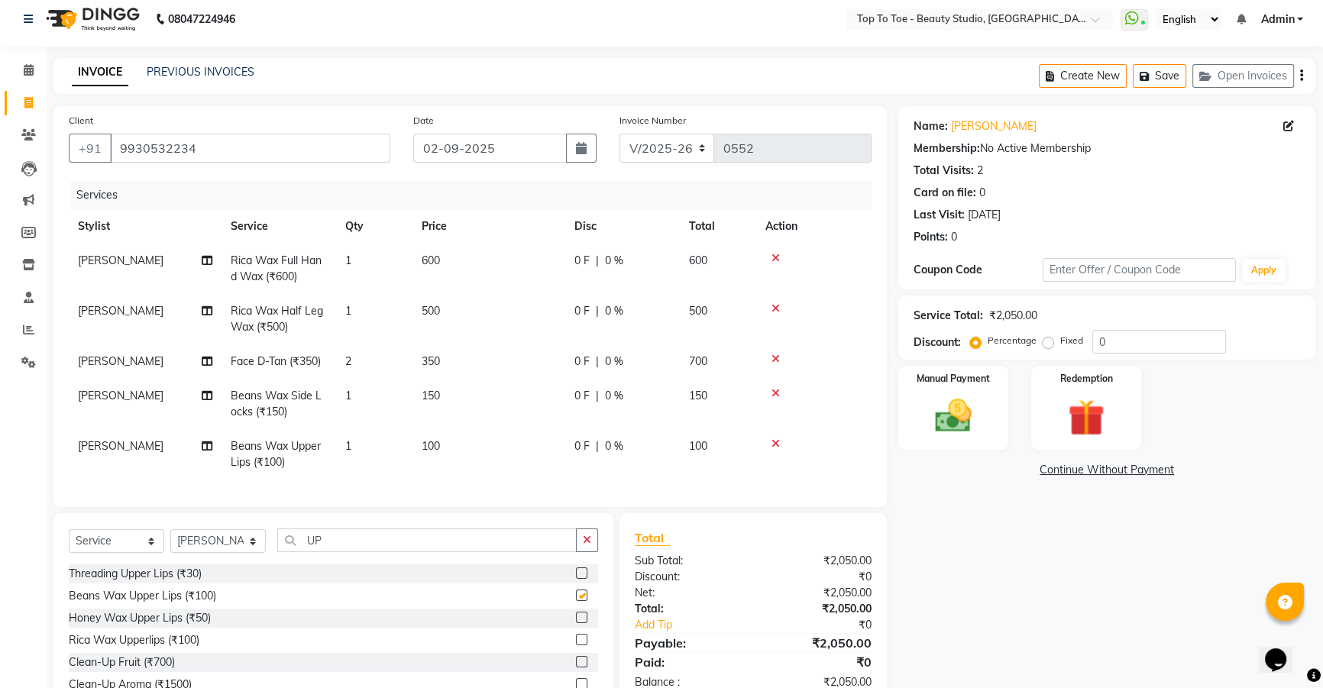
checkbox input "false"
click at [533, 552] on input "UP" at bounding box center [426, 541] width 299 height 24
type input "U"
click at [124, 406] on td "[PERSON_NAME]" at bounding box center [145, 404] width 153 height 50
select select "62095"
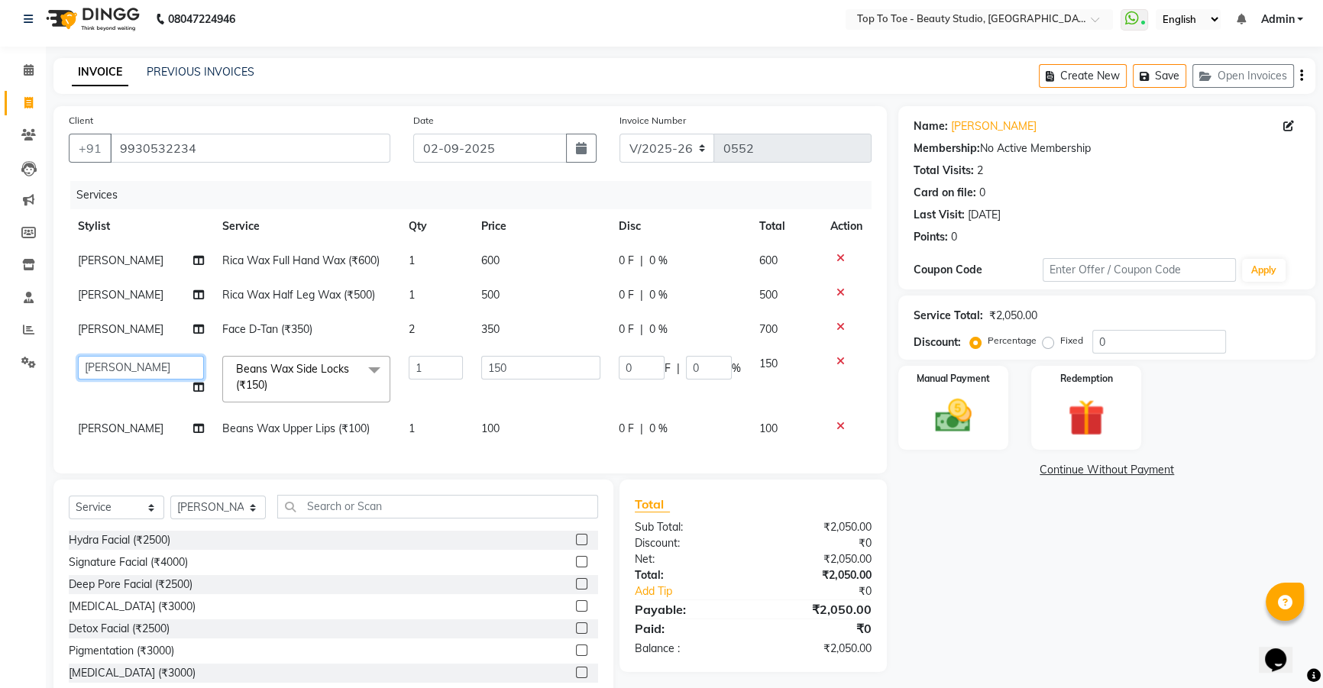
click at [167, 363] on select "HEENA KARISHMA SHAIKH SAJIDA SHAIKH YASMEEN SAYYED" at bounding box center [141, 368] width 126 height 24
select select "62094"
click at [137, 430] on span "[PERSON_NAME]" at bounding box center [121, 429] width 86 height 14
select select "62095"
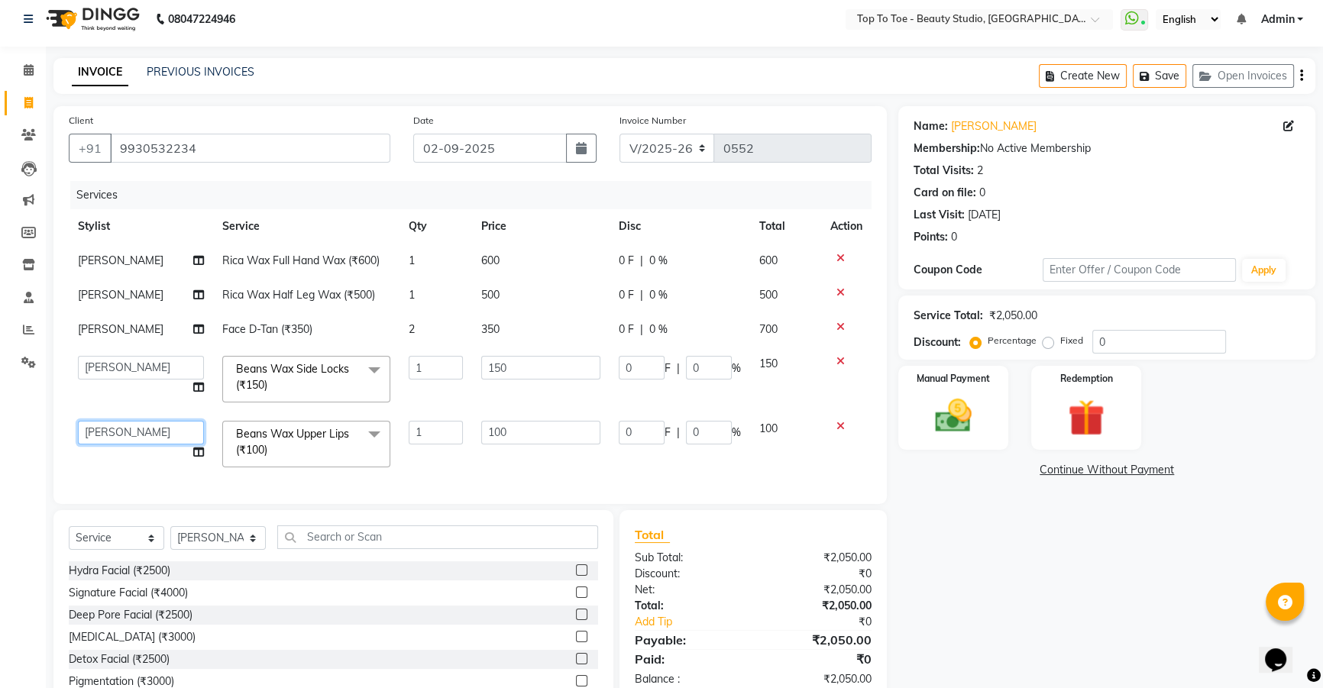
click at [147, 430] on select "HEENA KARISHMA SHAIKH SAJIDA SHAIKH YASMEEN SAYYED" at bounding box center [141, 433] width 126 height 24
select select "62094"
click at [240, 547] on select "Select Stylist HEENA KARISHMA SHAIKH SAJIDA SHAIKH YASMEEN SAYYED" at bounding box center [217, 538] width 95 height 24
select select "62094"
click at [170, 536] on select "Select Stylist HEENA KARISHMA SHAIKH SAJIDA SHAIKH YASMEEN SAYYED" at bounding box center [217, 538] width 95 height 24
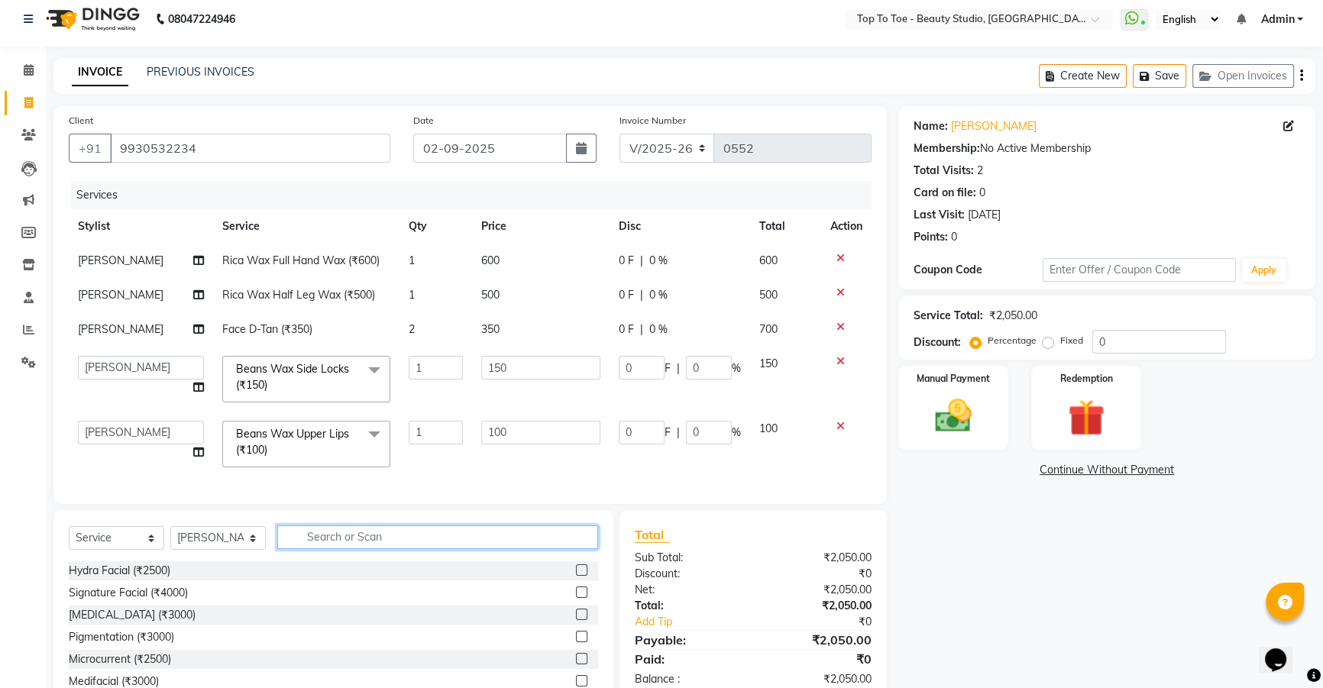
click at [333, 546] on input "text" at bounding box center [437, 538] width 321 height 24
type input "NAIL"
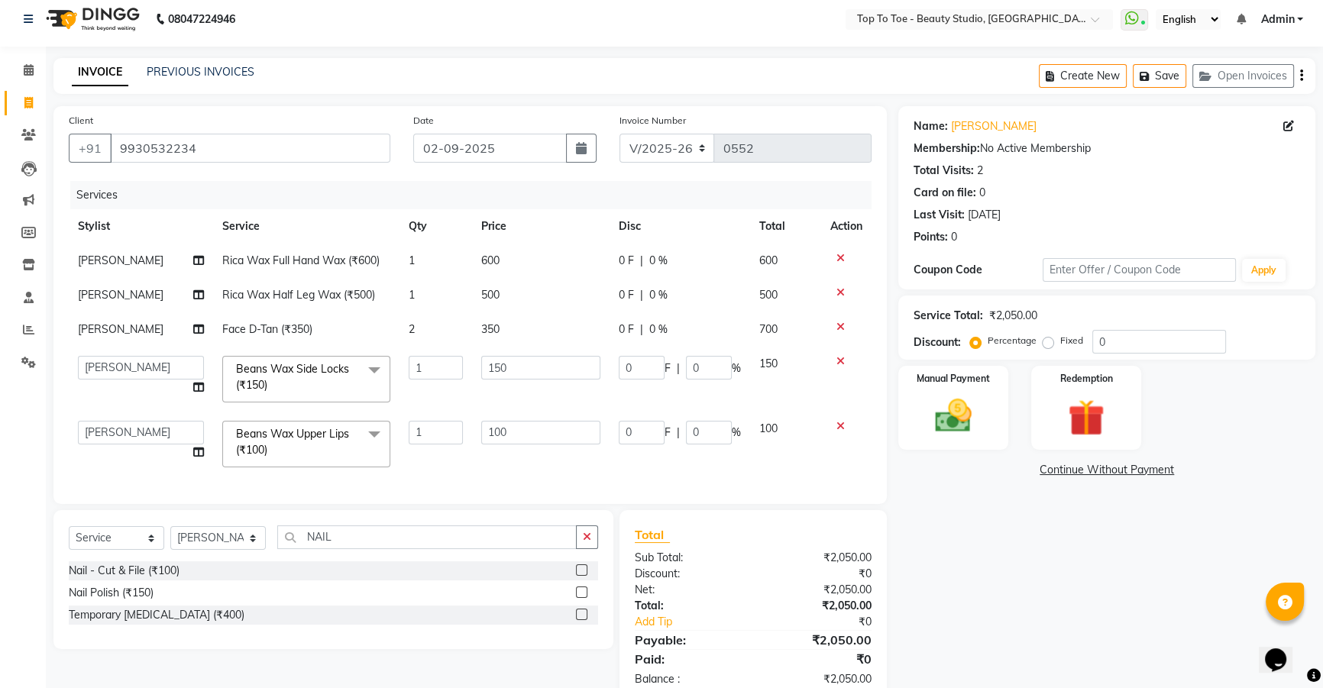
click at [581, 598] on label at bounding box center [581, 592] width 11 height 11
click at [581, 598] on input "checkbox" at bounding box center [581, 593] width 10 height 10
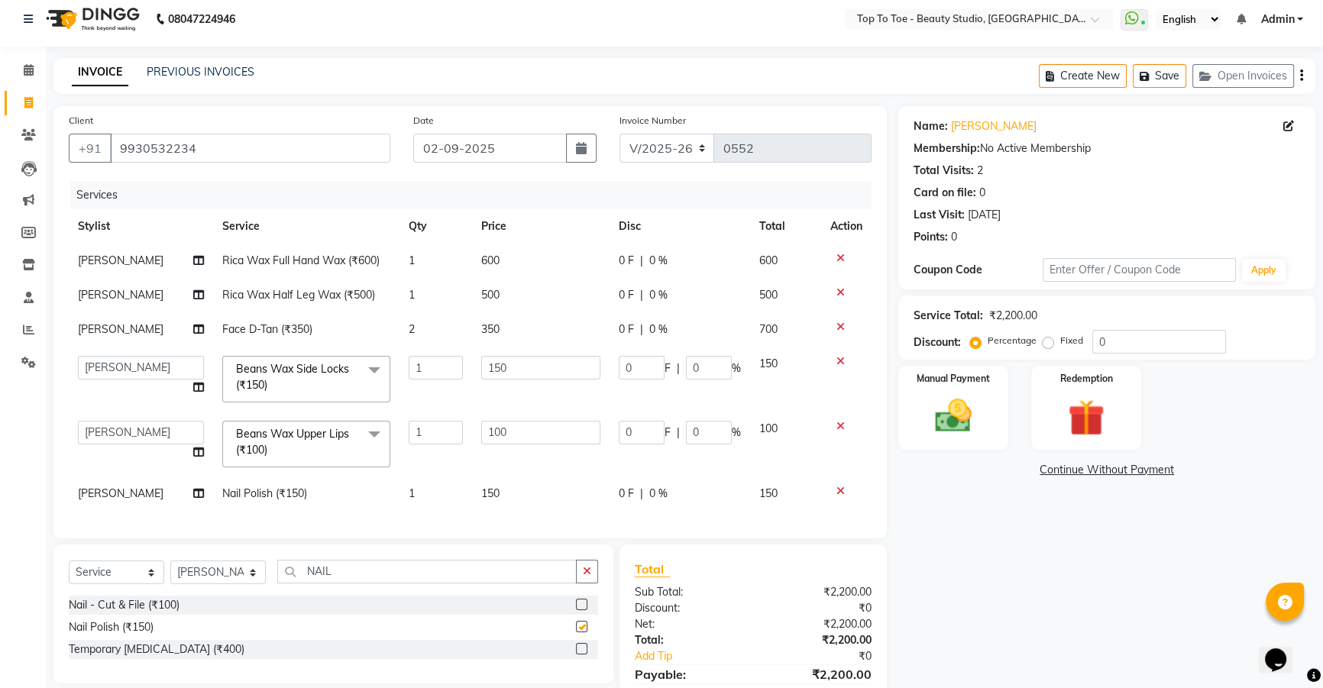
checkbox input "false"
click at [638, 261] on div "0 F | 0 %" at bounding box center [680, 261] width 122 height 16
select select "62095"
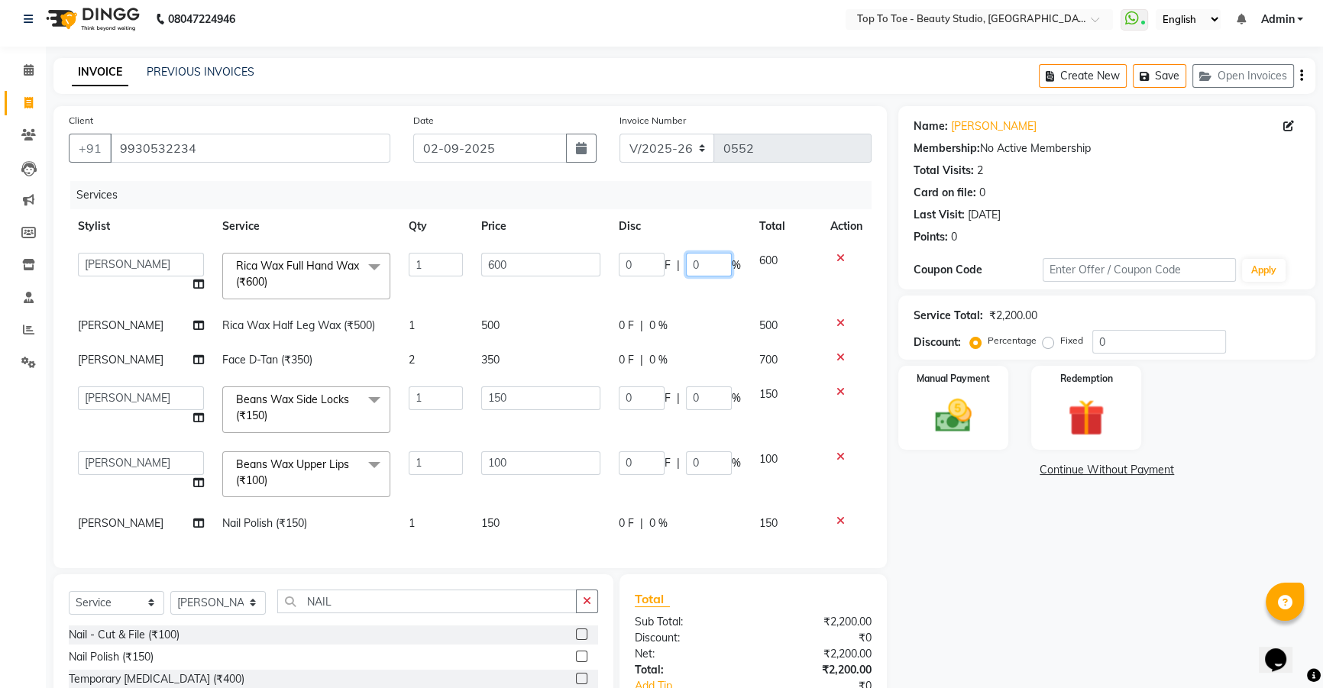
click at [703, 264] on input "0" at bounding box center [709, 265] width 46 height 24
type input "15"
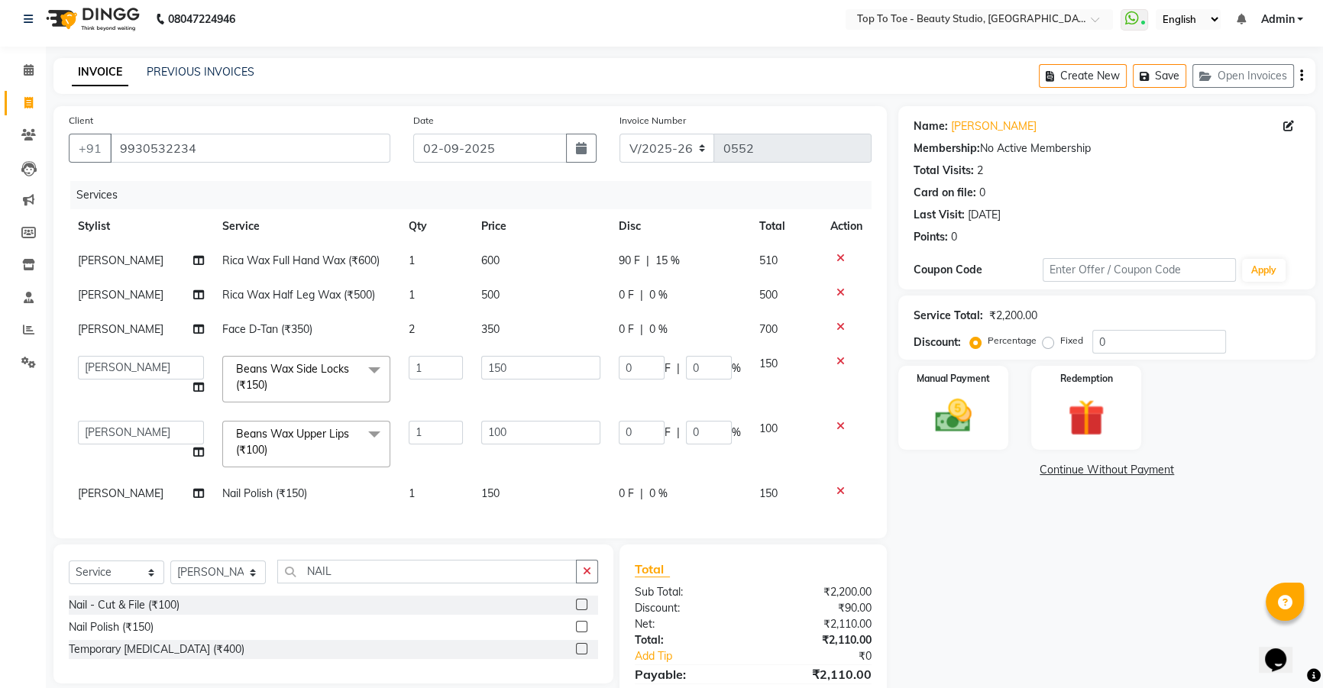
click at [694, 322] on tbody "SAJIDA SHAIKH Rica Wax Full Hand Wax (₹600) 1 600 90 F | 15 % 510 SAJIDA SHAIKH…" at bounding box center [470, 377] width 803 height 267
click at [675, 298] on div "0 F | 0 %" at bounding box center [680, 295] width 122 height 16
select select "62095"
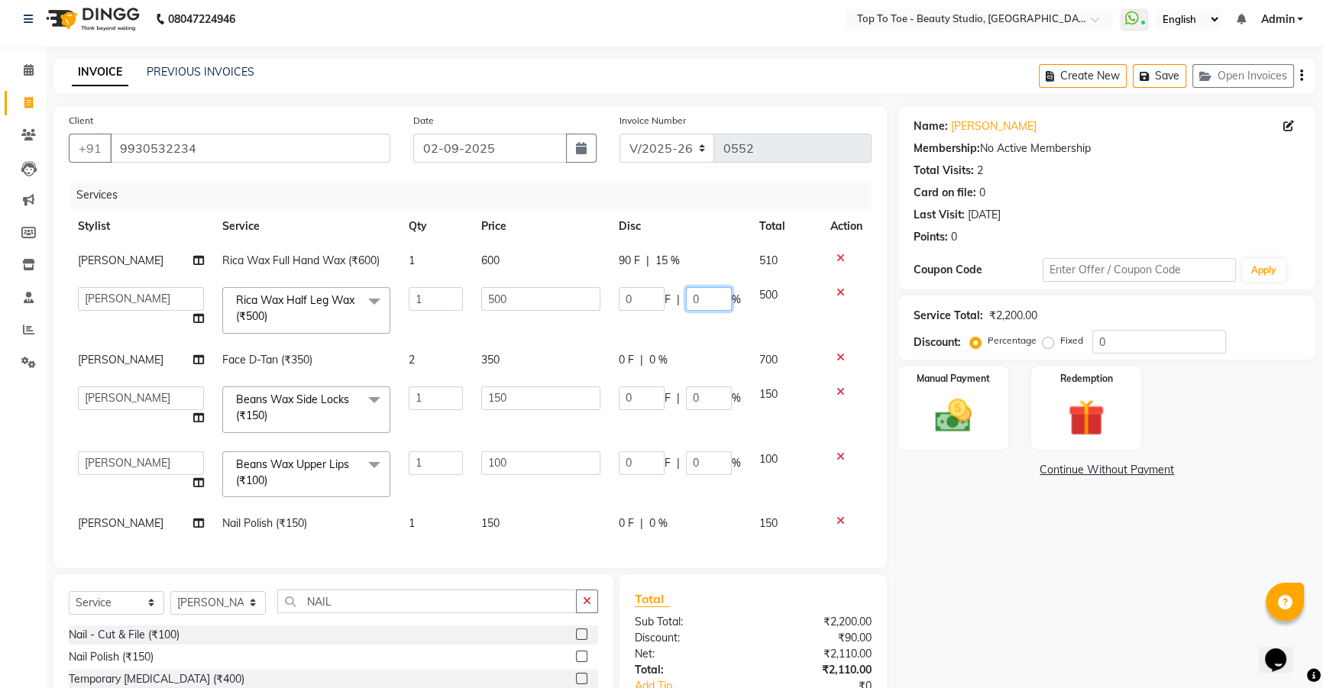
click at [701, 293] on input "0" at bounding box center [709, 299] width 46 height 24
type input "15"
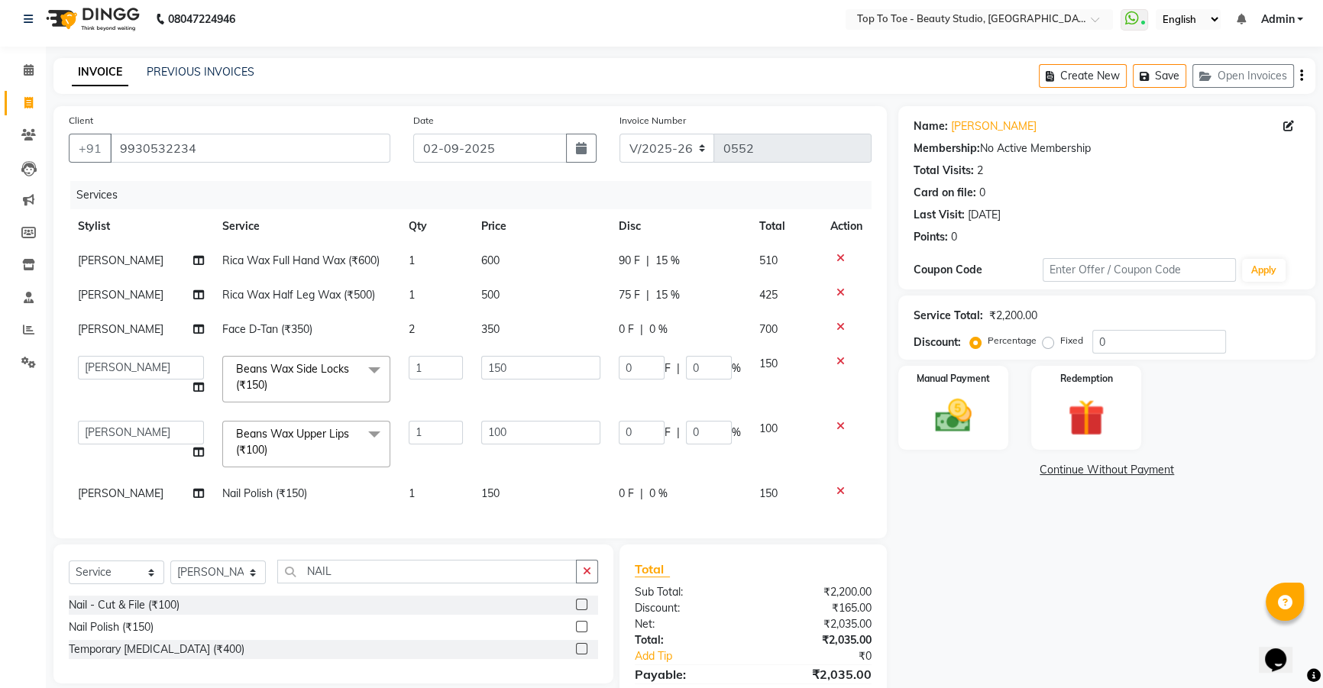
click at [679, 352] on tbody "SAJIDA SHAIKH Rica Wax Full Hand Wax (₹600) 1 600 90 F | 15 % 510 SAJIDA SHAIKH…" at bounding box center [470, 377] width 803 height 267
click at [642, 361] on input "0" at bounding box center [642, 368] width 46 height 24
type input "100"
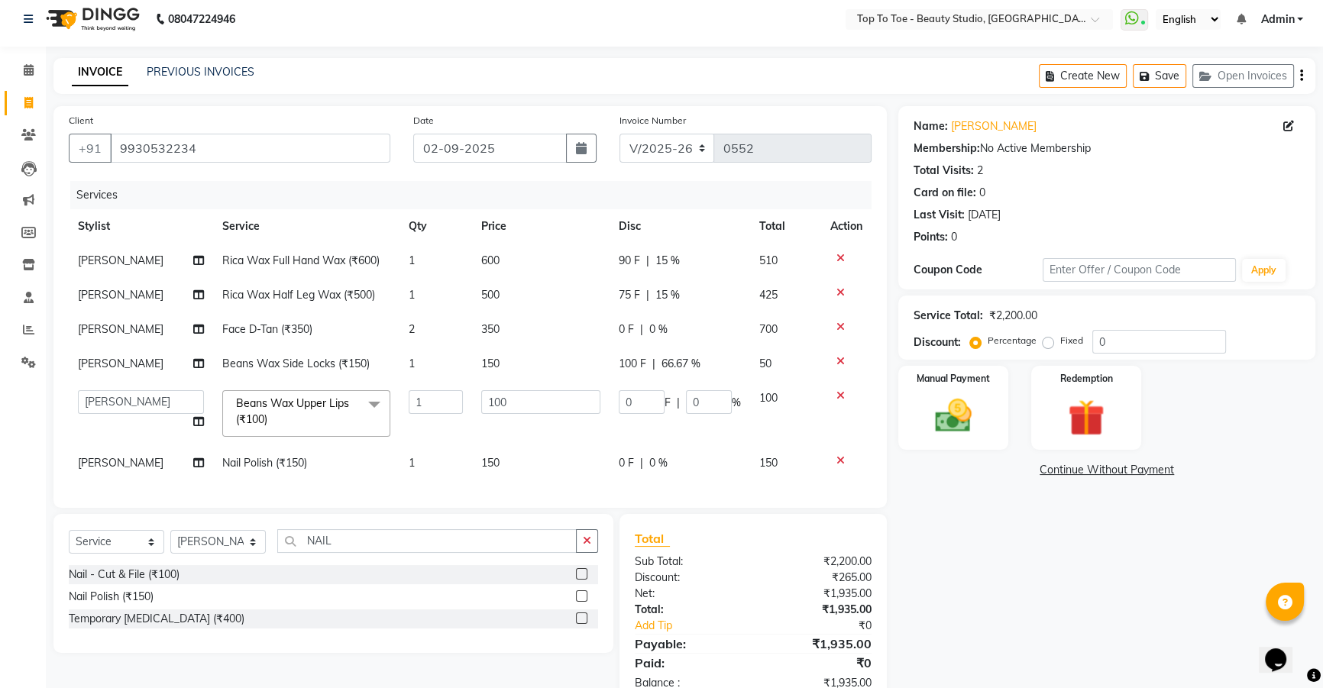
click at [652, 405] on tbody "SAJIDA SHAIKH Rica Wax Full Hand Wax (₹600) 1 600 90 F | 15 % 510 SAJIDA SHAIKH…" at bounding box center [470, 362] width 803 height 237
click at [642, 363] on span "100 F" at bounding box center [633, 364] width 28 height 16
select select "62094"
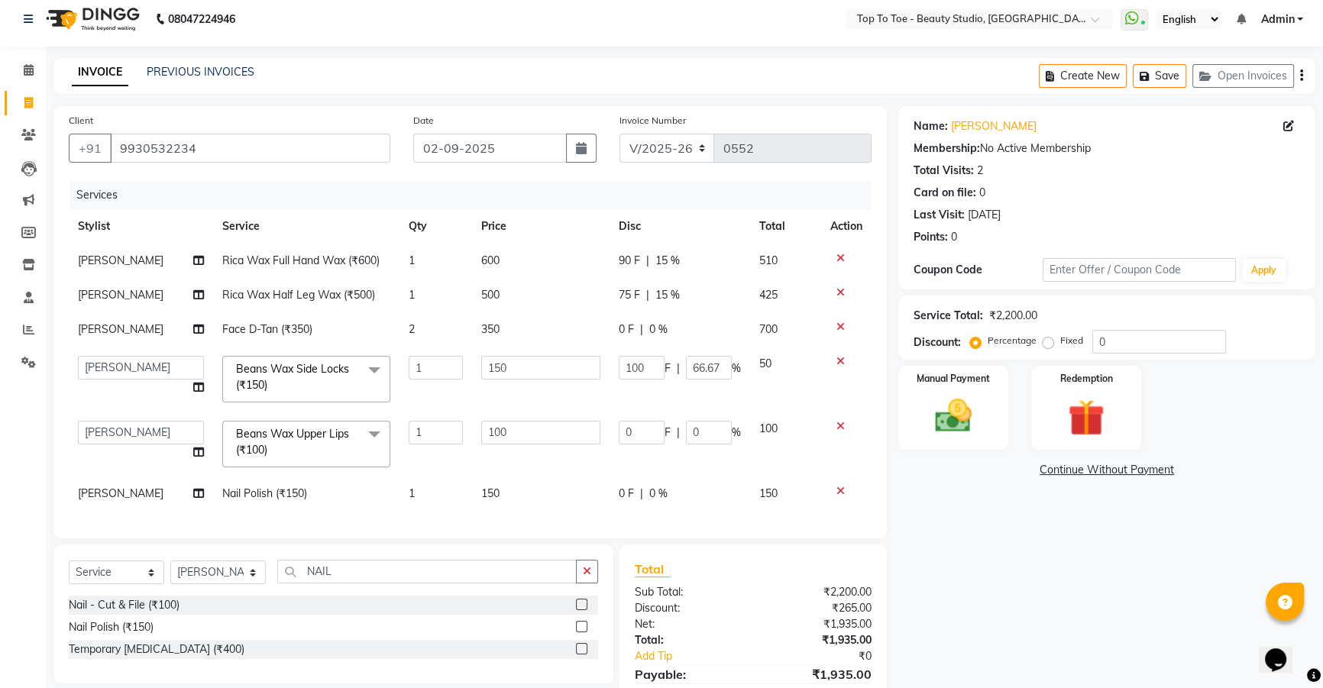
click at [633, 327] on span "0 F" at bounding box center [626, 330] width 15 height 16
select select "62095"
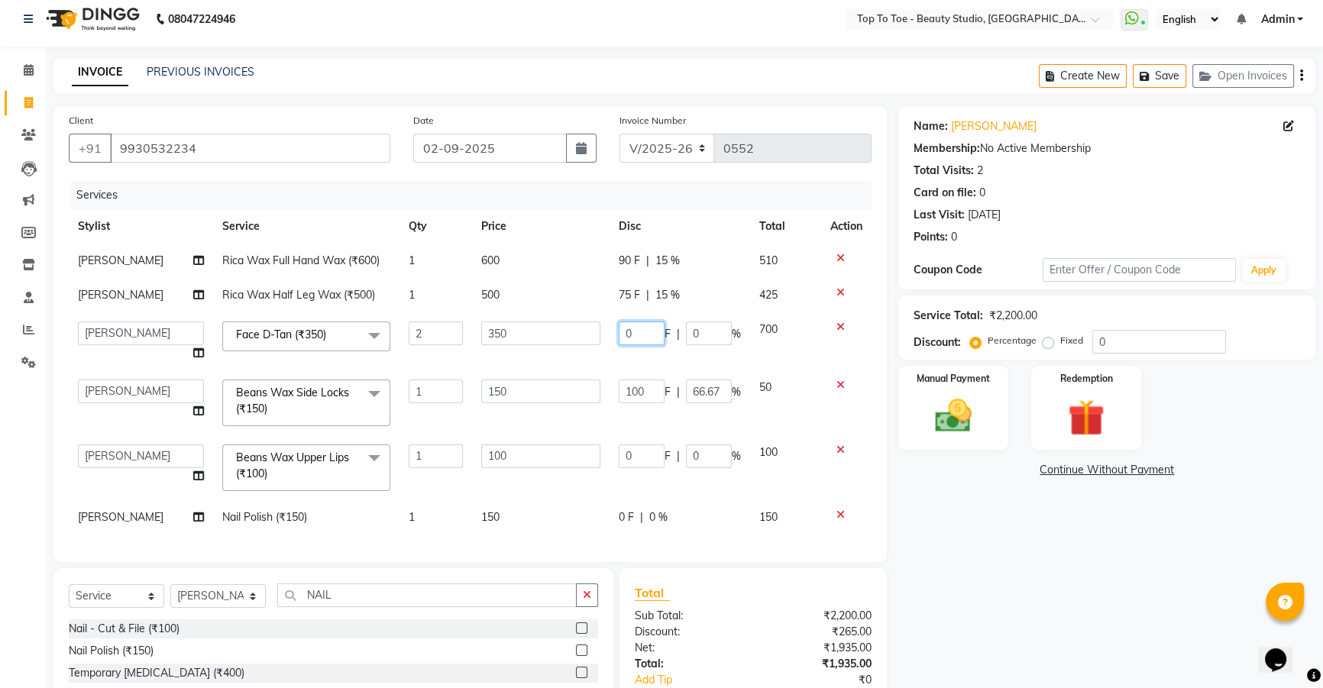
click at [646, 331] on input "0" at bounding box center [642, 334] width 46 height 24
type input "100"
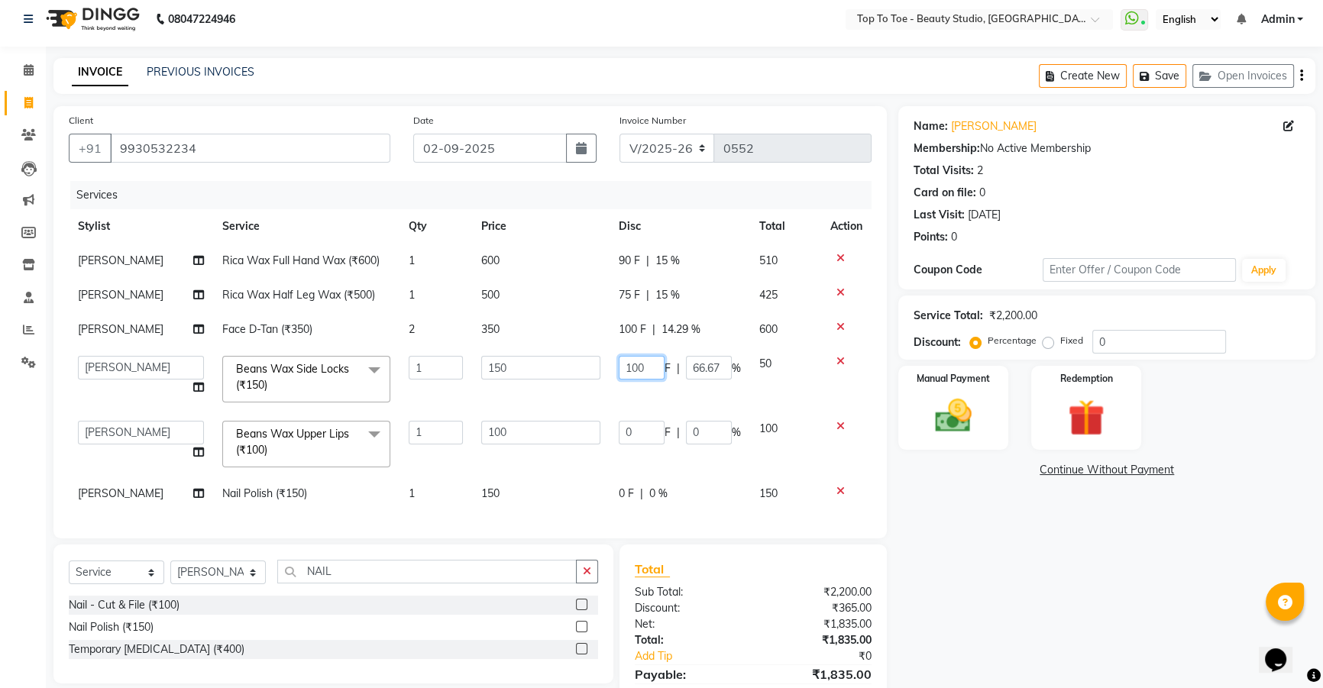
click at [651, 386] on td "100 F | 66.67 %" at bounding box center [680, 379] width 141 height 65
type input "1"
type input "0"
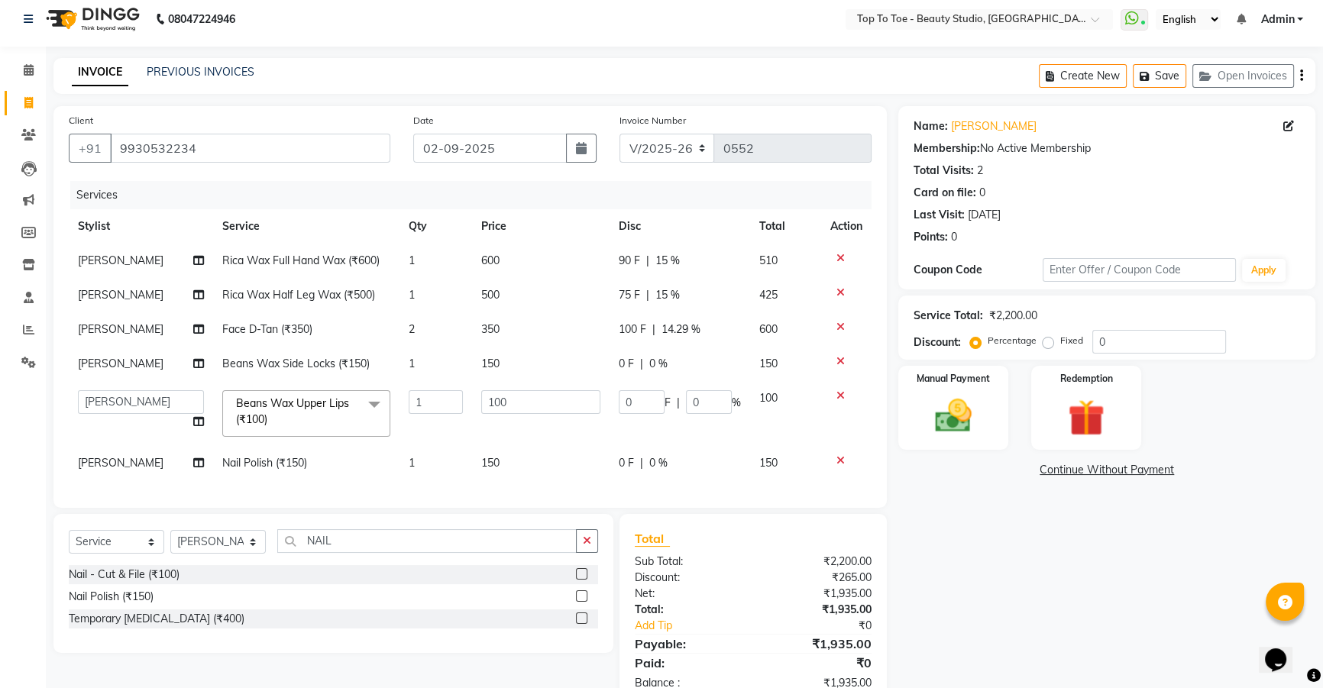
click at [646, 381] on tbody "SAJIDA SHAIKH Rica Wax Full Hand Wax (₹600) 1 600 90 F | 15 % 510 SAJIDA SHAIKH…" at bounding box center [470, 362] width 803 height 237
click at [656, 461] on span "0 %" at bounding box center [658, 463] width 18 height 16
select select "62094"
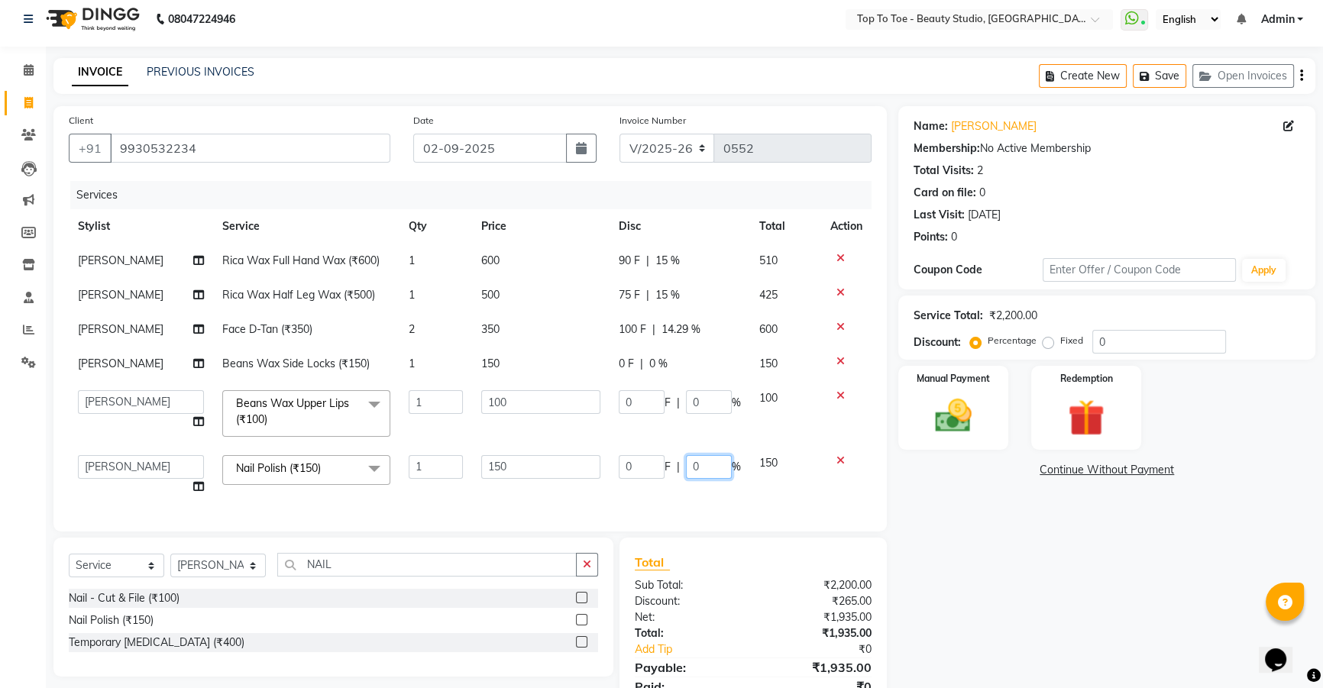
click at [709, 461] on input "0" at bounding box center [709, 467] width 46 height 24
type input "15"
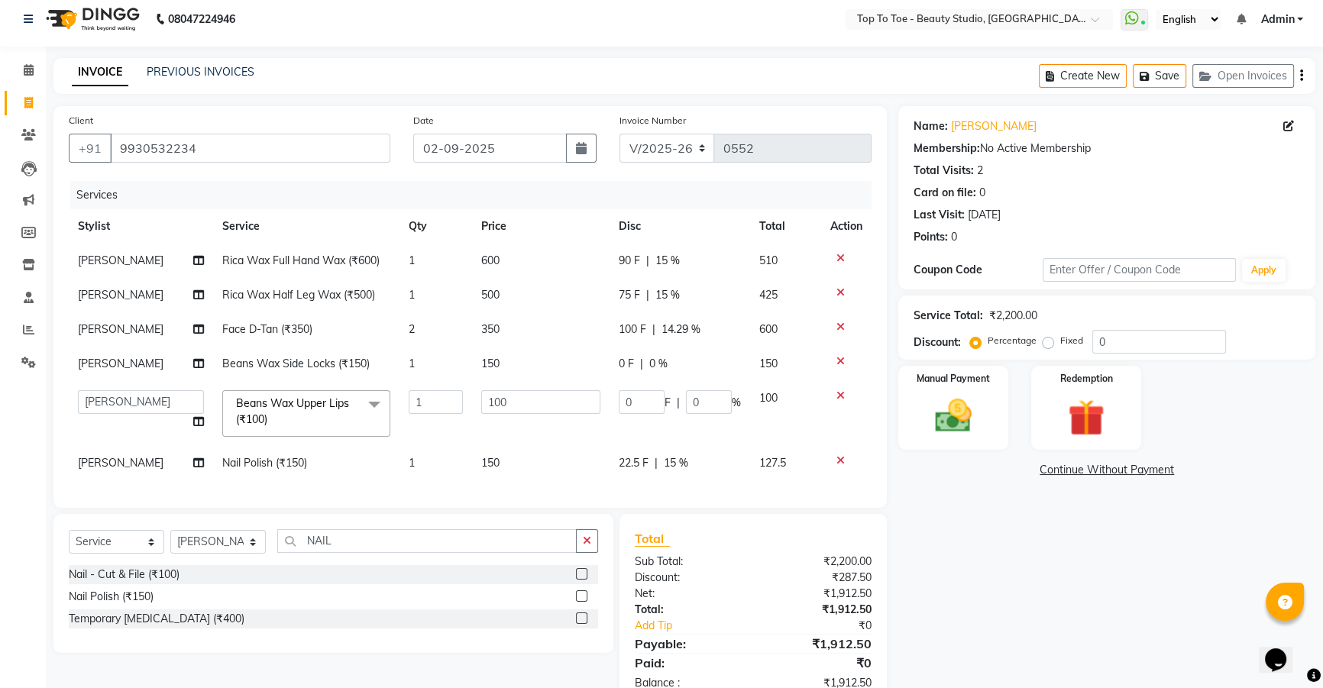
click at [713, 508] on div "Client +91 9930532234 Date 02-09-2025 Invoice Number V/2025 V/2025-26 0552 Serv…" at bounding box center [470, 307] width 834 height 402
click at [706, 404] on input "0" at bounding box center [709, 402] width 46 height 24
type input "15"
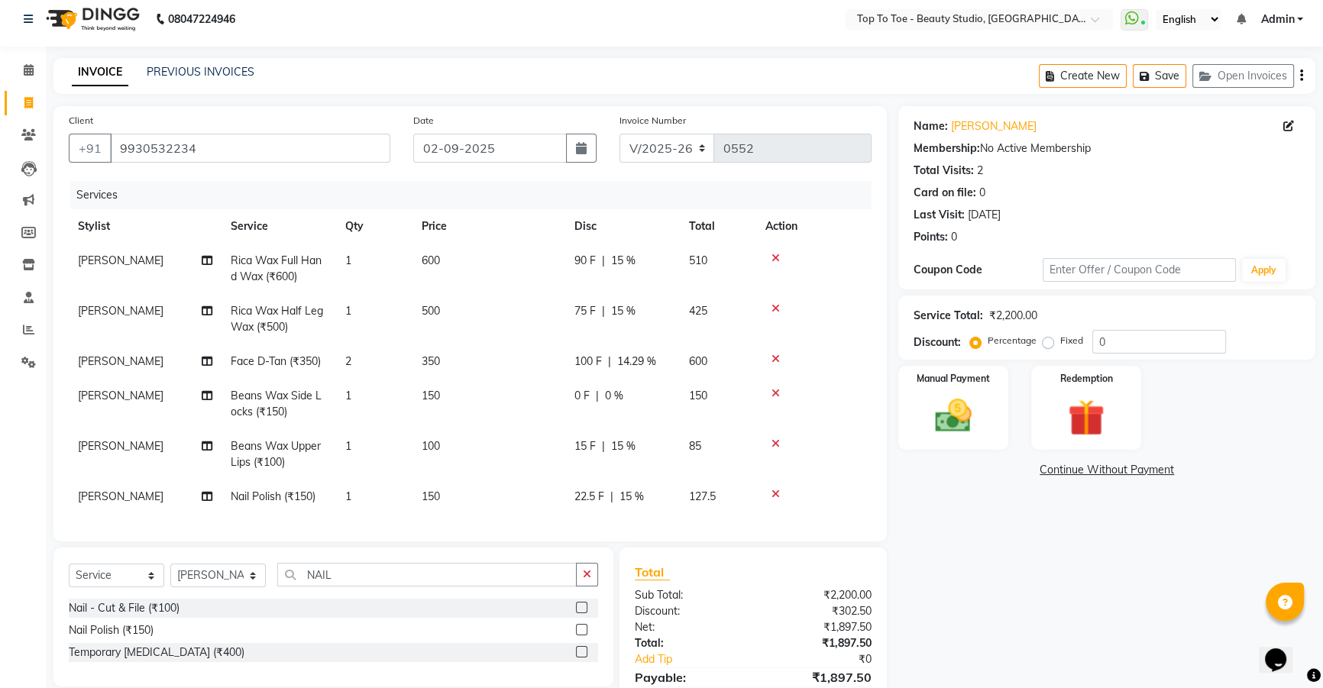
click at [682, 366] on tbody "SAJIDA SHAIKH Rica Wax Full Hand Wax (₹600) 1 600 90 F | 15 % 510 SAJIDA SHAIKH…" at bounding box center [470, 379] width 803 height 270
click at [716, 393] on td "150" at bounding box center [718, 404] width 76 height 50
select select "62094"
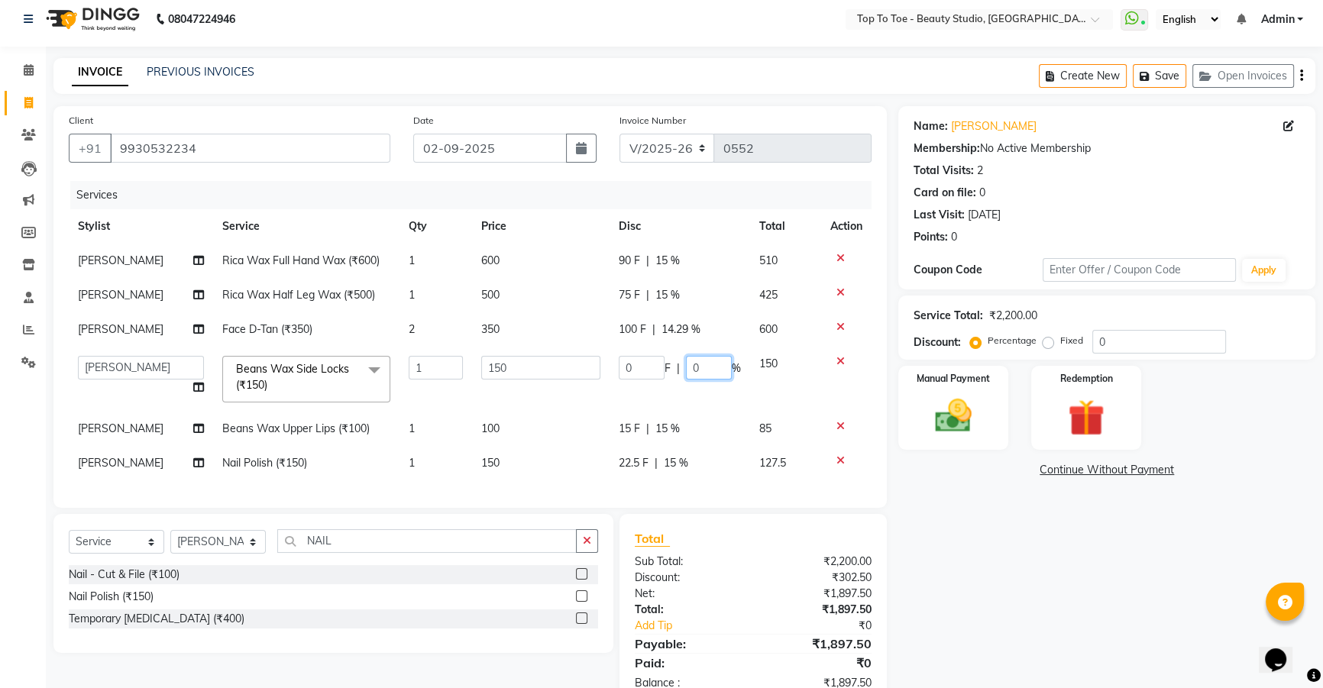
click at [709, 367] on input "0" at bounding box center [709, 368] width 46 height 24
type input "15"
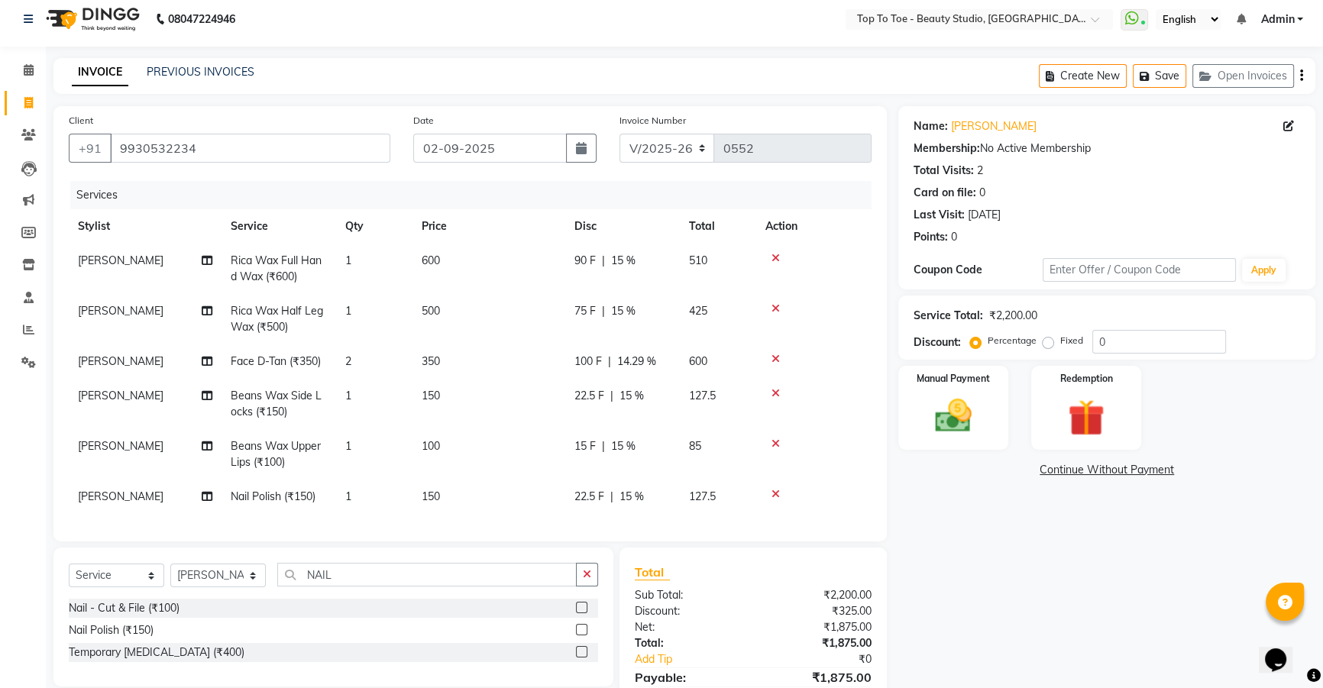
click at [611, 391] on td "22.5 F | 15 %" at bounding box center [622, 404] width 115 height 50
select select "62094"
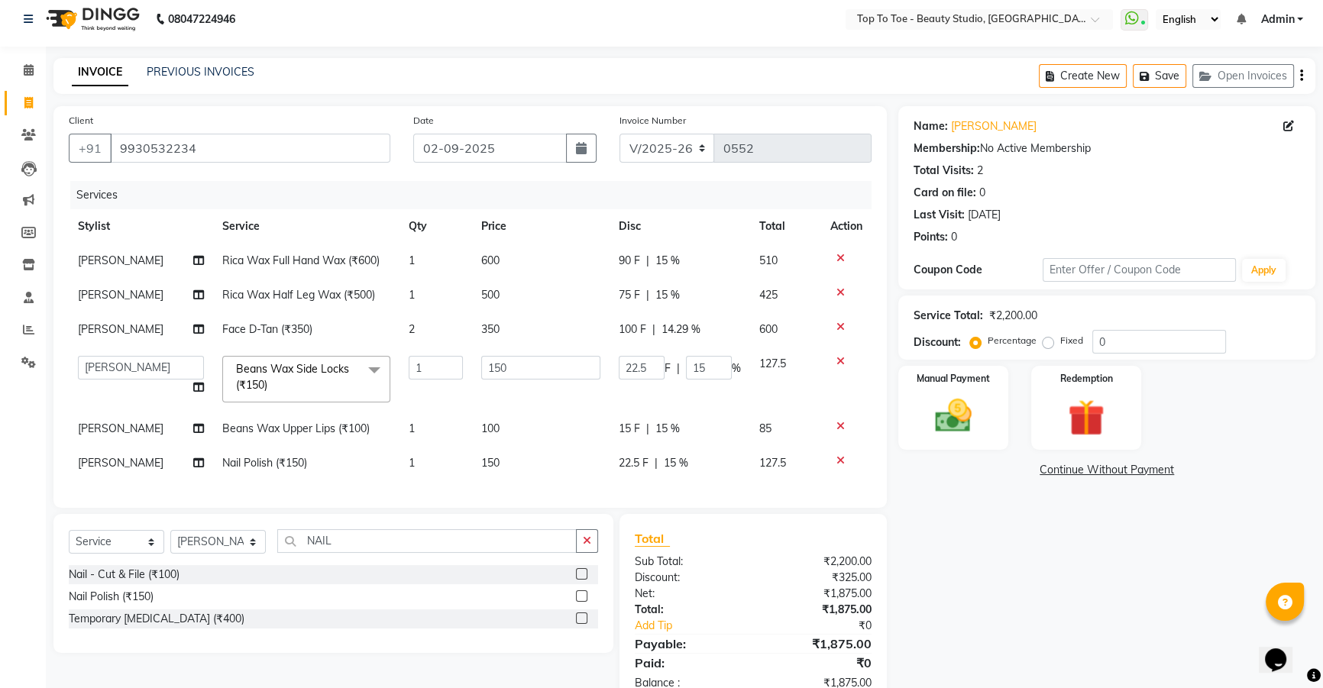
click at [686, 329] on span "14.29 %" at bounding box center [681, 330] width 39 height 16
select select "62095"
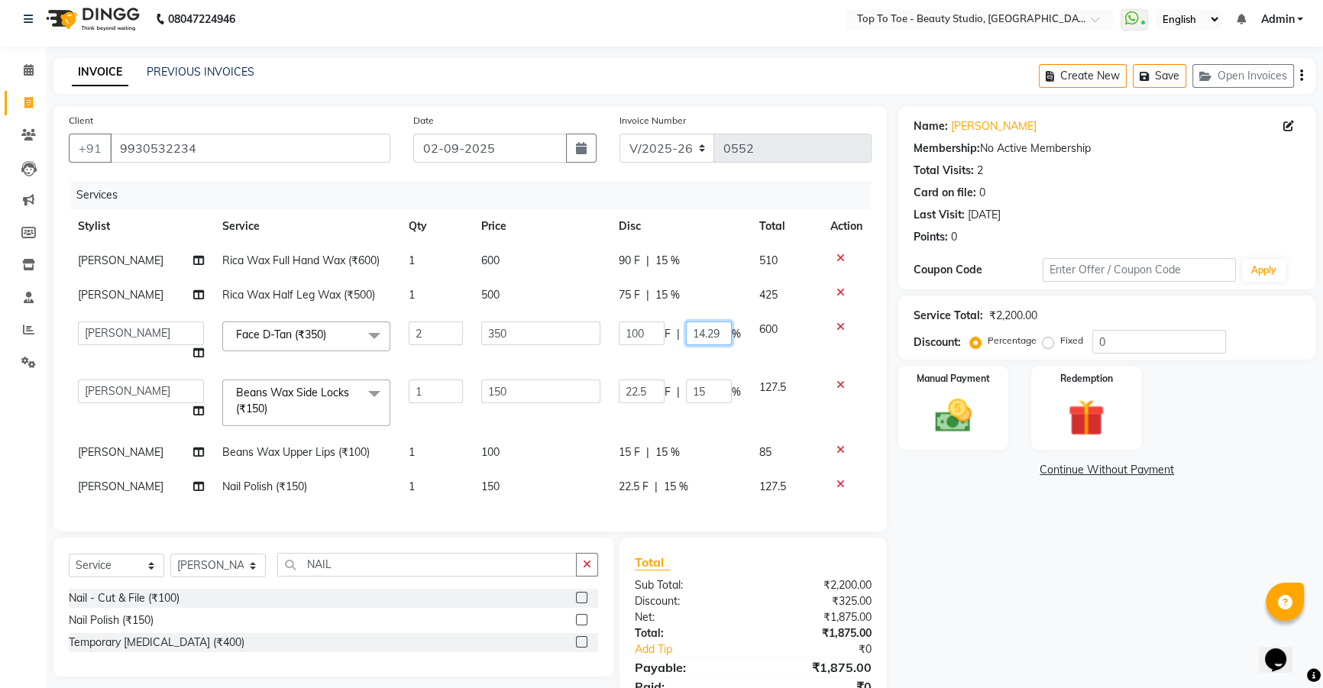
click at [726, 330] on input "14.29" at bounding box center [709, 334] width 46 height 24
type input "1"
type input "15"
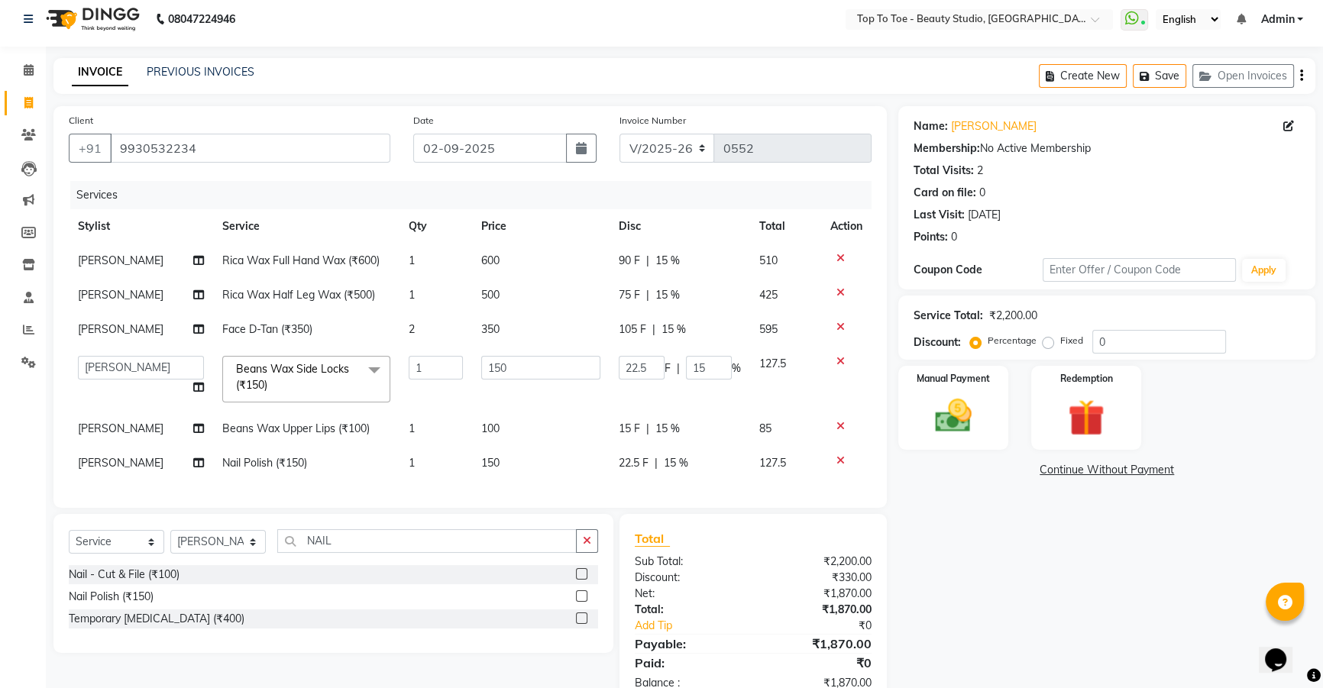
click at [733, 358] on tbody "SAJIDA SHAIKH Rica Wax Full Hand Wax (₹600) 1 600 90 F | 15 % 510 SAJIDA SHAIKH…" at bounding box center [470, 362] width 803 height 237
click at [634, 468] on span "22.5 F" at bounding box center [634, 463] width 30 height 16
select select "62094"
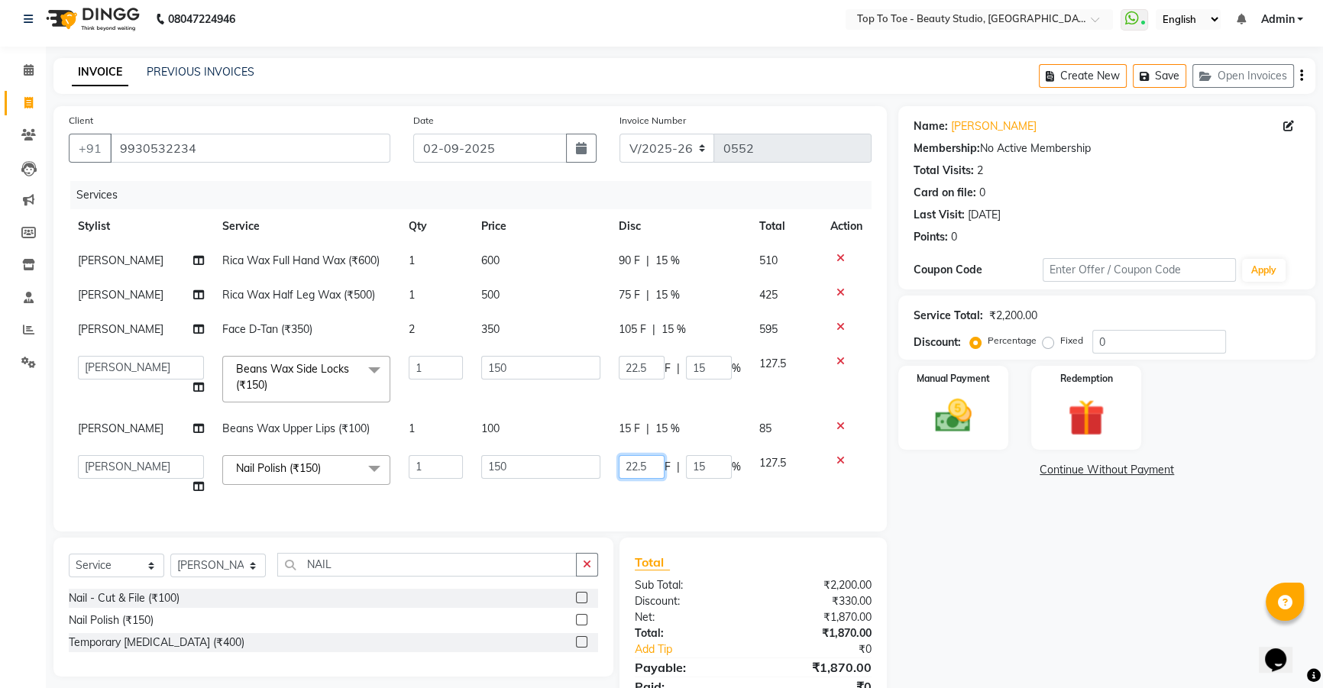
click at [656, 463] on input "22.5" at bounding box center [642, 467] width 46 height 24
type input "2"
type input "50"
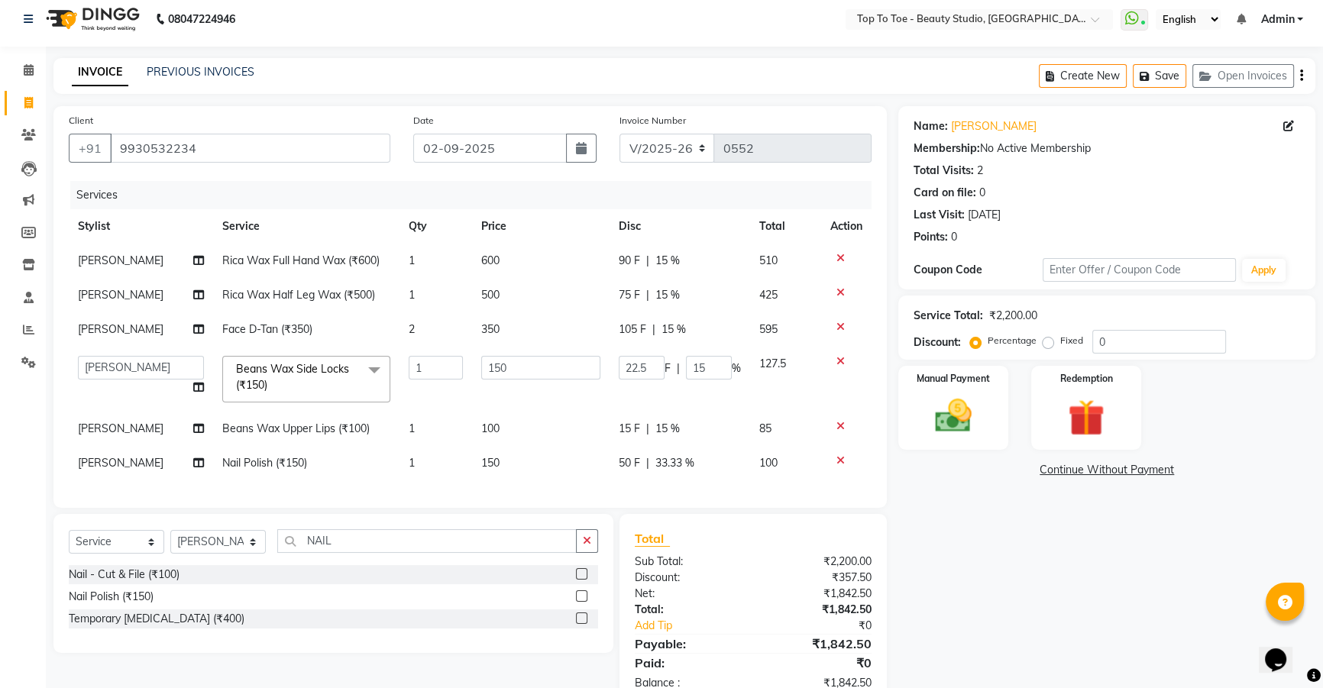
click at [662, 503] on div "Client +91 9930532234 Date 02-09-2025 Invoice Number V/2025 V/2025-26 0552 Serv…" at bounding box center [470, 307] width 834 height 402
click at [973, 413] on img at bounding box center [954, 416] width 62 height 44
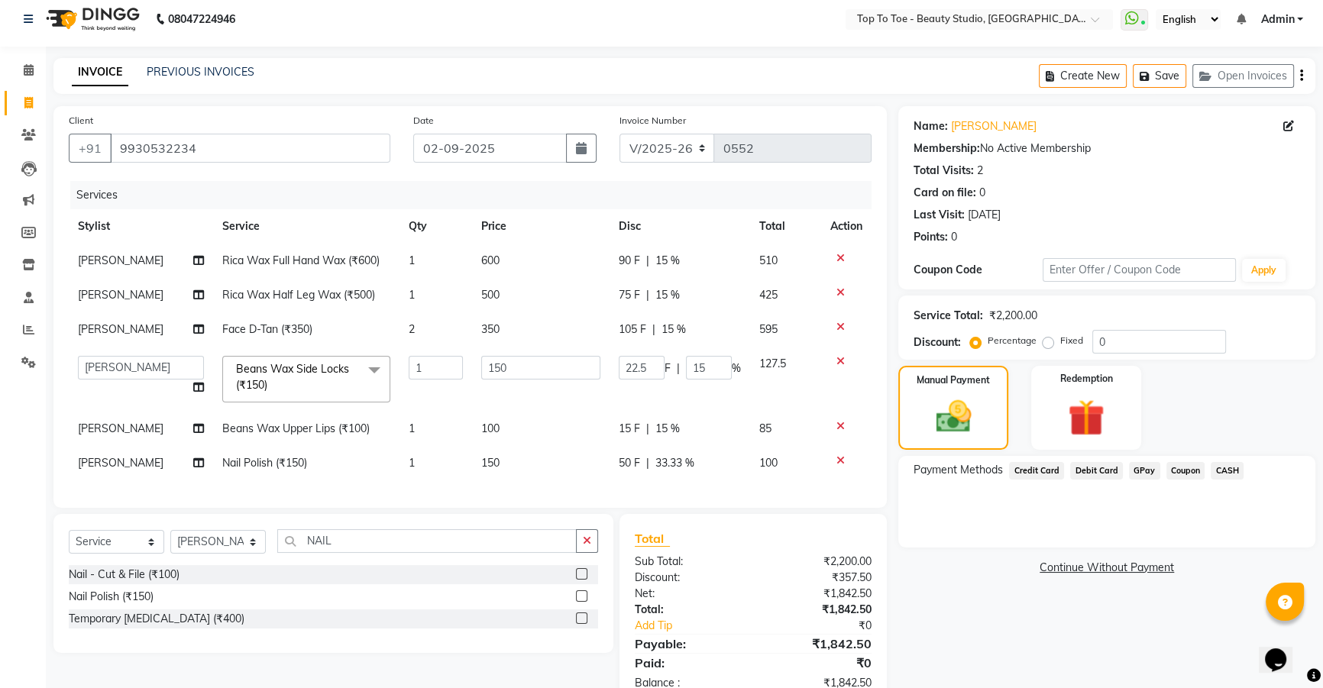
click at [1143, 469] on span "GPay" at bounding box center [1144, 471] width 31 height 18
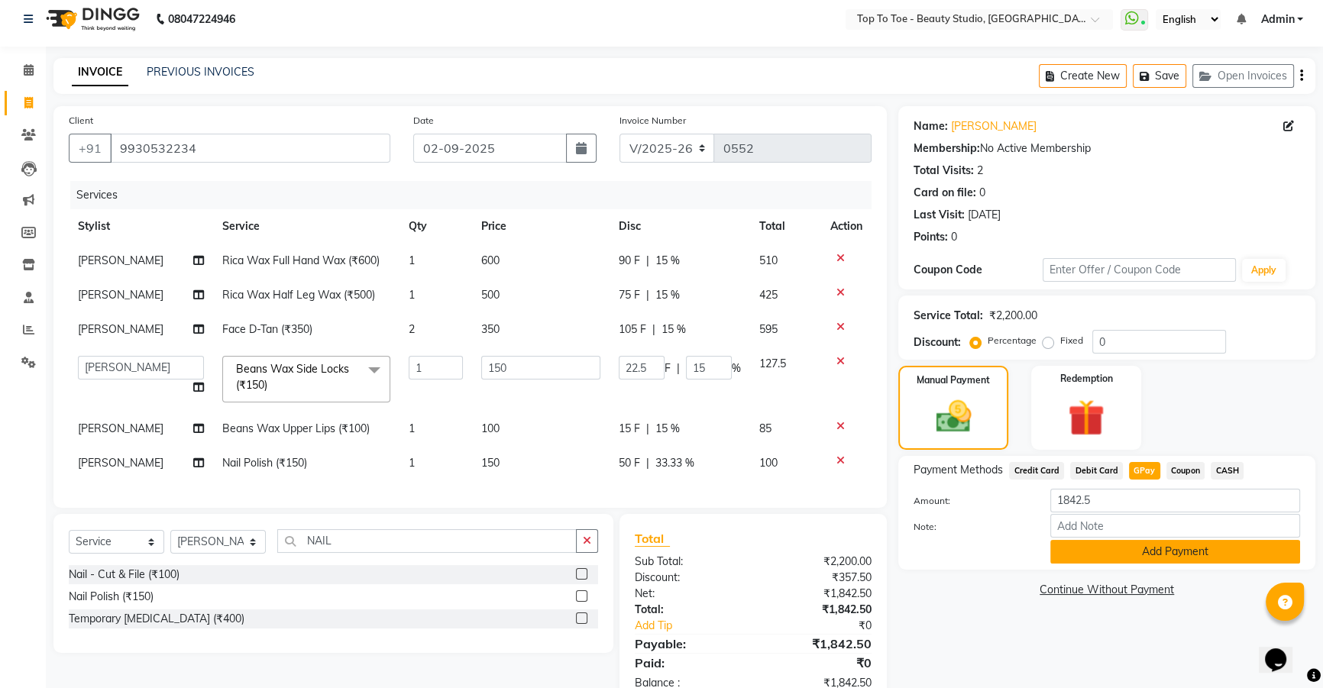
click at [1128, 549] on button "Add Payment" at bounding box center [1175, 552] width 250 height 24
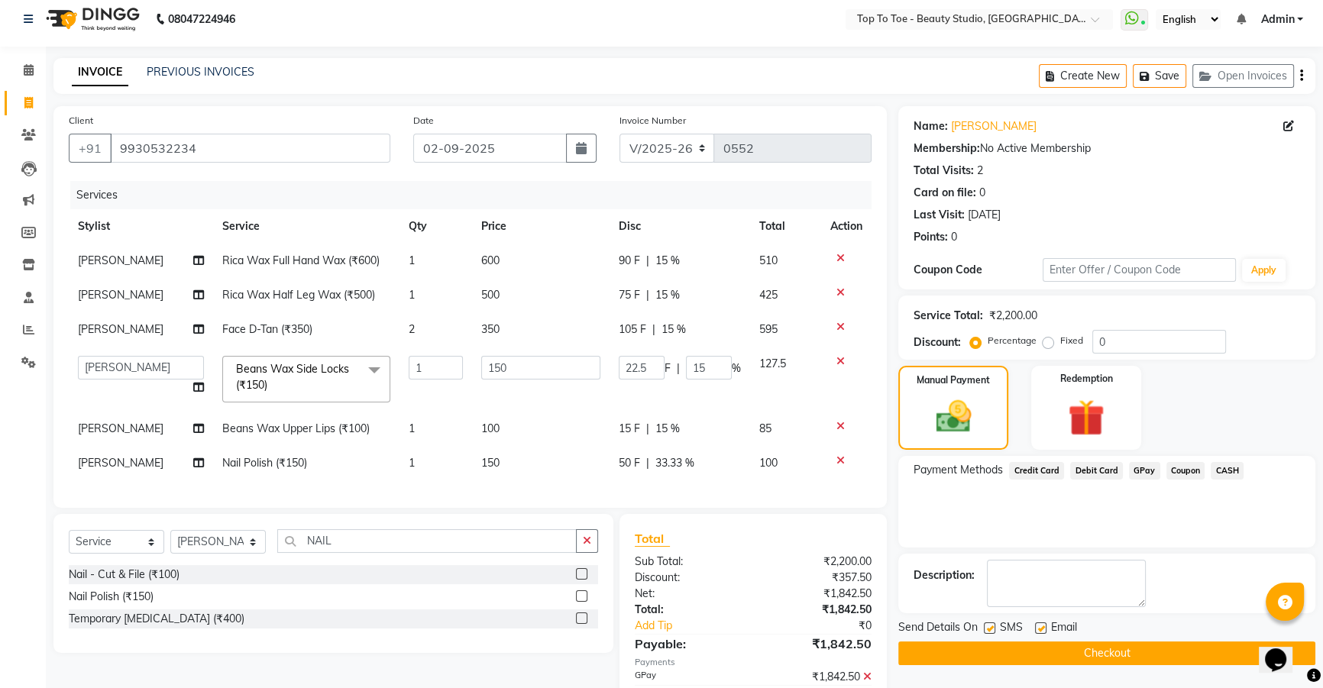
click at [986, 627] on label at bounding box center [989, 628] width 11 height 11
click at [986, 627] on input "checkbox" at bounding box center [989, 629] width 10 height 10
checkbox input "false"
click at [1039, 624] on label at bounding box center [1040, 628] width 11 height 11
click at [1039, 624] on input "checkbox" at bounding box center [1040, 629] width 10 height 10
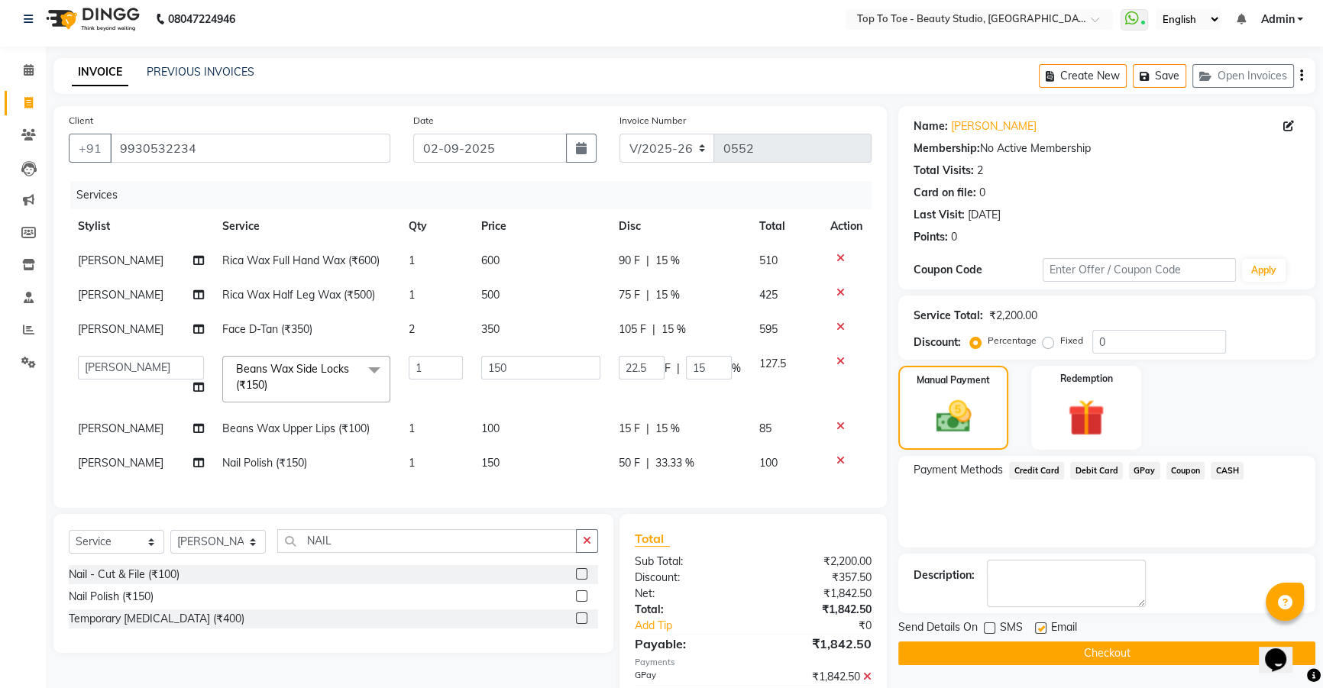
checkbox input "false"
click at [1047, 646] on button "Checkout" at bounding box center [1106, 654] width 417 height 24
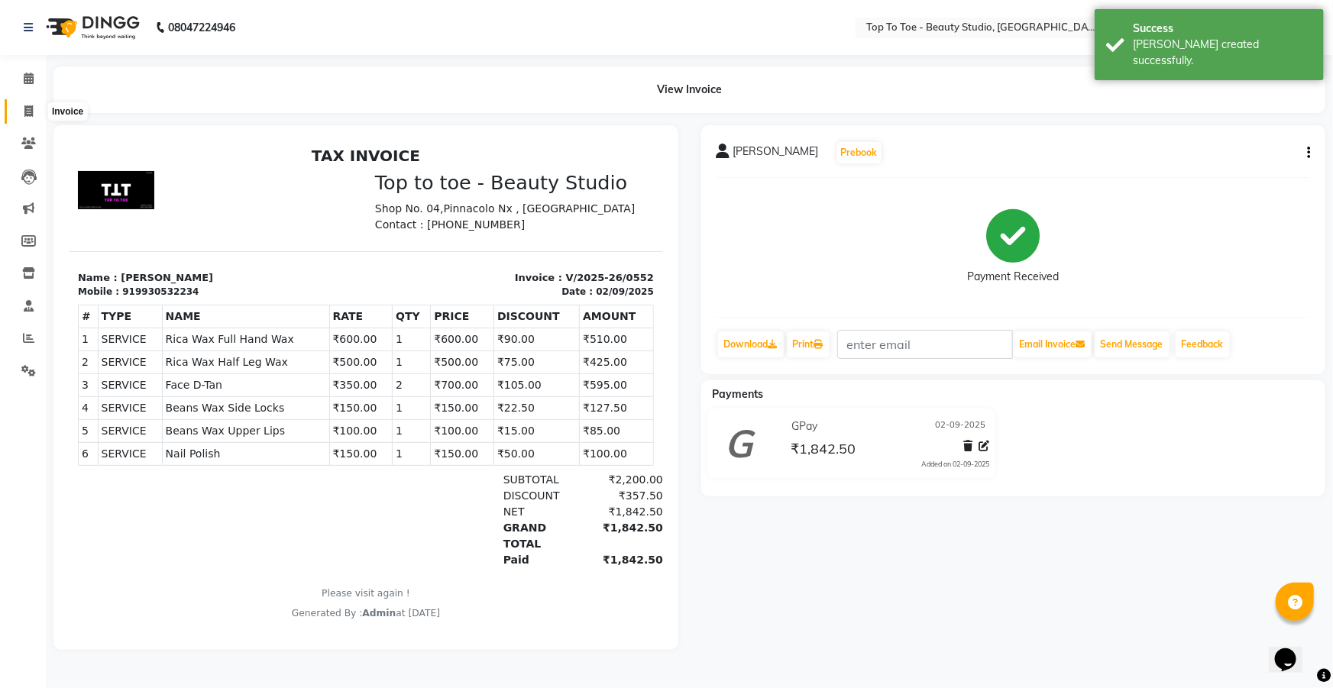
click at [35, 109] on span at bounding box center [28, 112] width 27 height 18
select select "service"
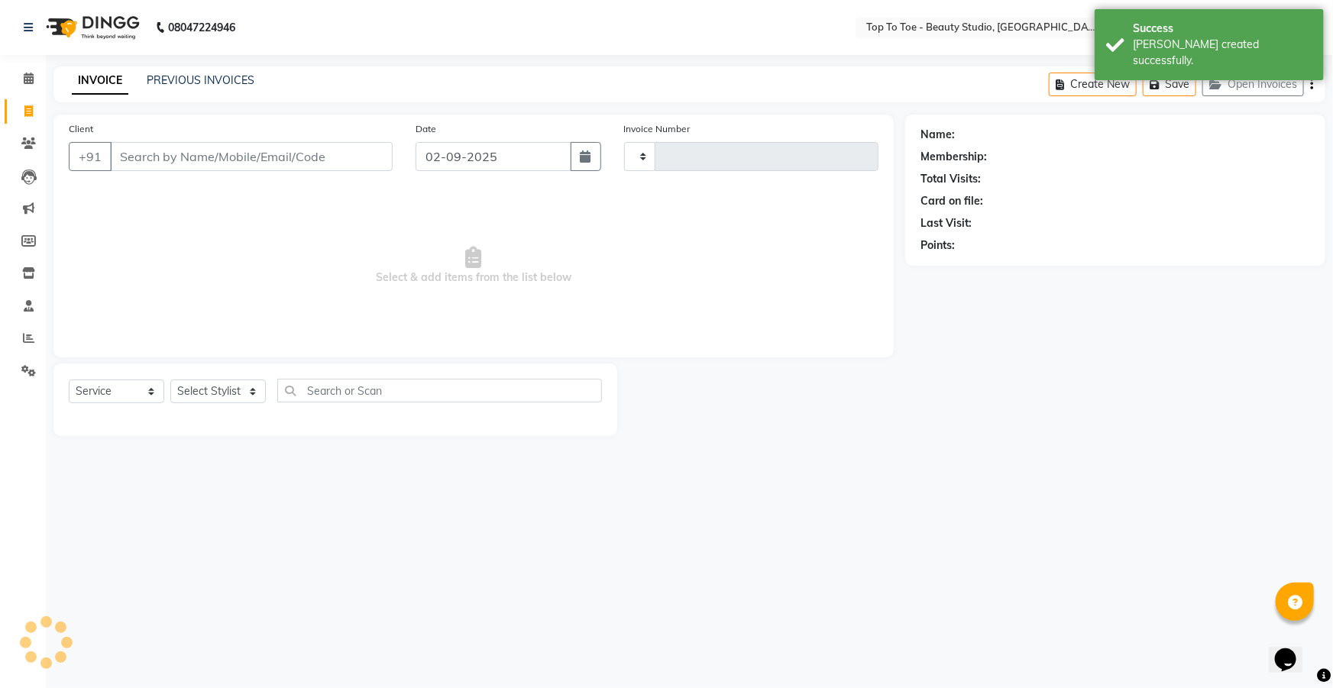
type input "0553"
select select "7233"
click at [127, 169] on input "Client" at bounding box center [251, 156] width 283 height 29
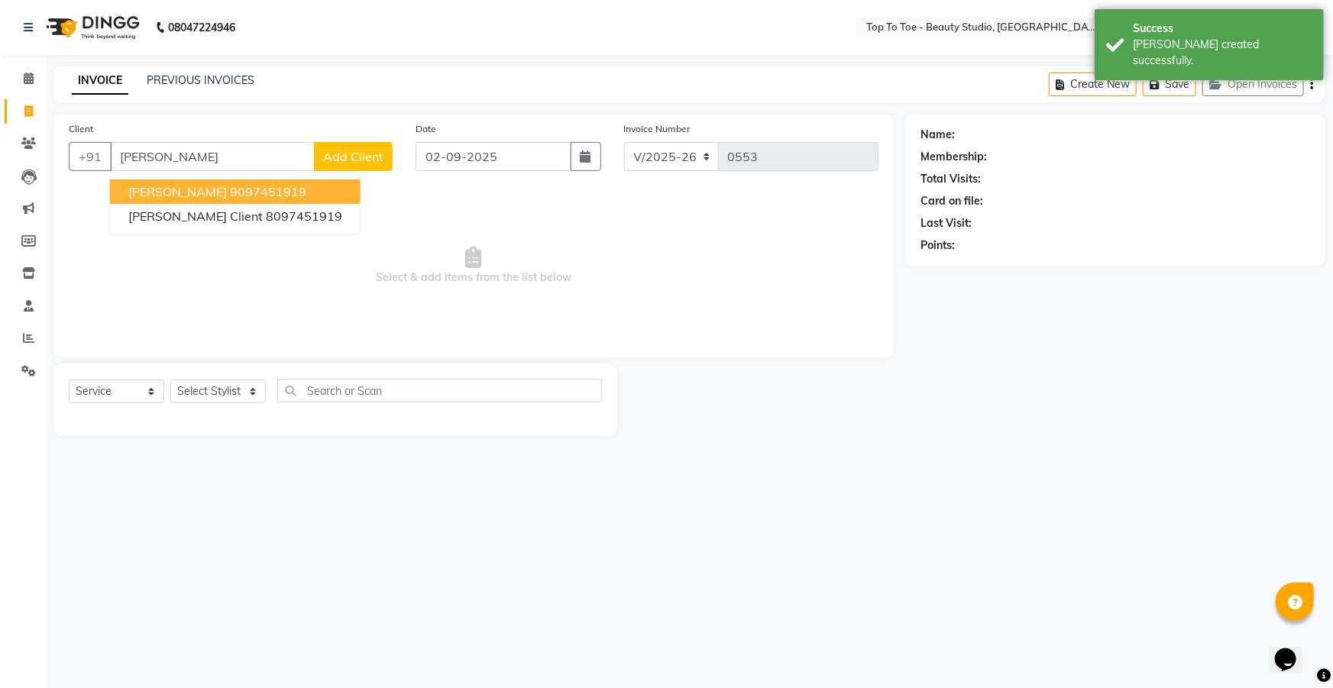
click at [196, 192] on button "Shalu singh 9097451919" at bounding box center [235, 192] width 251 height 24
type input "9097451919"
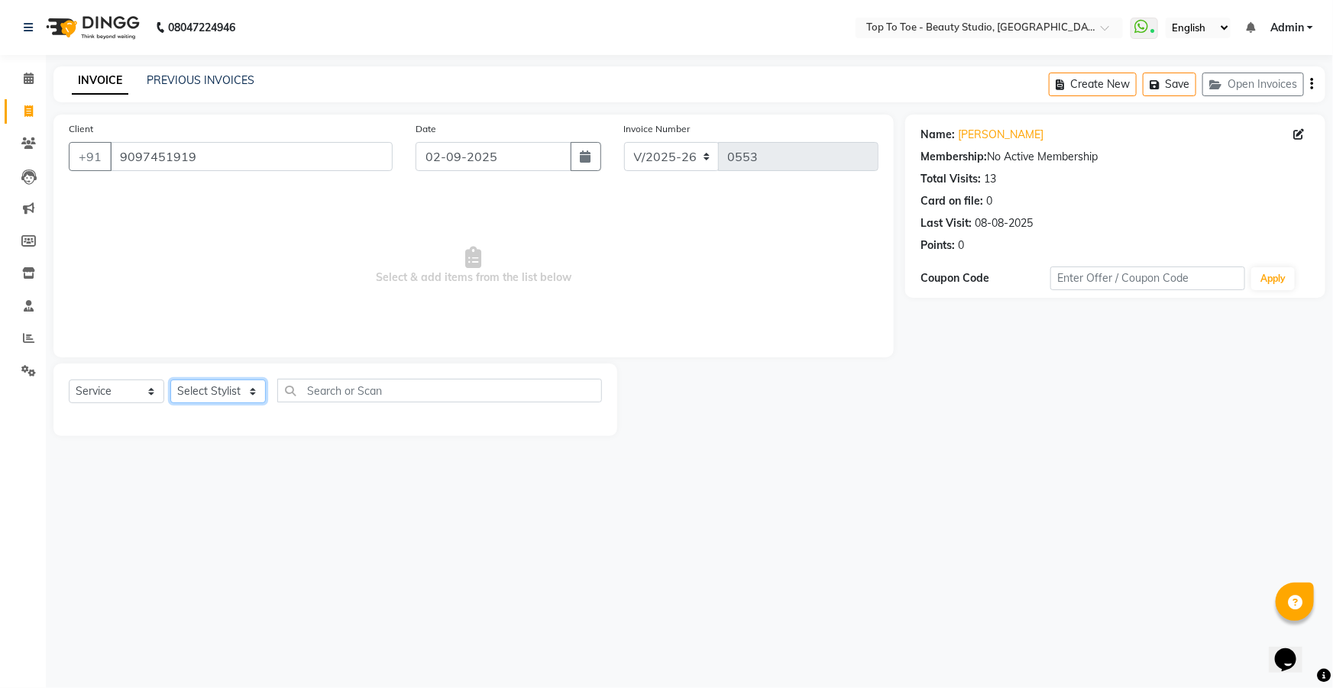
click at [227, 387] on select "Select Stylist HEENA KARISHMA SHAIKH SAJIDA SHAIKH YASMEEN SAYYED" at bounding box center [217, 392] width 95 height 24
select select "62094"
click at [170, 380] on select "Select Stylist HEENA KARISHMA SHAIKH SAJIDA SHAIKH YASMEEN SAYYED" at bounding box center [217, 392] width 95 height 24
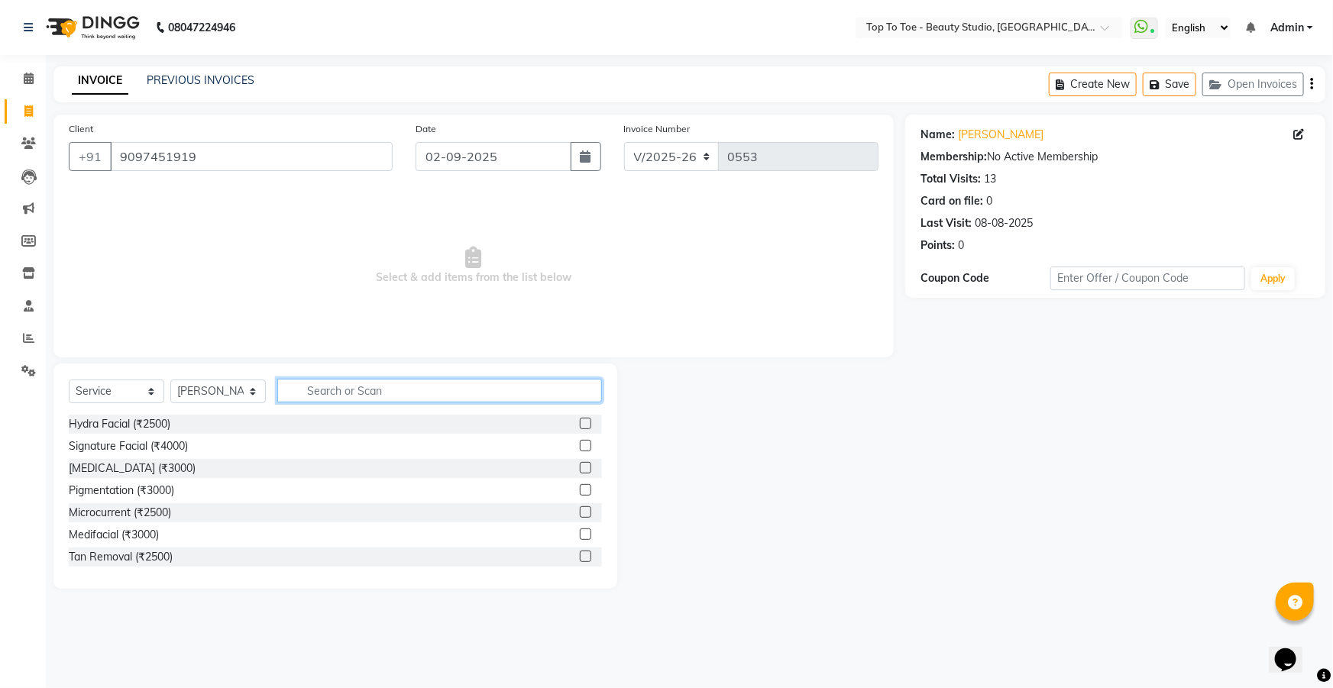
click at [331, 384] on input "text" at bounding box center [439, 391] width 325 height 24
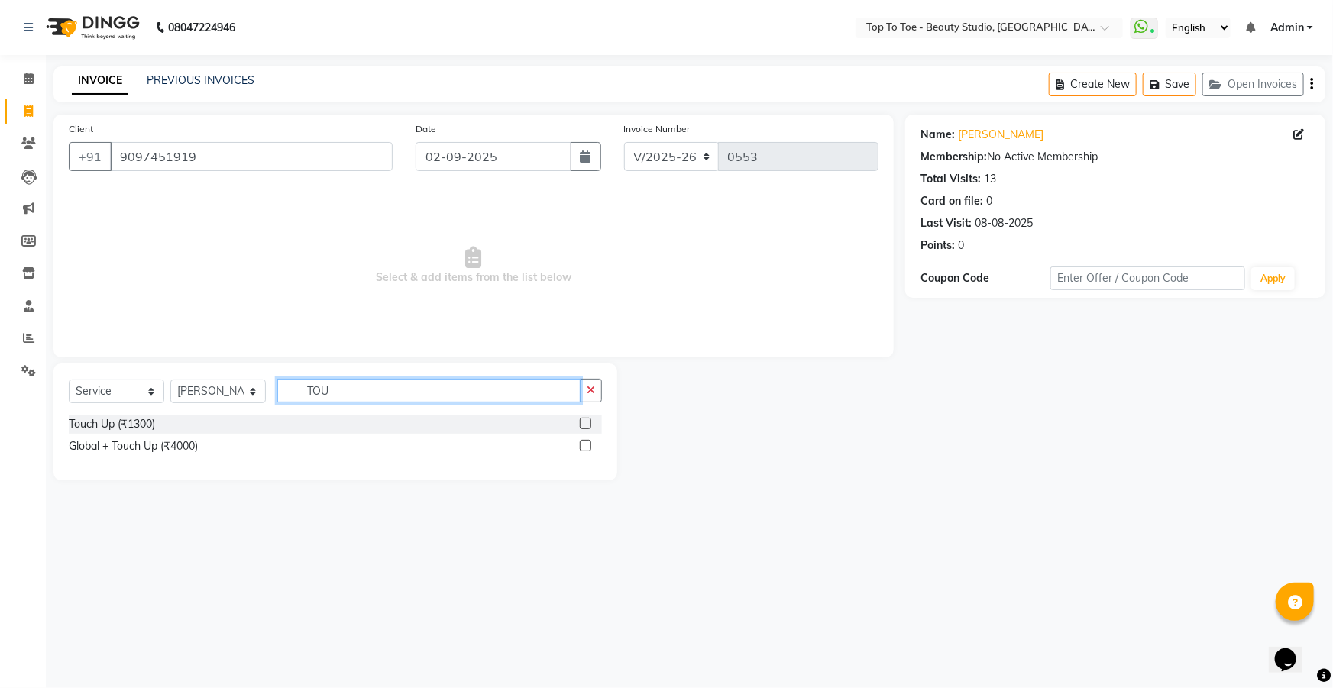
type input "TOU"
click at [587, 420] on label at bounding box center [585, 423] width 11 height 11
click at [587, 420] on input "checkbox" at bounding box center [585, 424] width 10 height 10
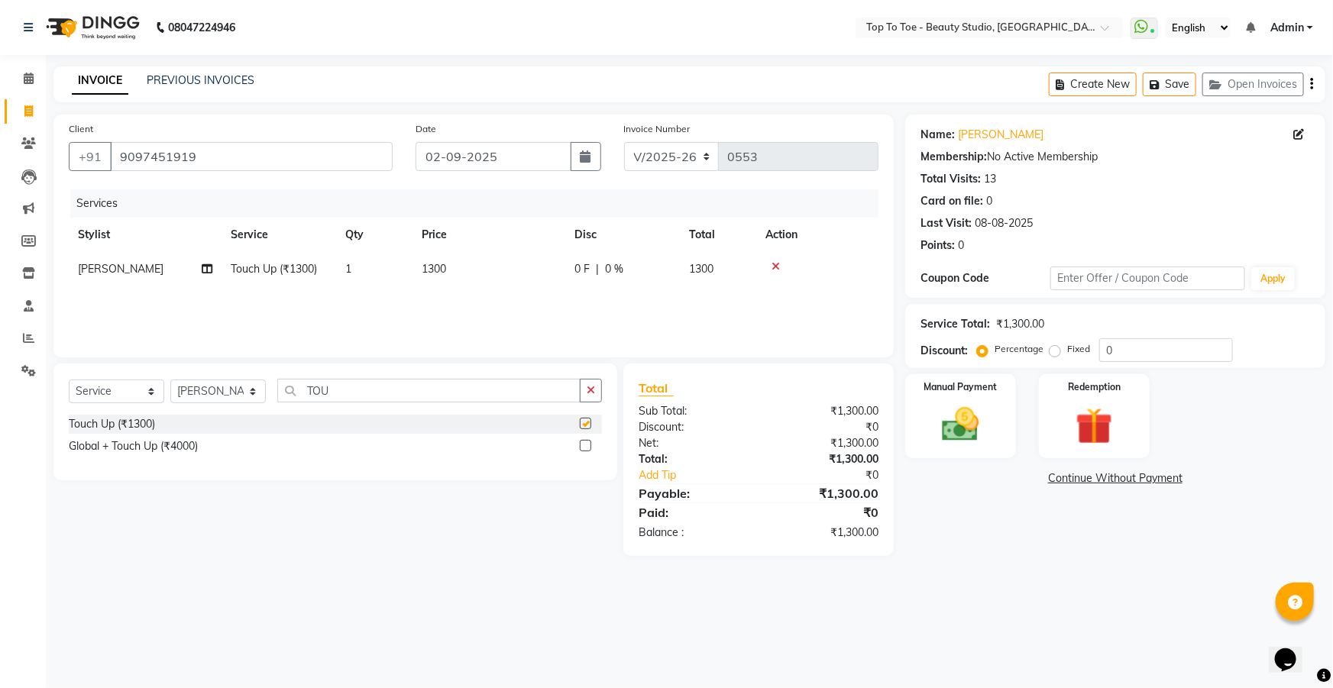
checkbox input "false"
click at [493, 384] on input "TOU" at bounding box center [428, 391] width 303 height 24
type input "T"
type input "EYE"
click at [584, 425] on label at bounding box center [585, 423] width 11 height 11
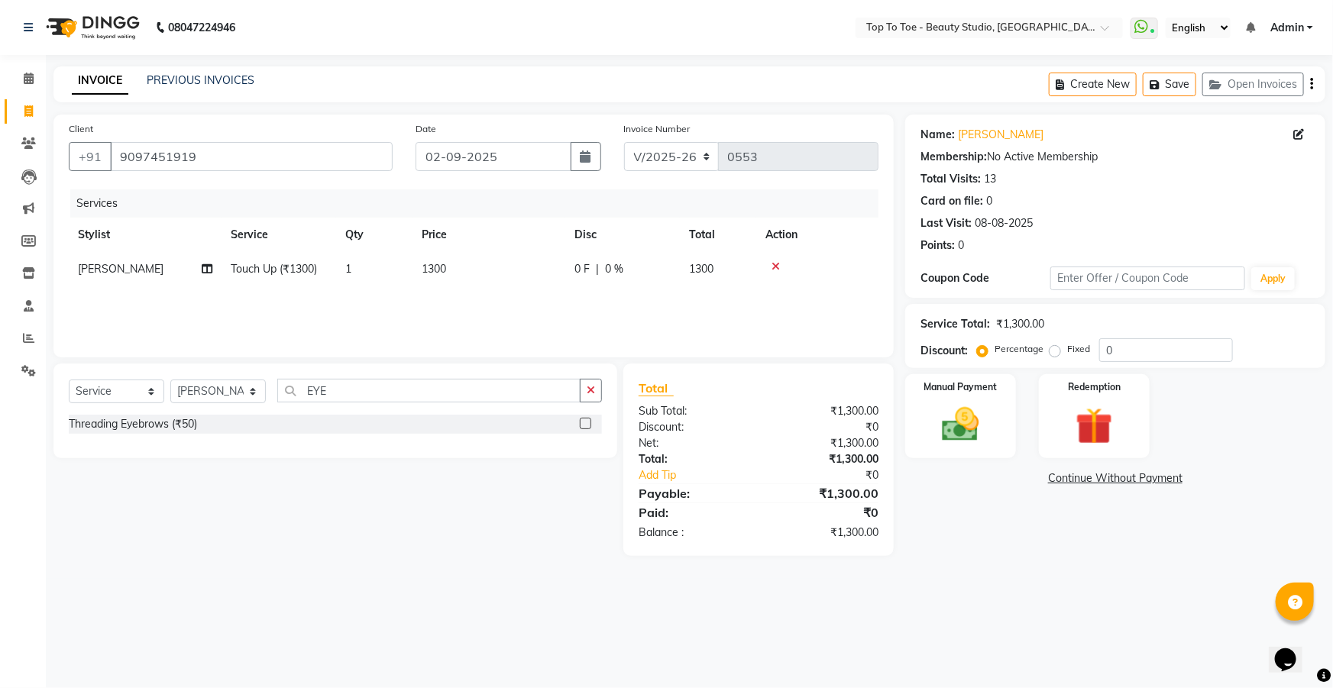
click at [584, 425] on input "checkbox" at bounding box center [585, 424] width 10 height 10
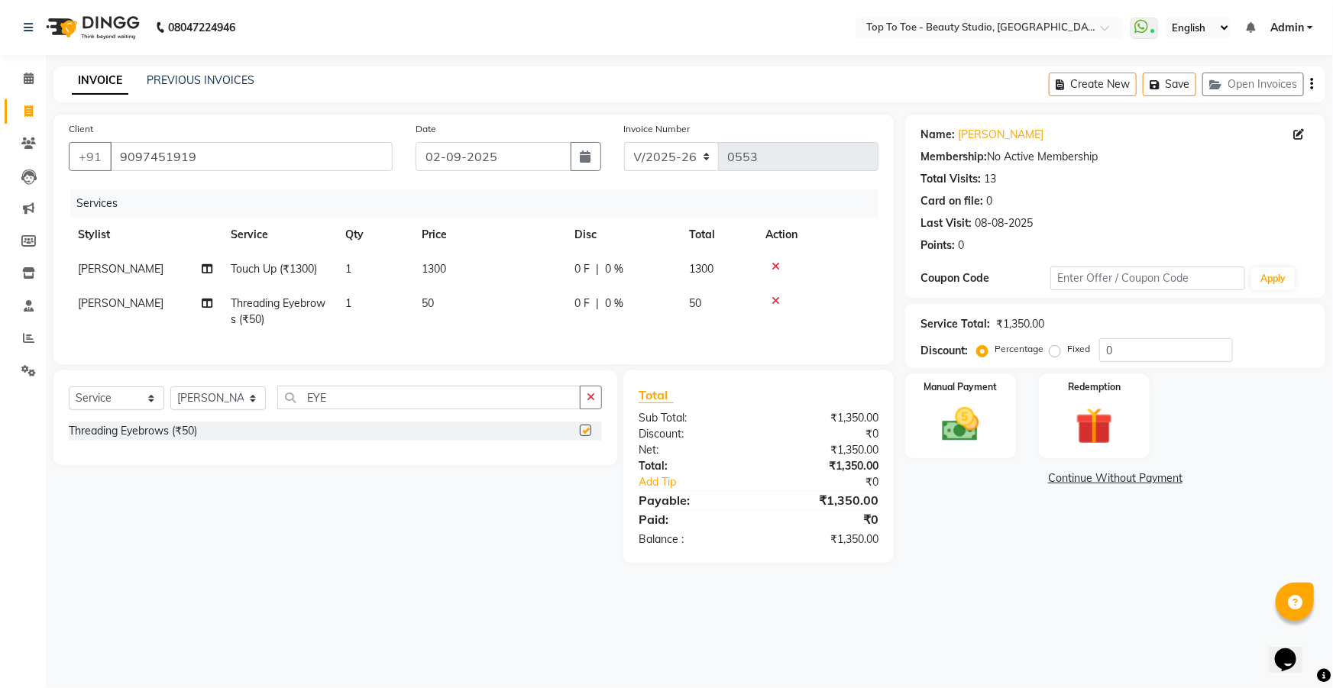
checkbox input "false"
click at [482, 410] on input "EYE" at bounding box center [428, 398] width 303 height 24
type input "E"
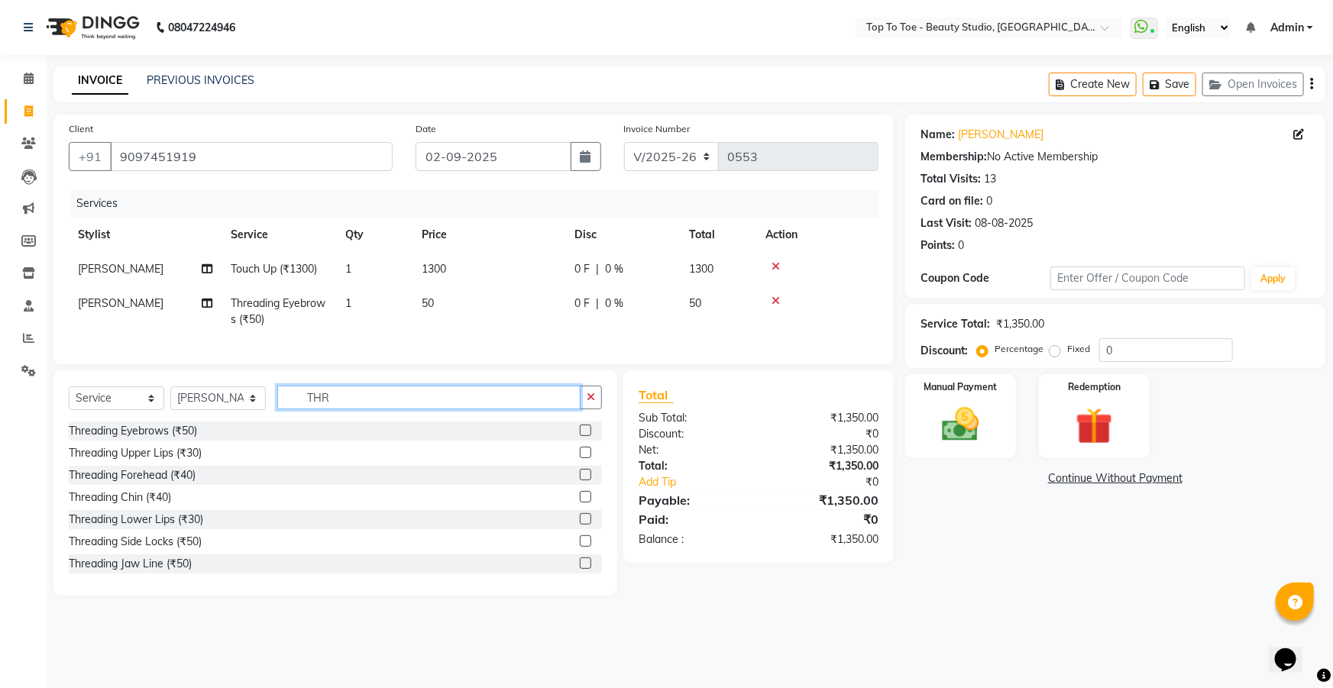
type input "THR"
click at [580, 458] on label at bounding box center [585, 452] width 11 height 11
click at [580, 458] on input "checkbox" at bounding box center [585, 453] width 10 height 10
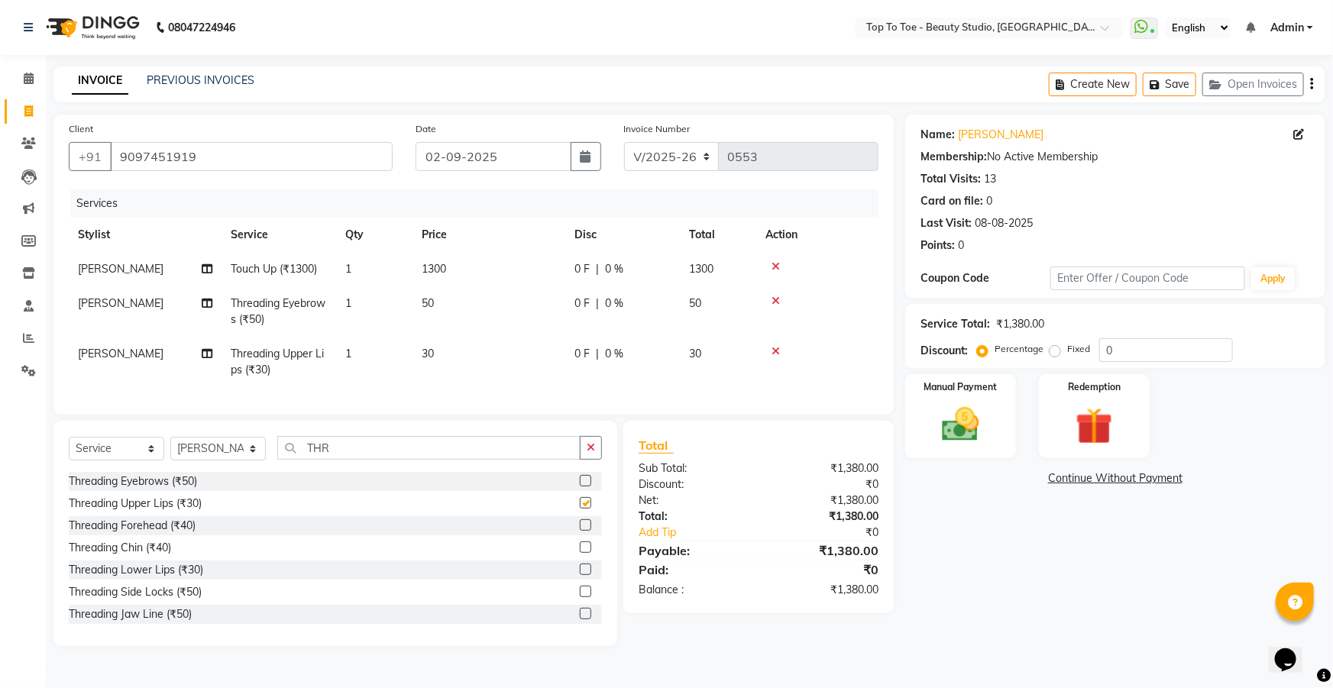
checkbox input "false"
click at [580, 531] on label at bounding box center [585, 525] width 11 height 11
click at [580, 531] on input "checkbox" at bounding box center [585, 526] width 10 height 10
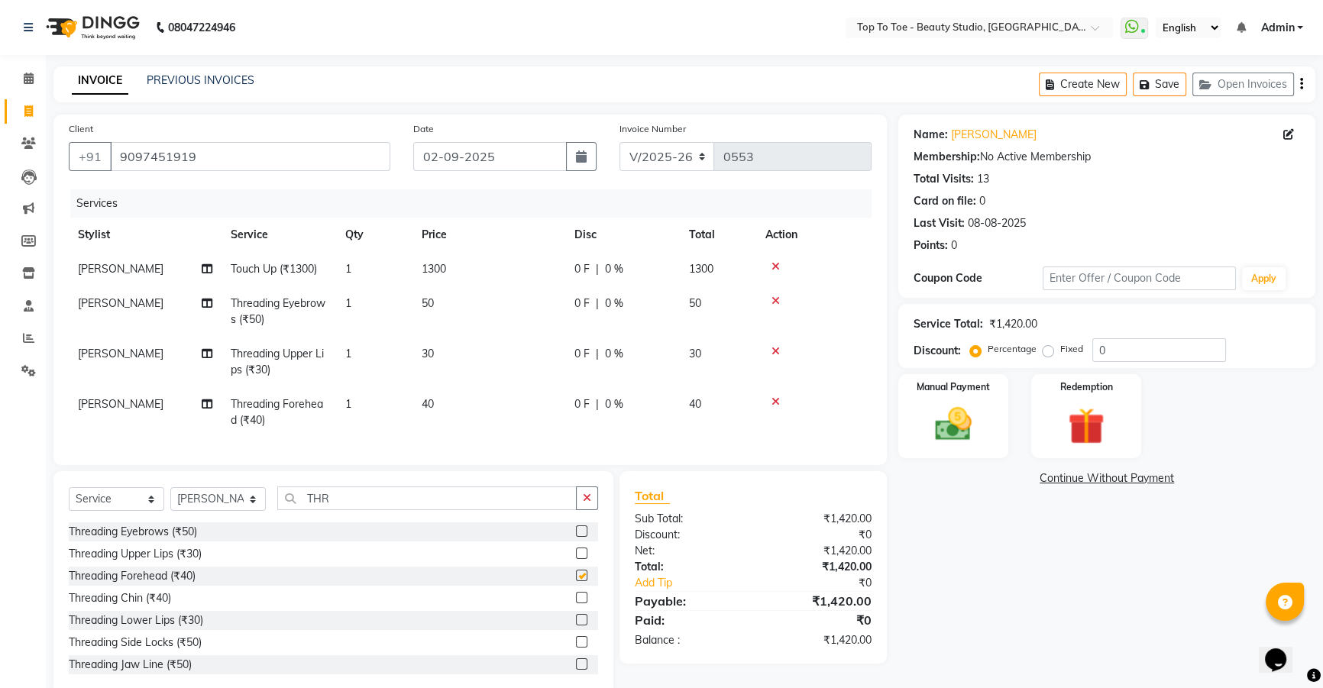
checkbox input "false"
click at [576, 604] on label at bounding box center [581, 597] width 11 height 11
click at [576, 604] on input "checkbox" at bounding box center [581, 599] width 10 height 10
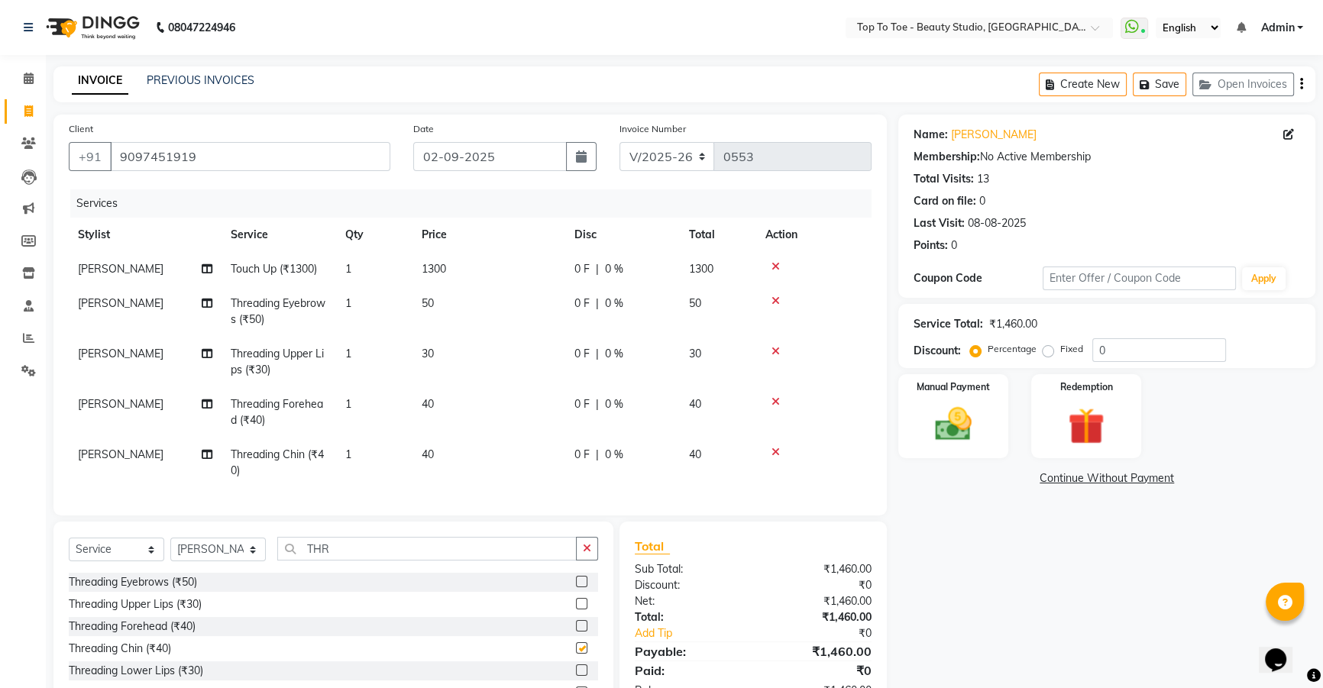
checkbox input "false"
click at [602, 265] on div "0 F | 0 %" at bounding box center [623, 269] width 96 height 16
select select "62094"
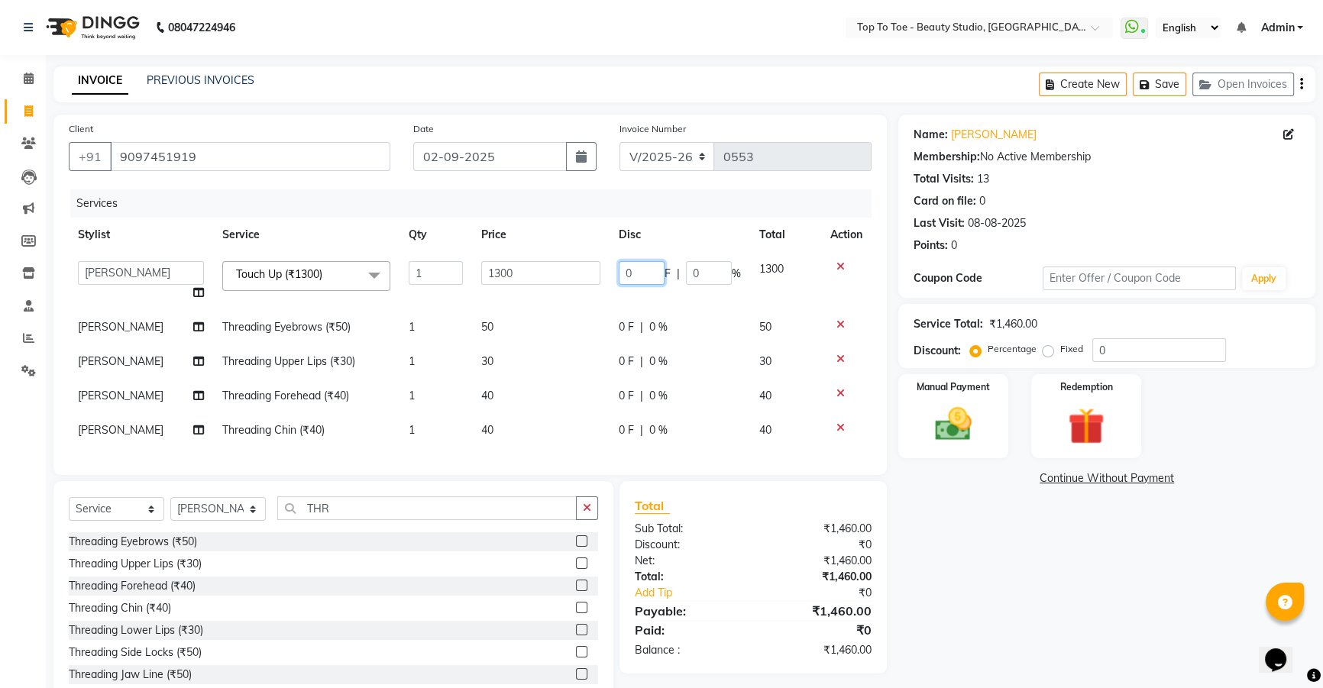
click at [642, 271] on input "0" at bounding box center [642, 273] width 46 height 24
type input "300"
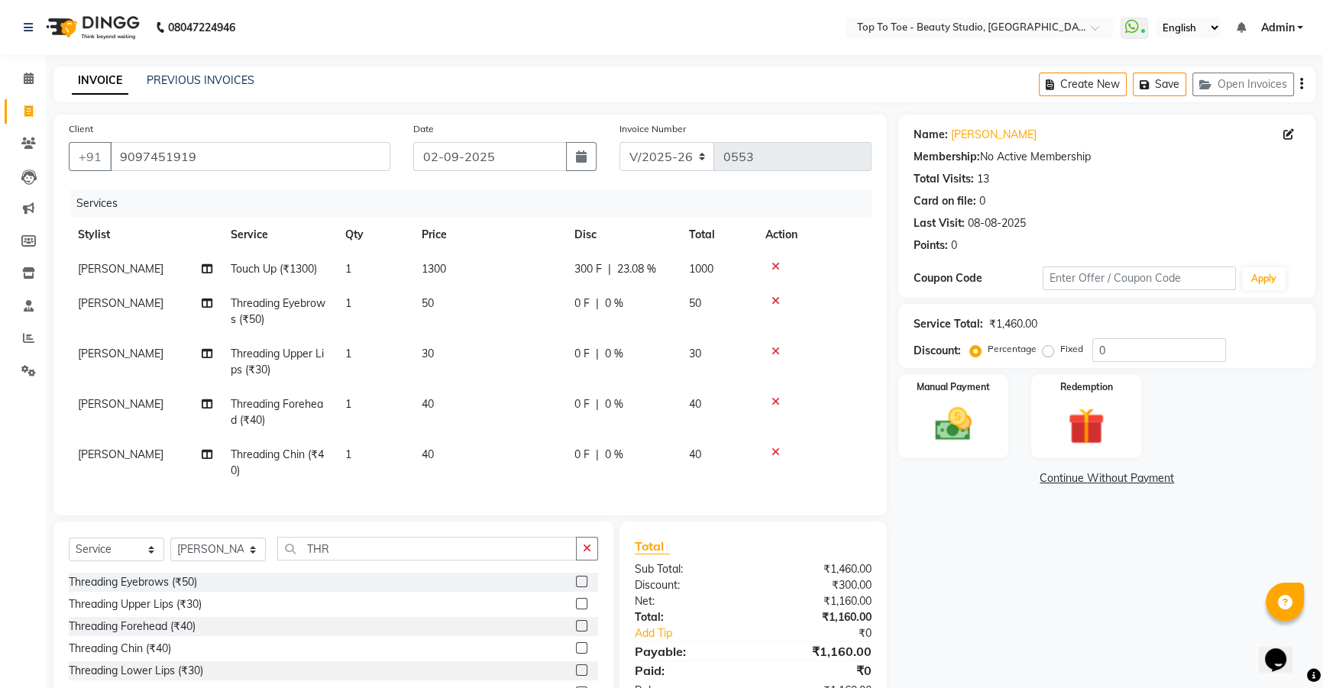
click at [700, 329] on tr "YASMEEN SAYYED Threading Eyebrows (₹50) 1 50 0 F | 0 % 50" at bounding box center [470, 311] width 803 height 50
click at [1321, 620] on div "Name: Shalu Singh Membership: No Active Membership Total Visits: 13 Card on fil…" at bounding box center [1112, 431] width 429 height 633
click at [958, 429] on img at bounding box center [954, 425] width 62 height 44
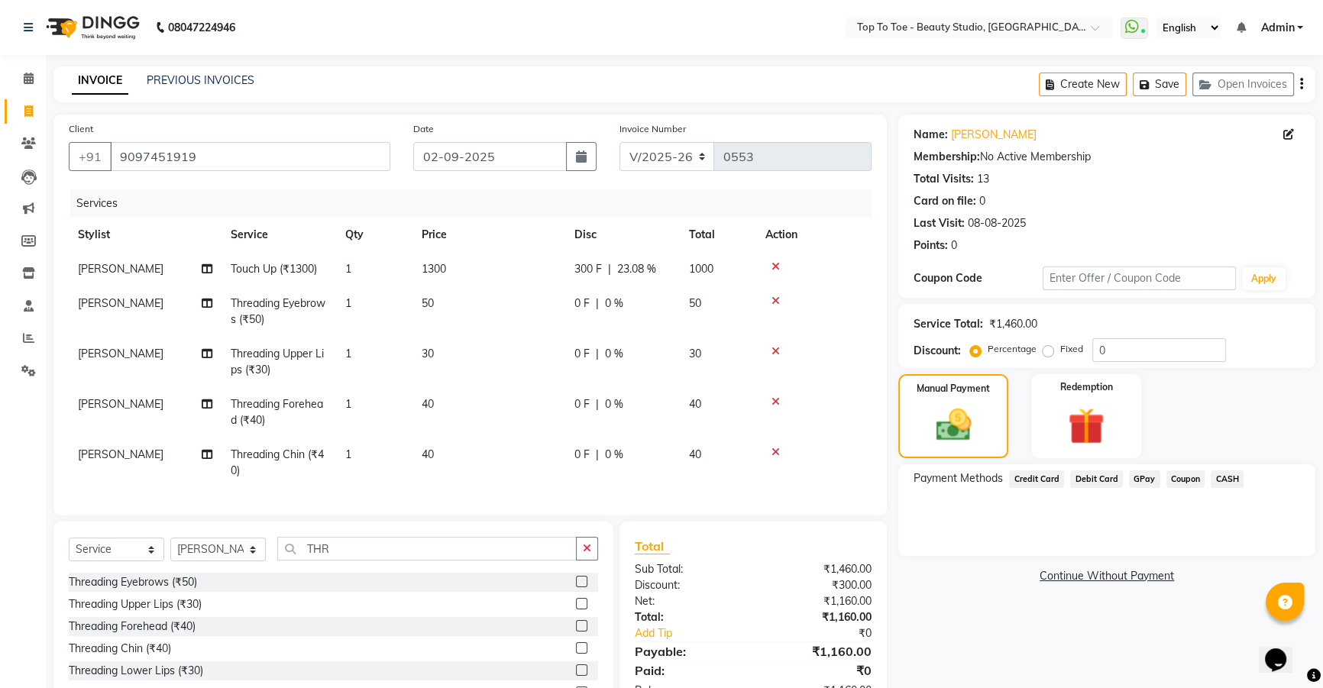
click at [1141, 477] on span "GPay" at bounding box center [1144, 480] width 31 height 18
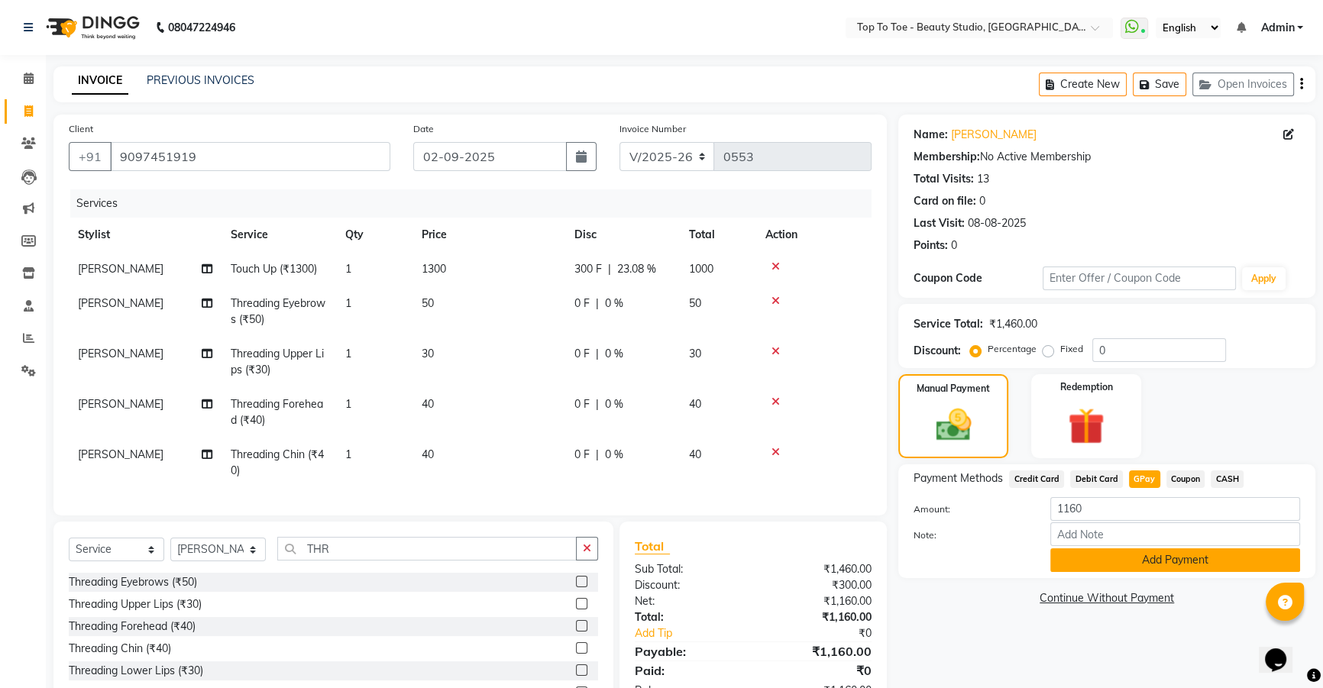
click at [1154, 564] on button "Add Payment" at bounding box center [1175, 561] width 250 height 24
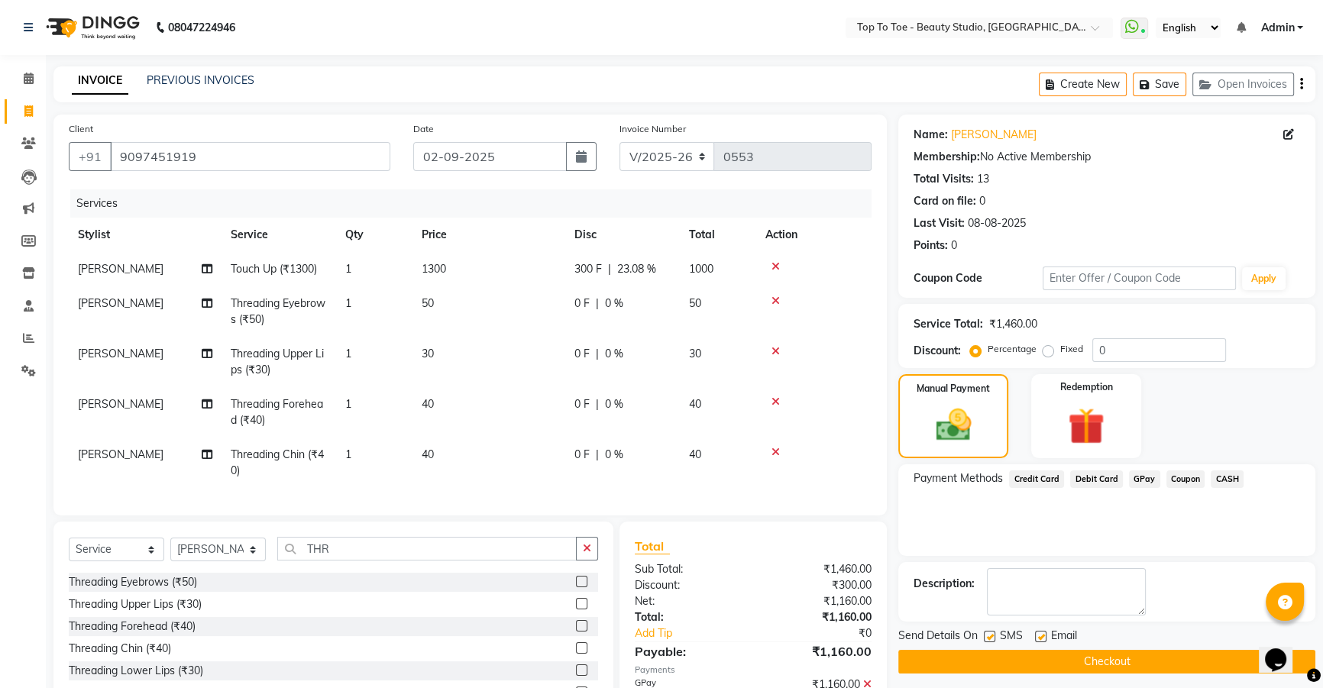
click at [989, 636] on label at bounding box center [989, 636] width 11 height 11
click at [989, 636] on input "checkbox" at bounding box center [989, 638] width 10 height 10
checkbox input "false"
click at [1039, 638] on label at bounding box center [1040, 636] width 11 height 11
click at [1039, 638] on input "checkbox" at bounding box center [1040, 638] width 10 height 10
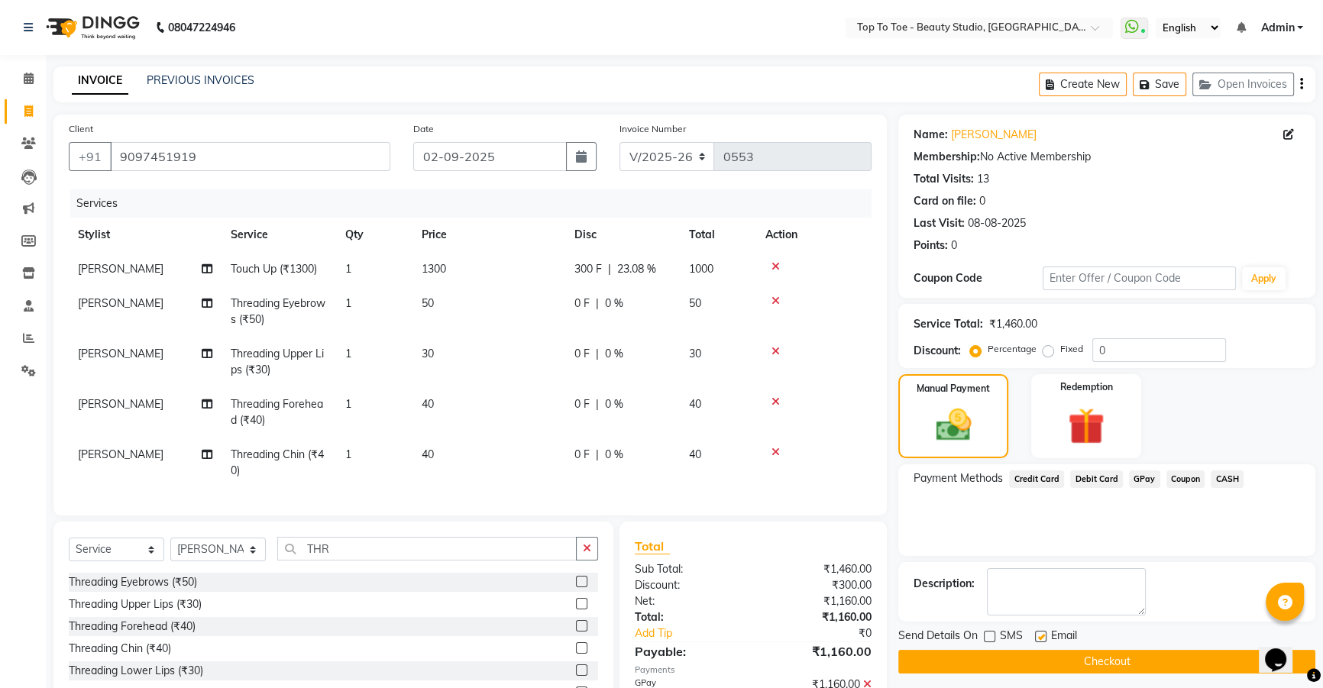
checkbox input "false"
click at [1060, 664] on button "Checkout" at bounding box center [1106, 662] width 417 height 24
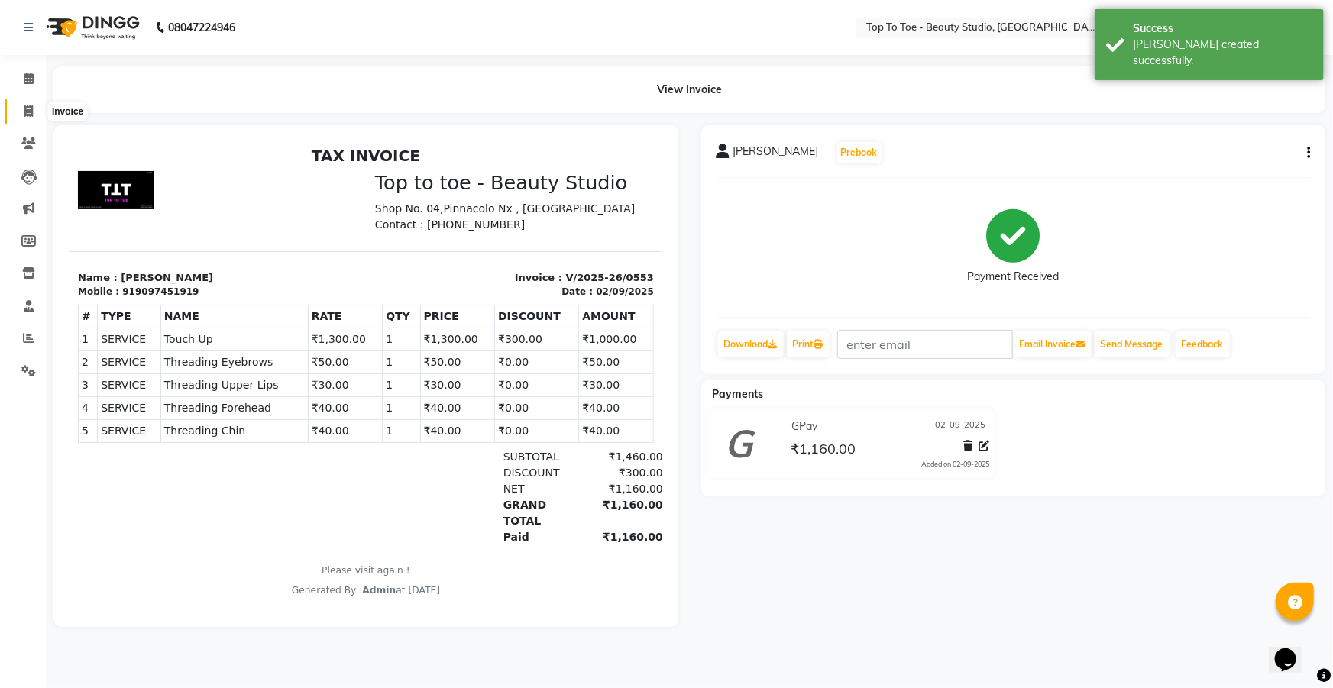
click at [22, 115] on span at bounding box center [28, 112] width 27 height 18
select select "7233"
select select "service"
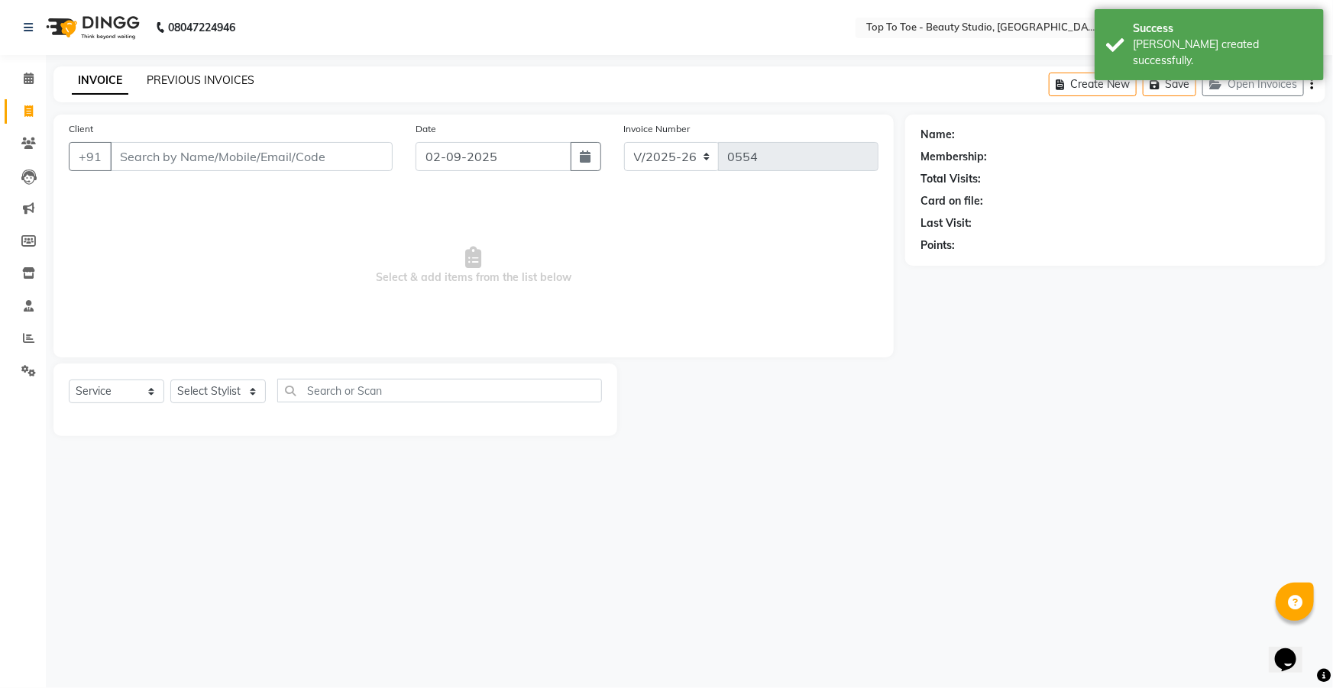
click at [181, 79] on link "PREVIOUS INVOICES" at bounding box center [201, 80] width 108 height 14
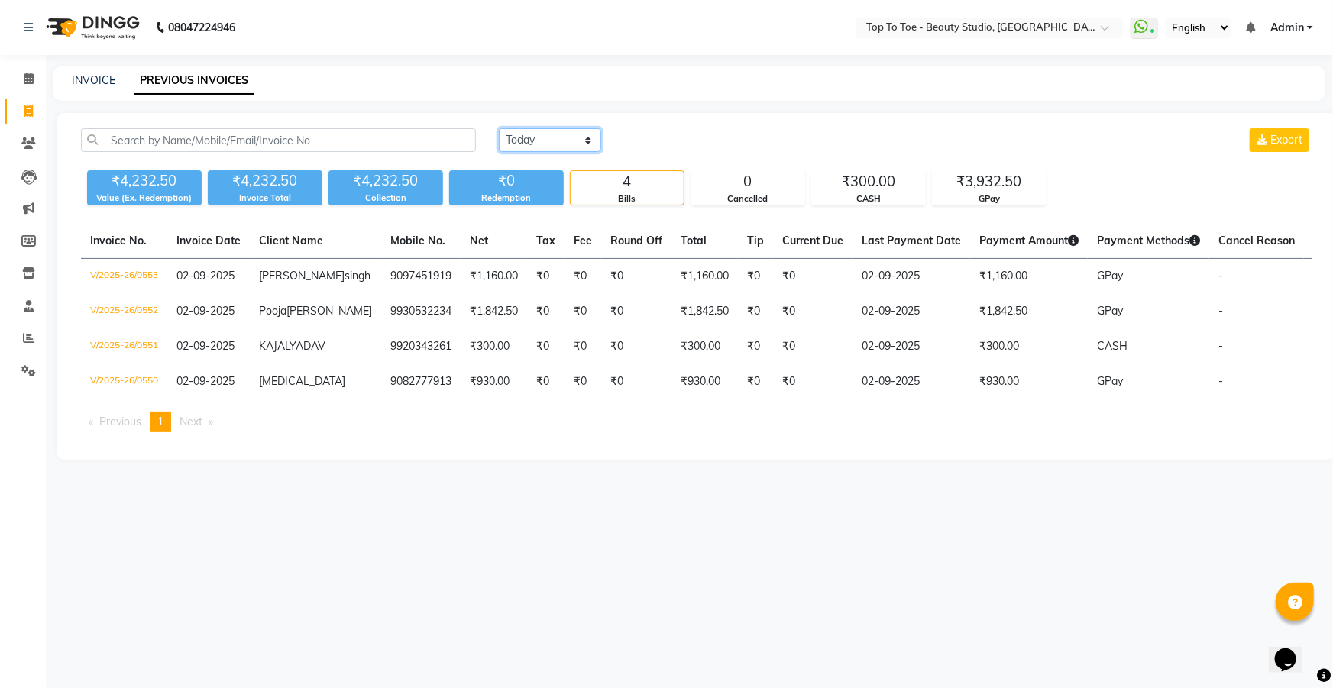
click at [542, 138] on select "[DATE] [DATE] Custom Range" at bounding box center [550, 140] width 102 height 24
select select "range"
click at [499, 128] on select "[DATE] [DATE] Custom Range" at bounding box center [550, 140] width 102 height 24
click at [680, 145] on input "02-09-2025" at bounding box center [674, 140] width 107 height 21
select select "9"
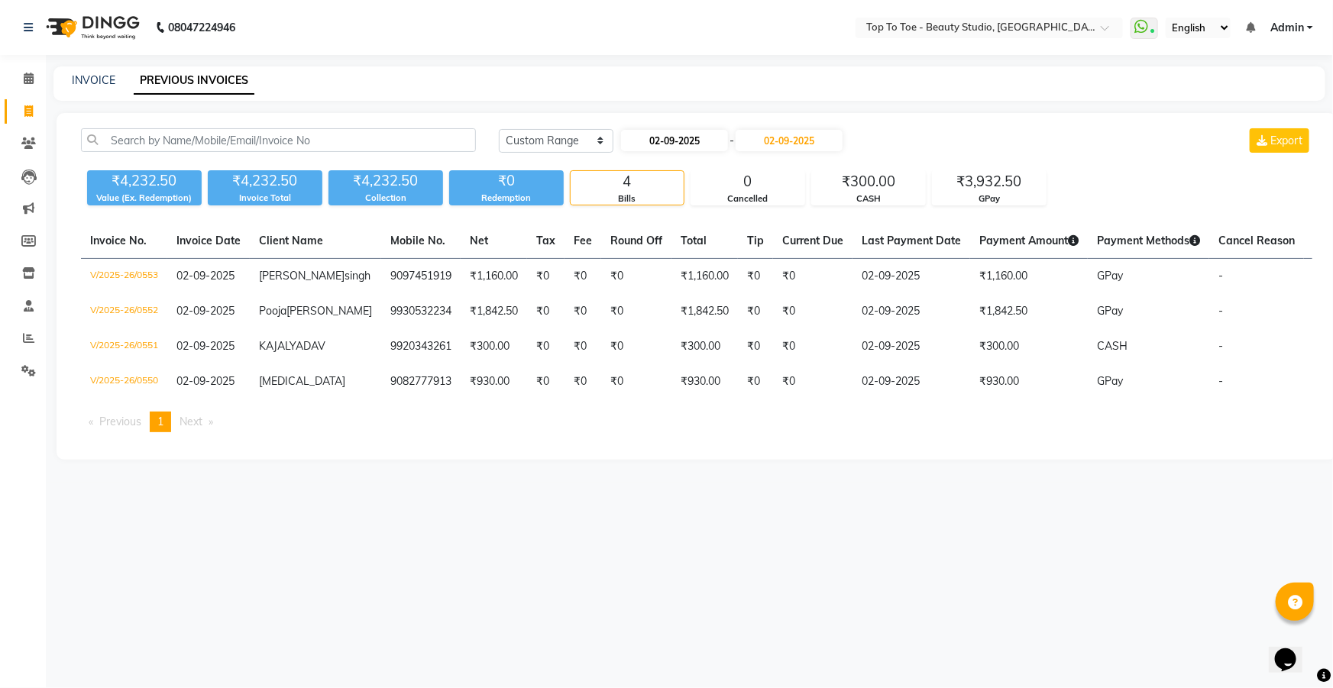
select select "2025"
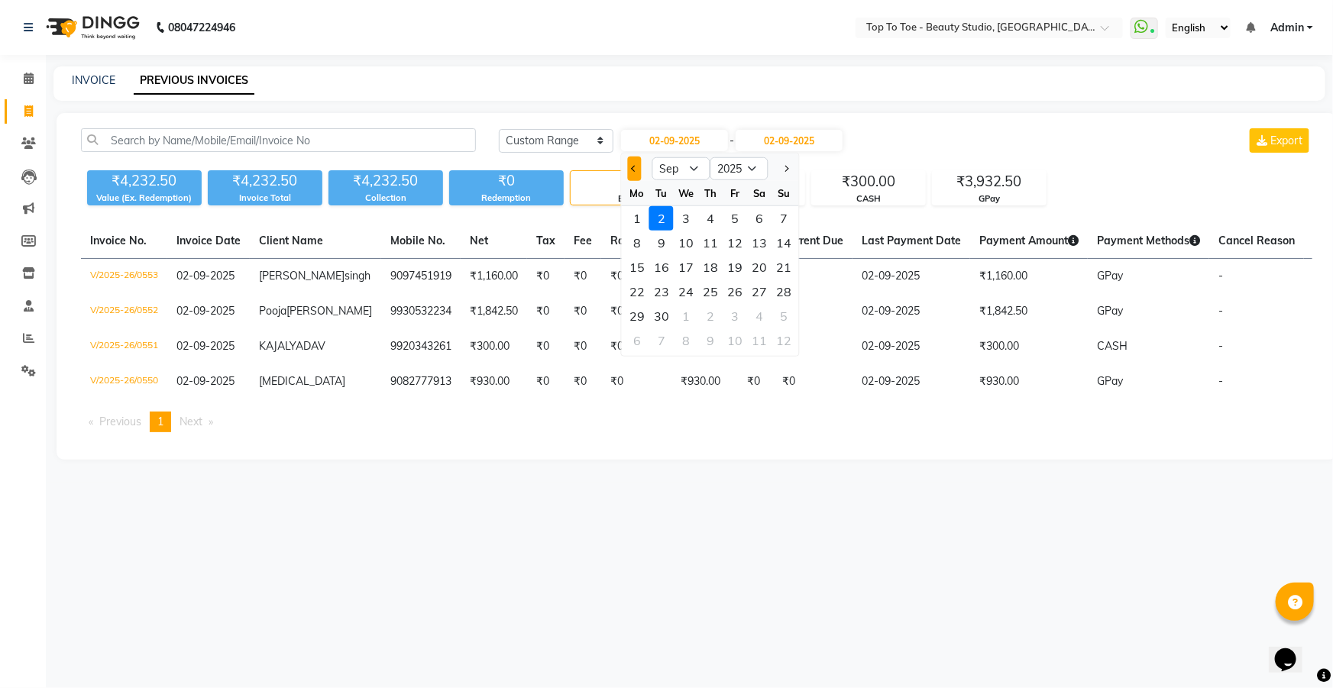
click at [639, 160] on button "Previous month" at bounding box center [634, 169] width 13 height 24
select select "8"
click at [734, 222] on div "1" at bounding box center [735, 218] width 24 height 24
type input "[DATE]"
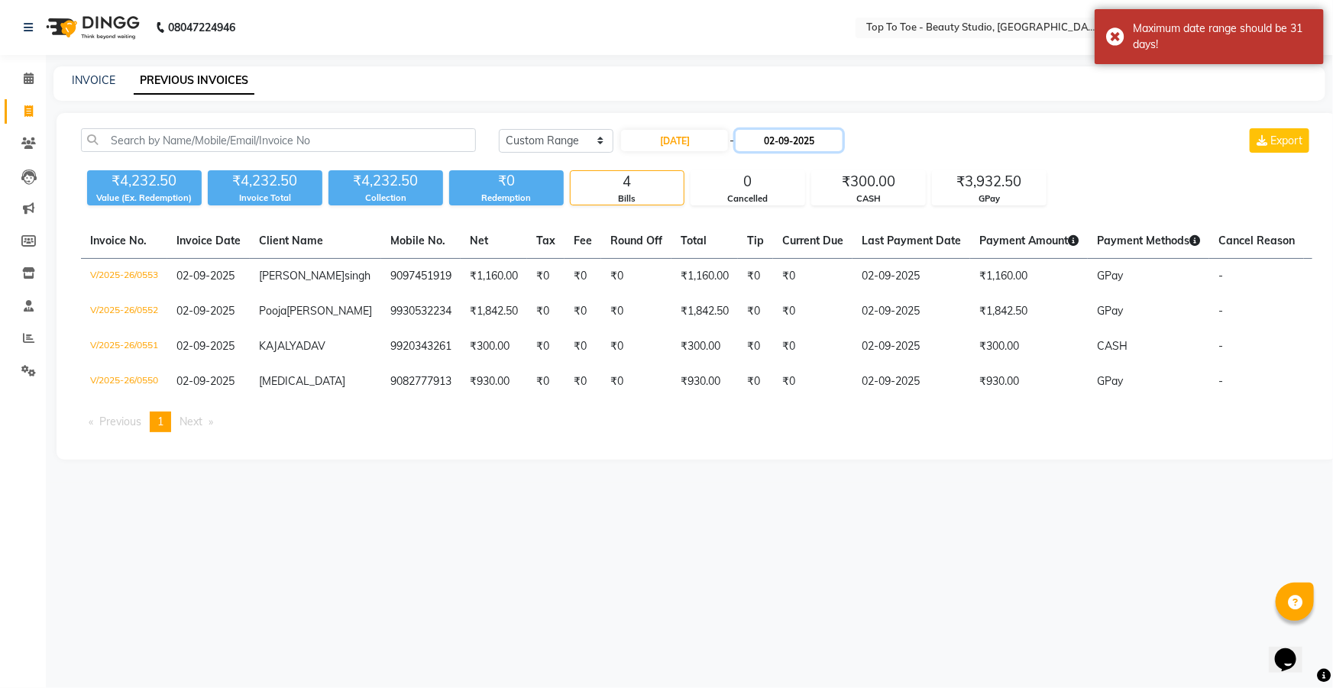
click at [789, 145] on input "02-09-2025" at bounding box center [789, 140] width 107 height 21
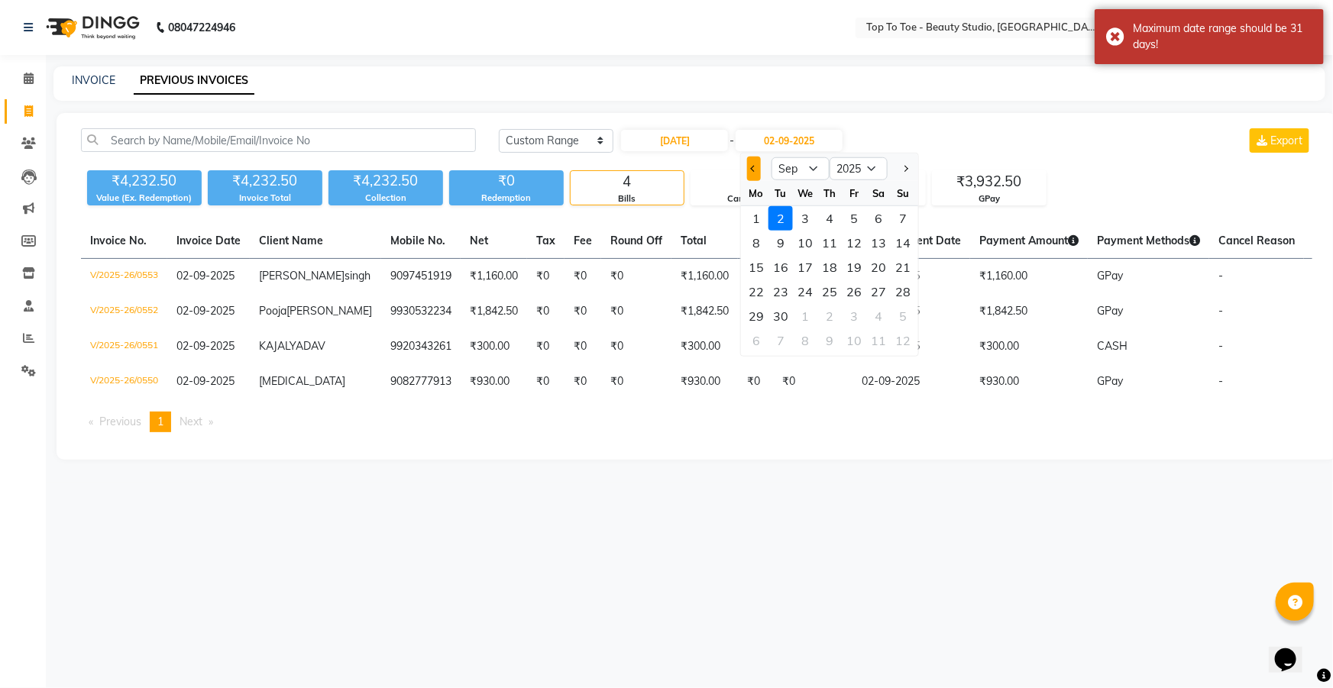
click at [758, 167] on button "Previous month" at bounding box center [753, 169] width 13 height 24
select select "8"
click at [901, 313] on div "31" at bounding box center [903, 316] width 24 height 24
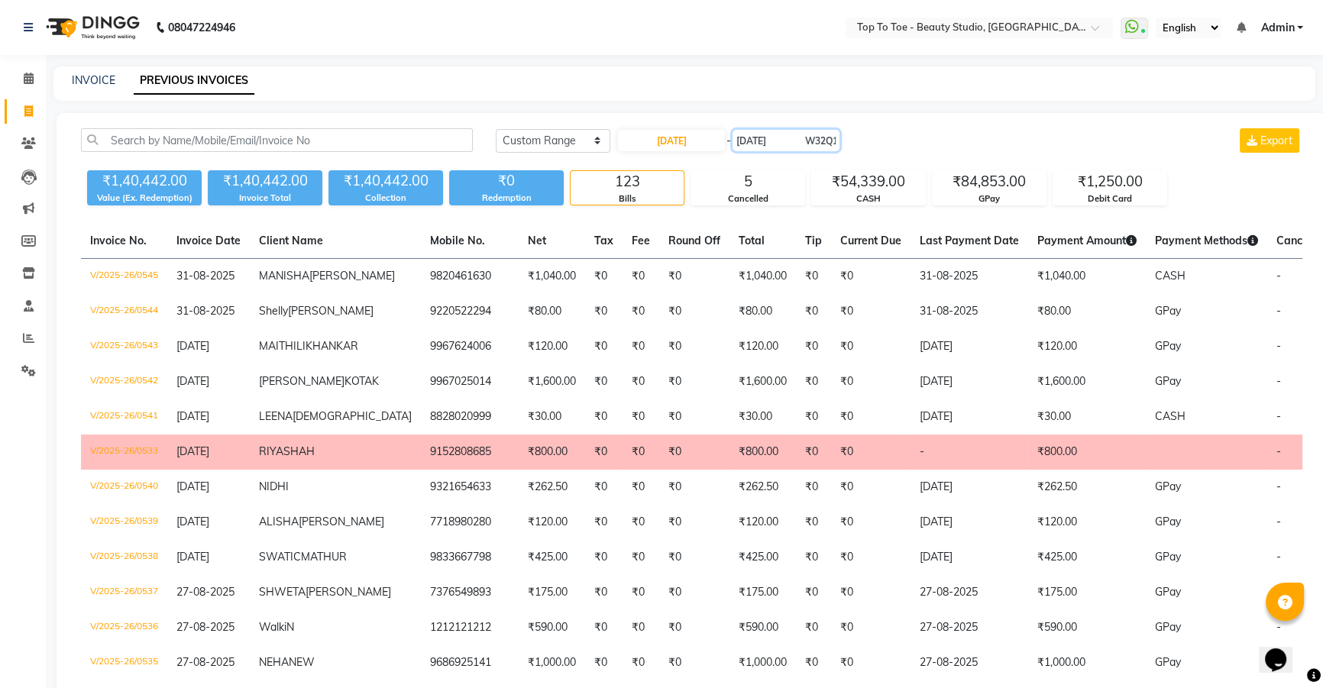
scroll to position [0, 24]
type input "31-08-2025"
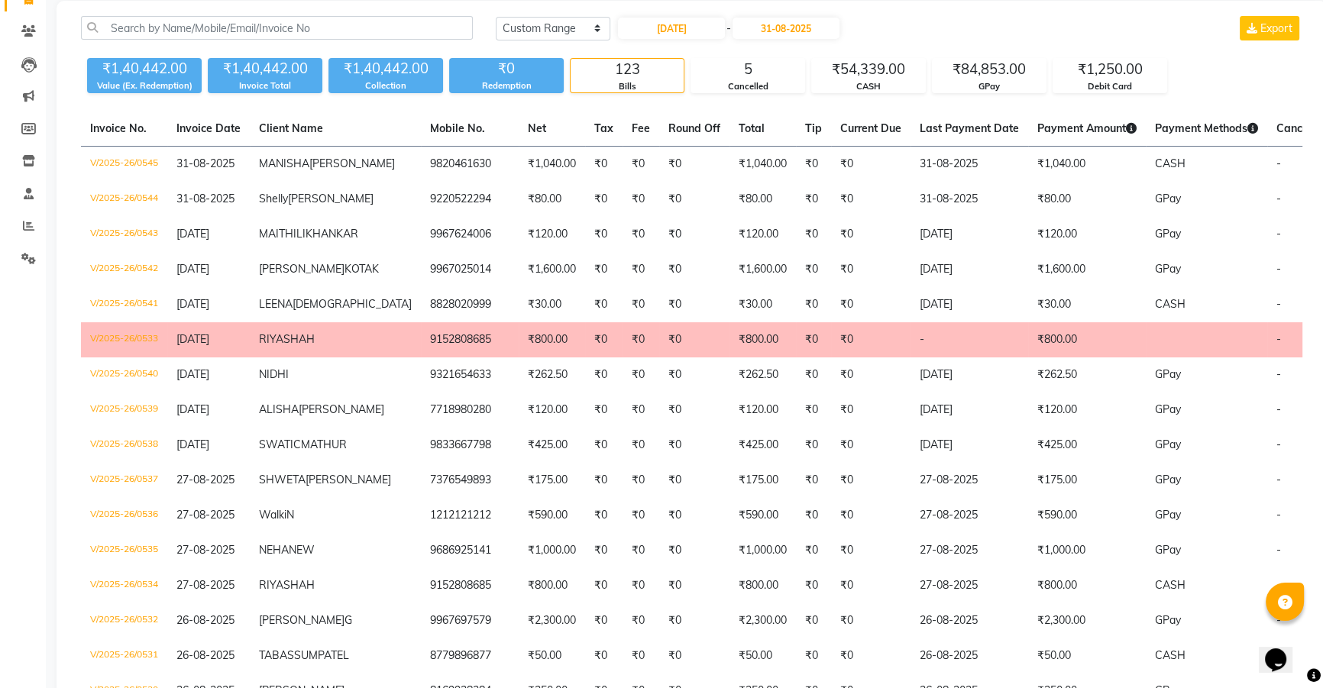
scroll to position [223, 0]
